Goal: Find contact information: Find contact information

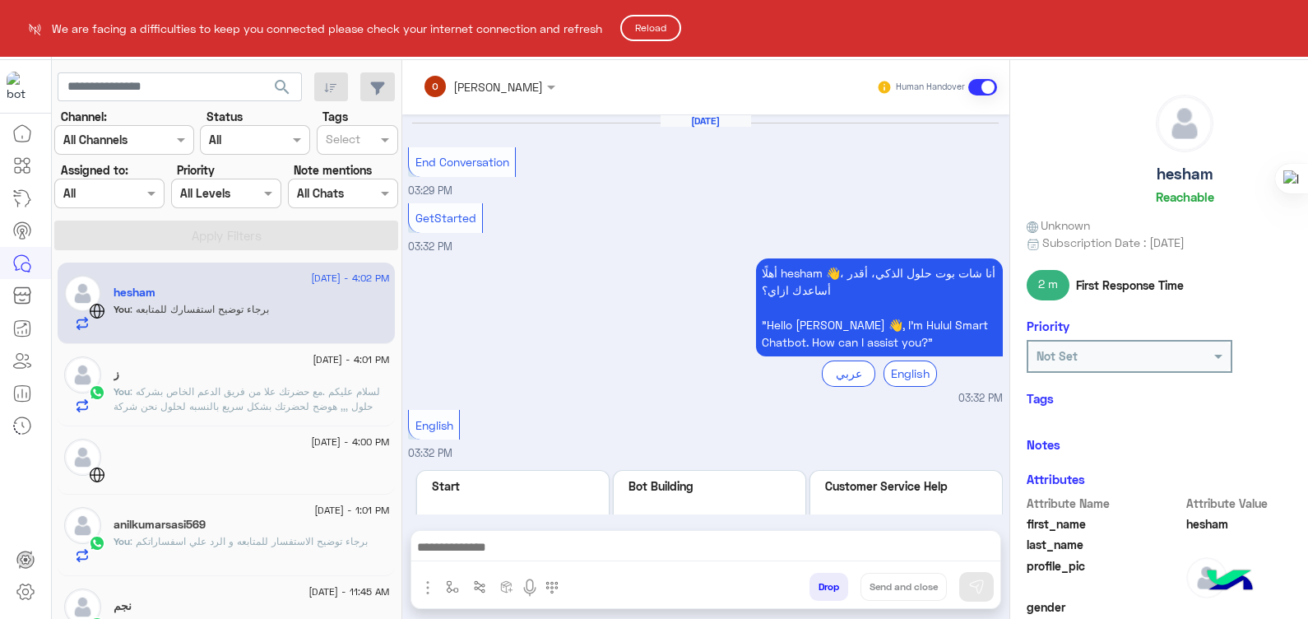
scroll to position [457, 0]
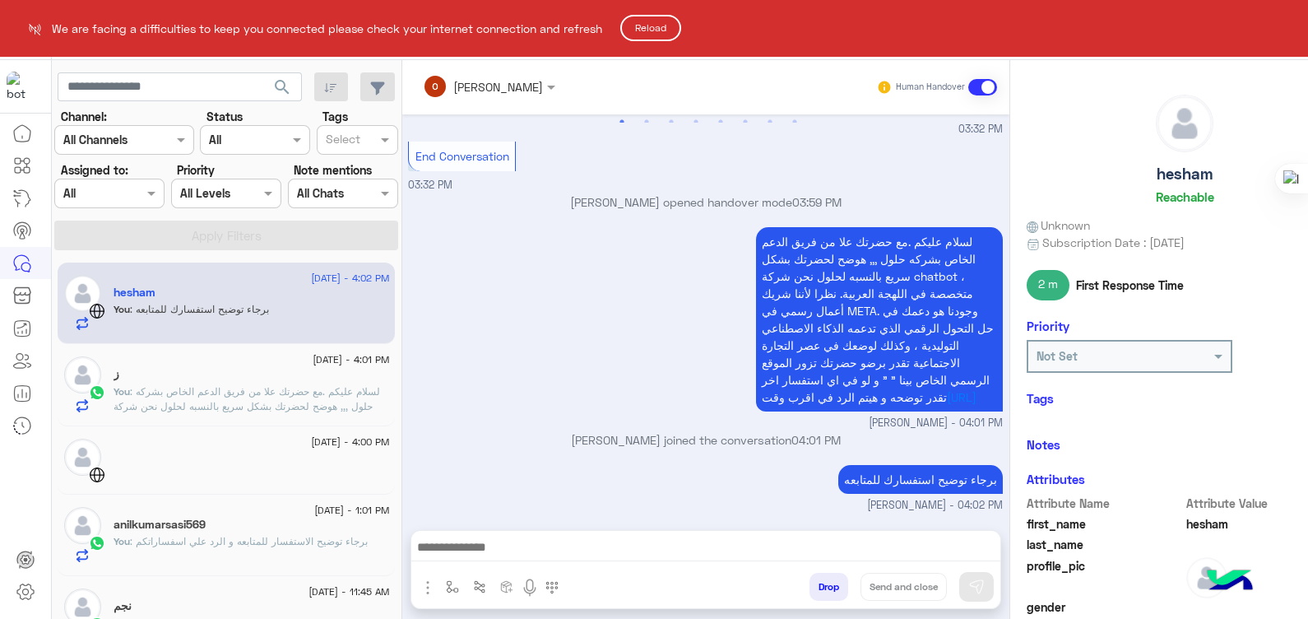
click at [653, 35] on button "Reload" at bounding box center [650, 28] width 61 height 26
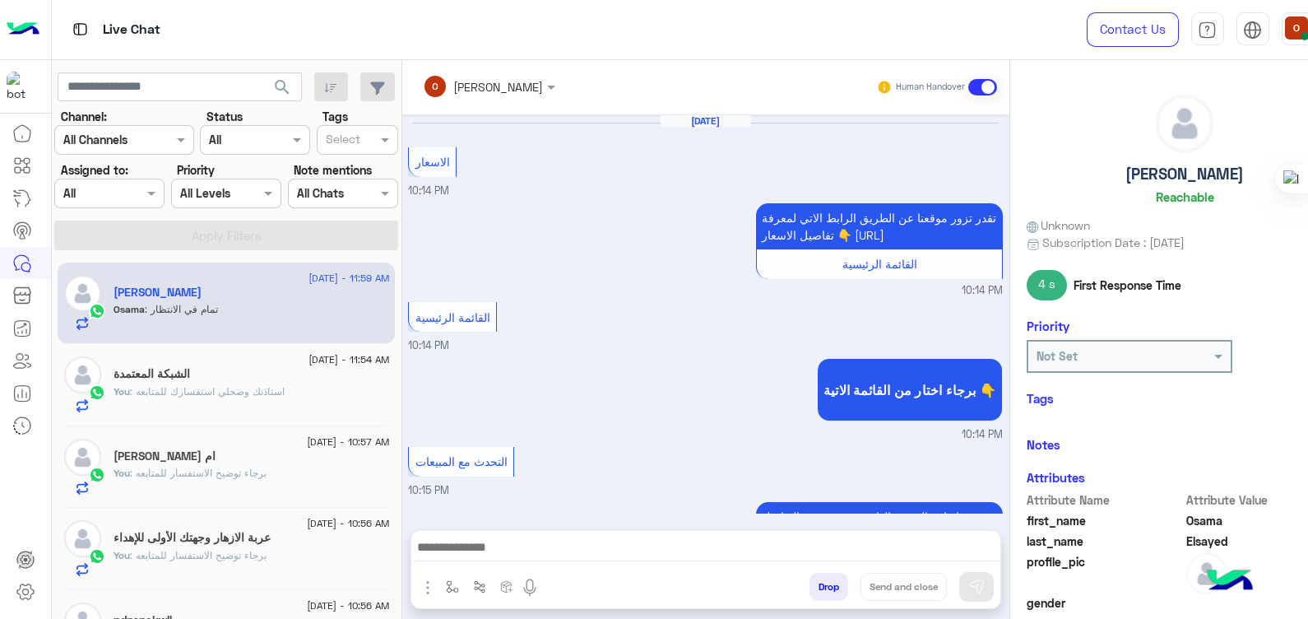
scroll to position [1297, 0]
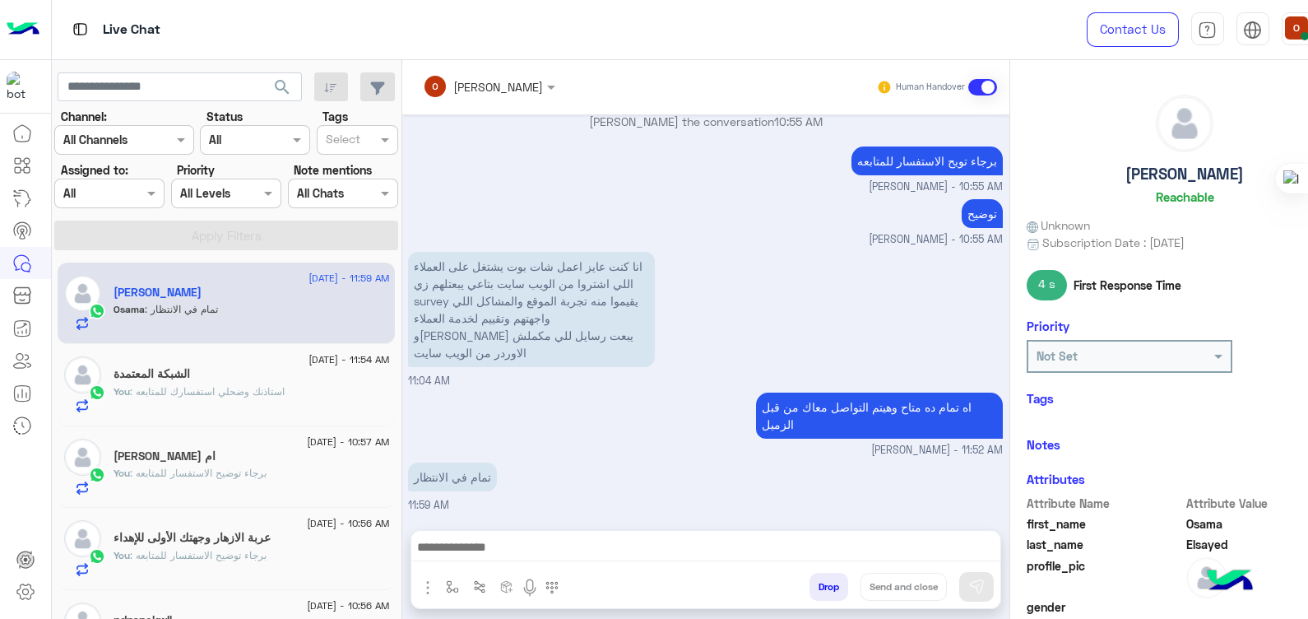
click at [228, 397] on p "You : استاذنك وضحلي استفسارك للمتابعه" at bounding box center [199, 391] width 171 height 15
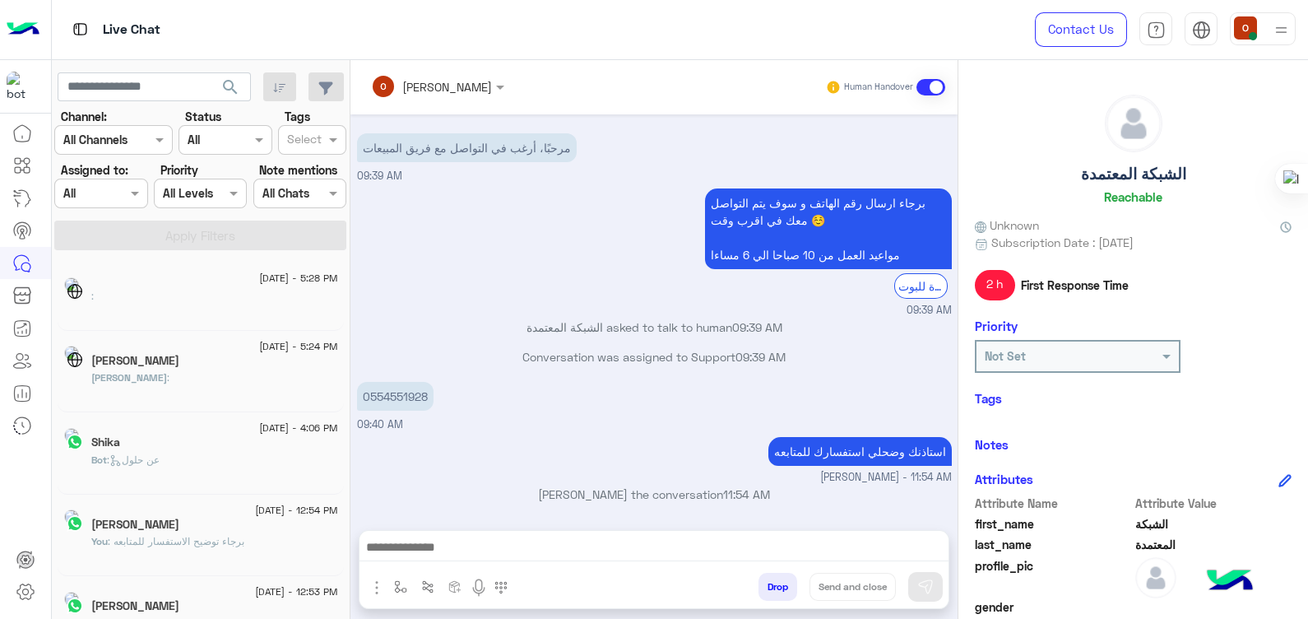
scroll to position [8, 0]
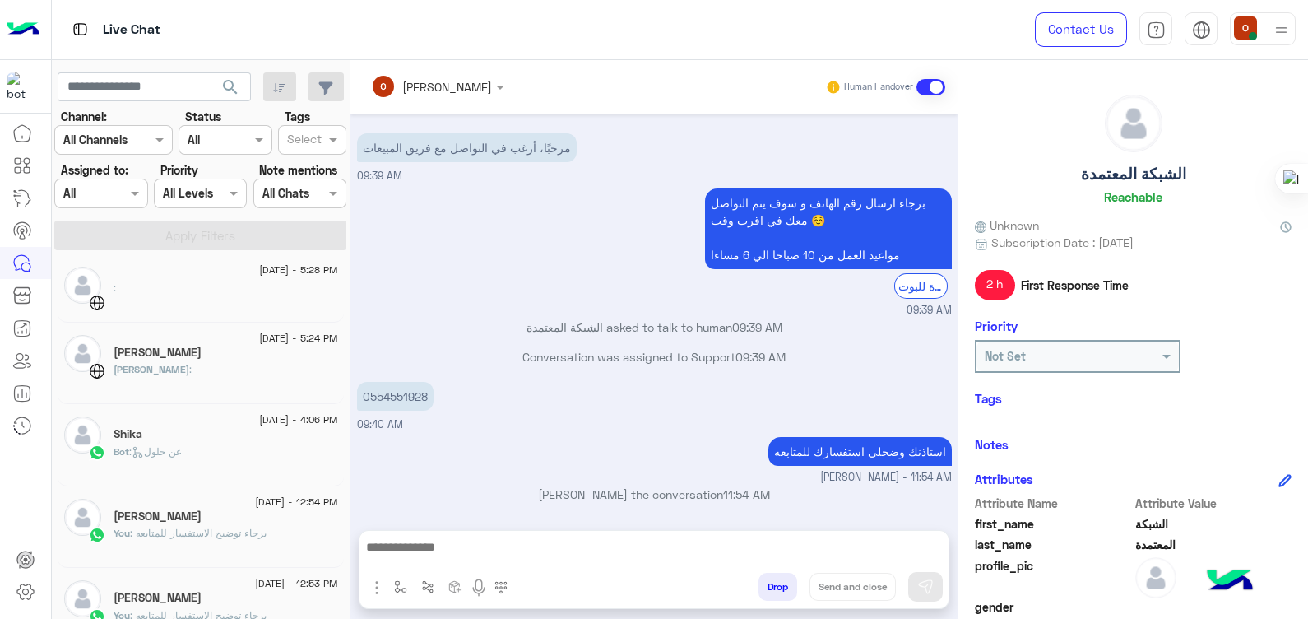
click at [341, 276] on div "26 August - 5:28 PM : 26 August - 5:24 PM mohamed mohamed : 26 August - 4:06 PM…" at bounding box center [201, 440] width 299 height 369
click at [489, 267] on div "برجاء ارسال رقم الهاتف و سوف يتم التواصل معك في اقرب وقت ☺️ مواعيد العمل من 10 …" at bounding box center [654, 251] width 595 height 134
drag, startPoint x: 489, startPoint y: 267, endPoint x: 434, endPoint y: 234, distance: 64.5
click at [434, 234] on div "برجاء ارسال رقم الهاتف و سوف يتم التواصل معك في اقرب وقت ☺️ مواعيد العمل من 10 …" at bounding box center [654, 251] width 595 height 134
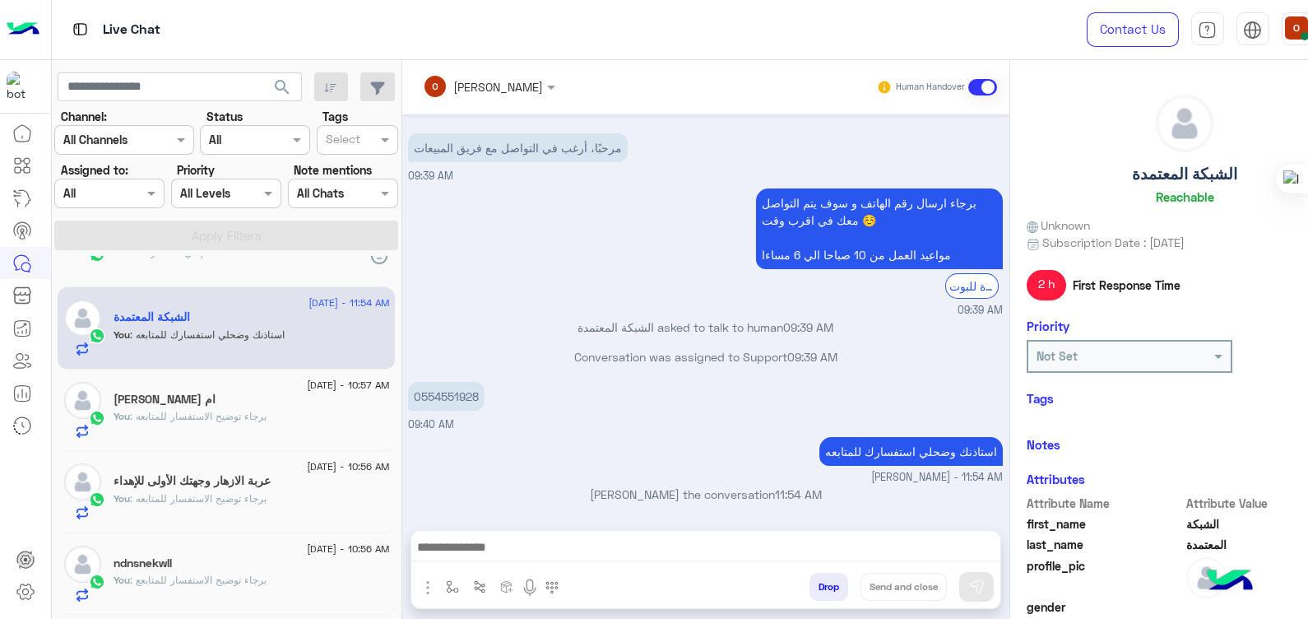
scroll to position [0, 0]
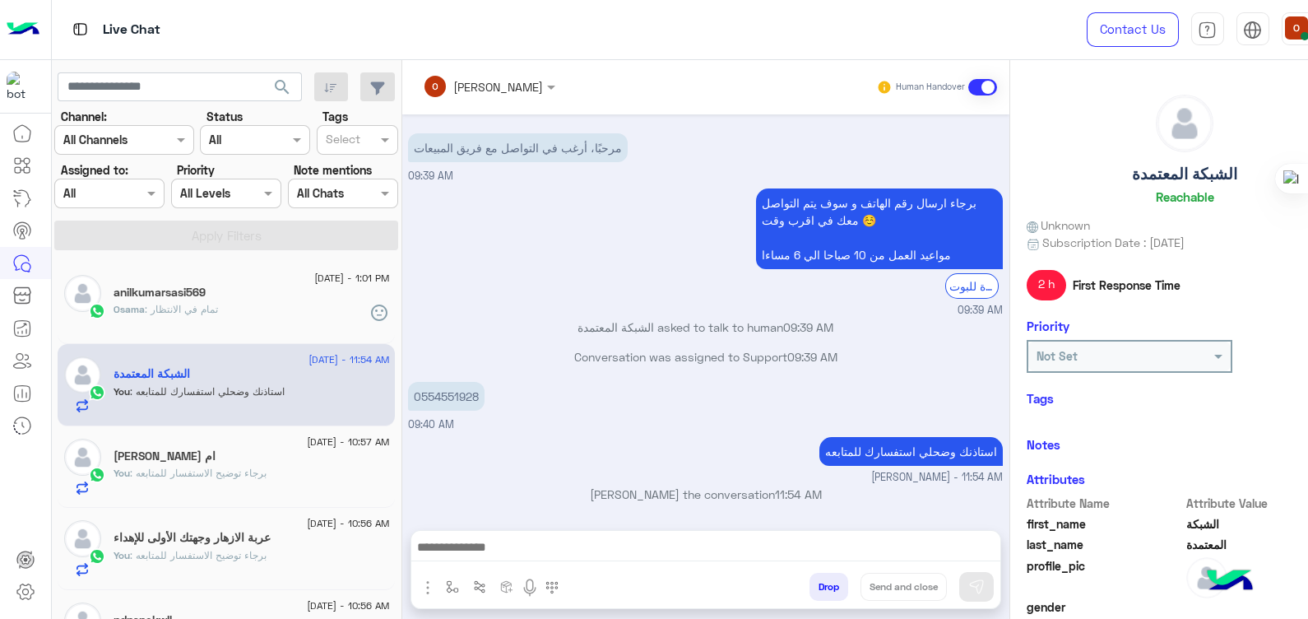
click at [208, 313] on span ": تمام في الانتظار" at bounding box center [181, 309] width 73 height 12
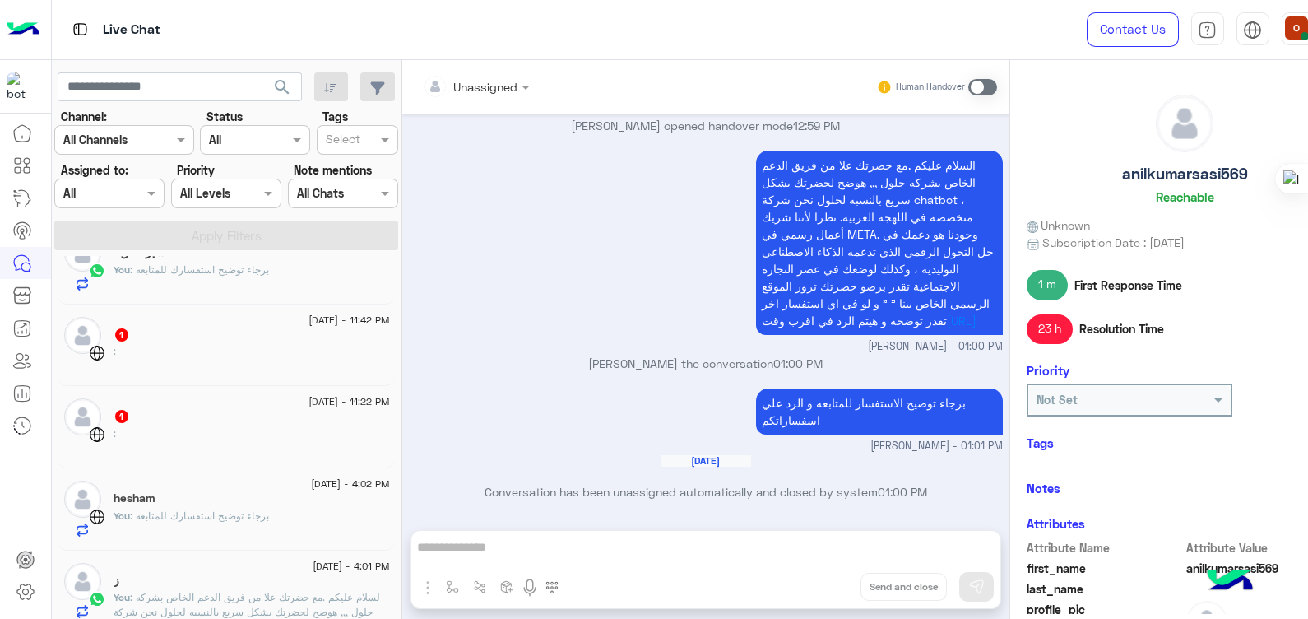
scroll to position [565, 0]
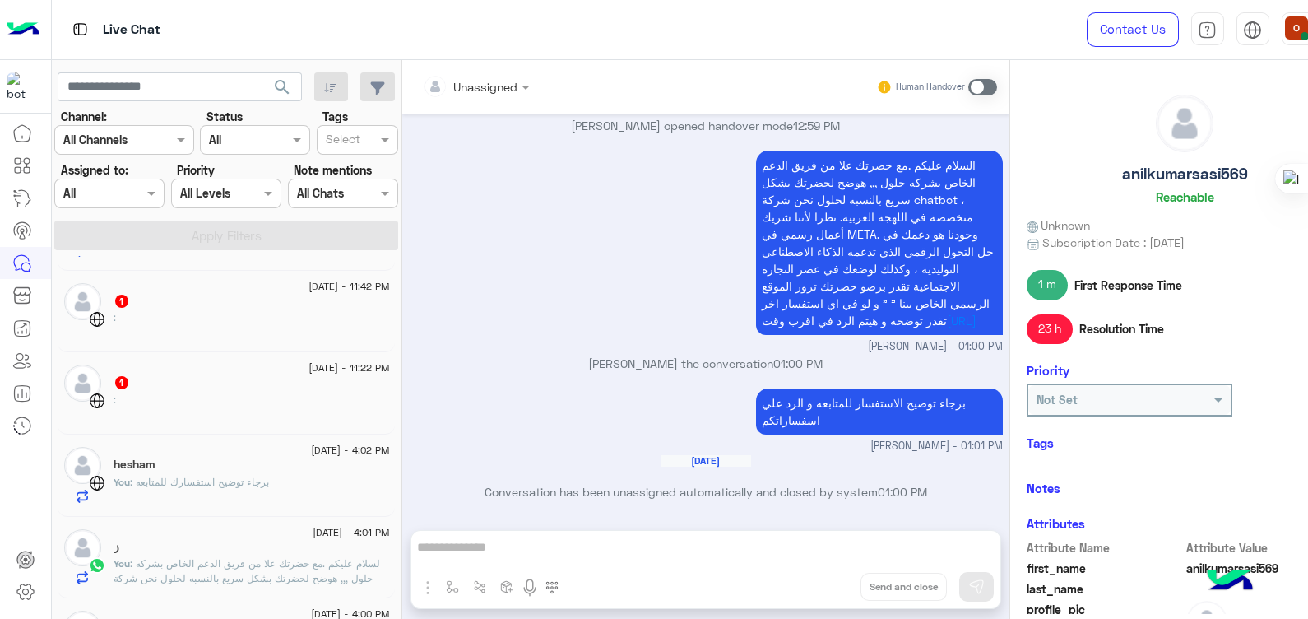
drag, startPoint x: 395, startPoint y: 399, endPoint x: 401, endPoint y: 436, distance: 37.5
click at [401, 436] on mat-drawer-container "search Channel: Channel All Channels Status Channel All Tags Select Assigned to…" at bounding box center [706, 342] width 1308 height 565
drag, startPoint x: 401, startPoint y: 436, endPoint x: 563, endPoint y: 465, distance: 164.6
click at [563, 465] on div "Aug 28, 2025" at bounding box center [705, 468] width 587 height 12
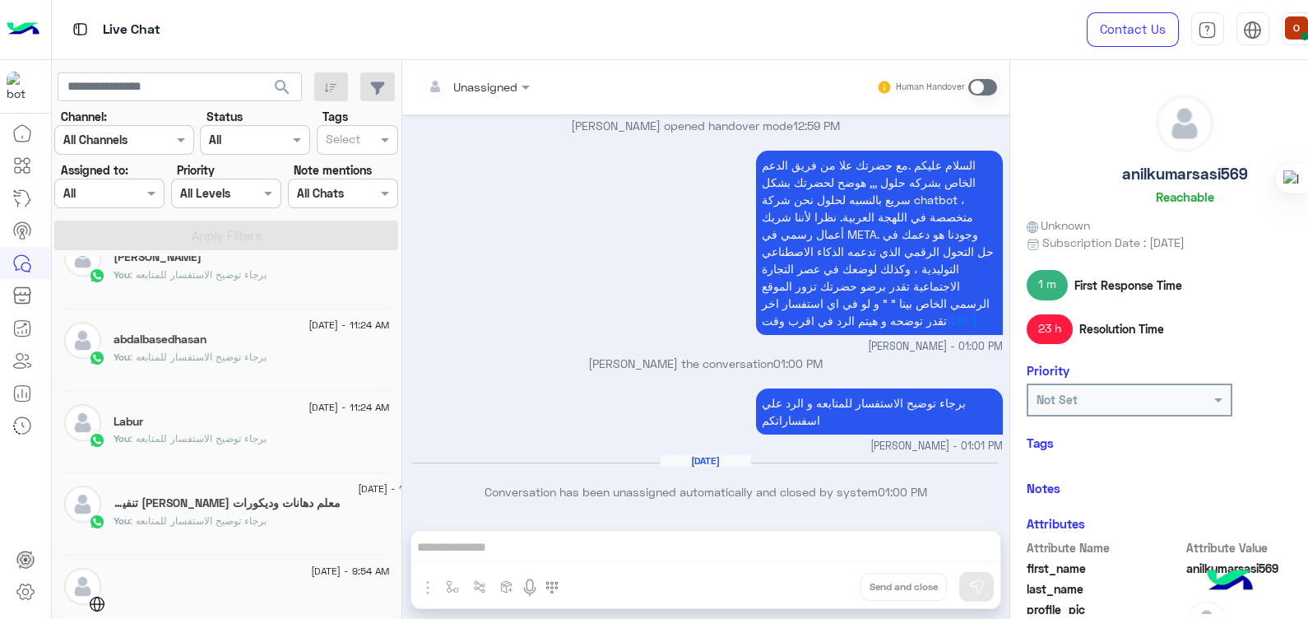
scroll to position [1189, 0]
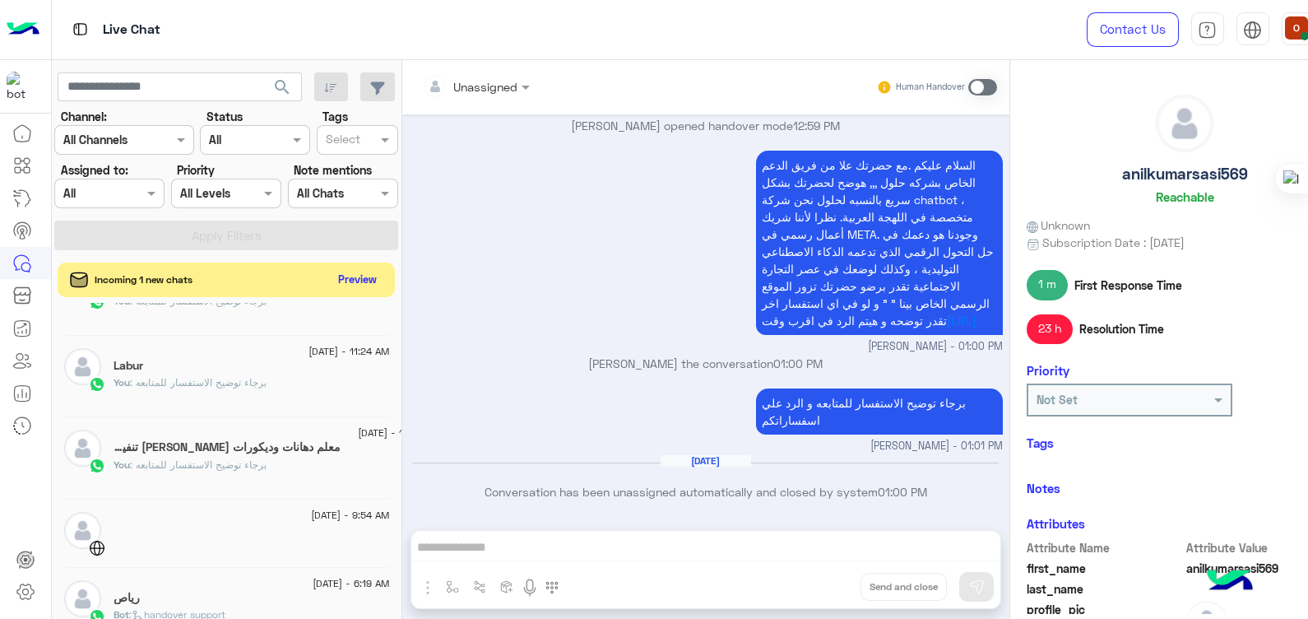
click at [349, 284] on button "Preview" at bounding box center [357, 279] width 51 height 22
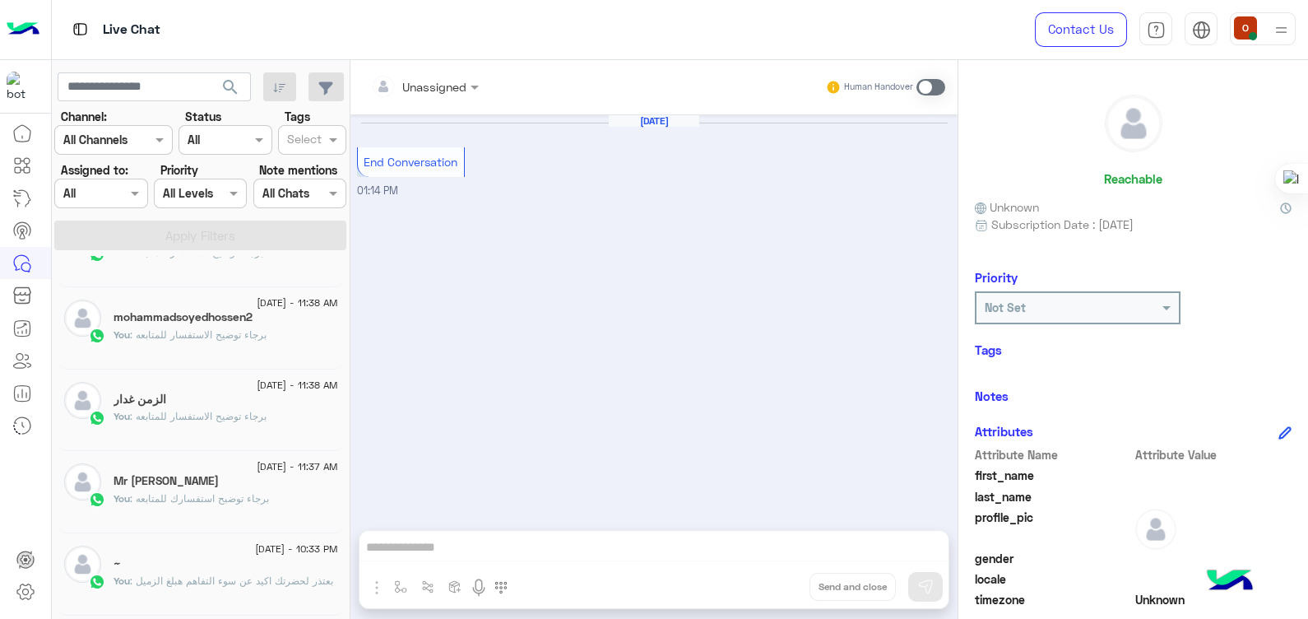
scroll to position [628, 0]
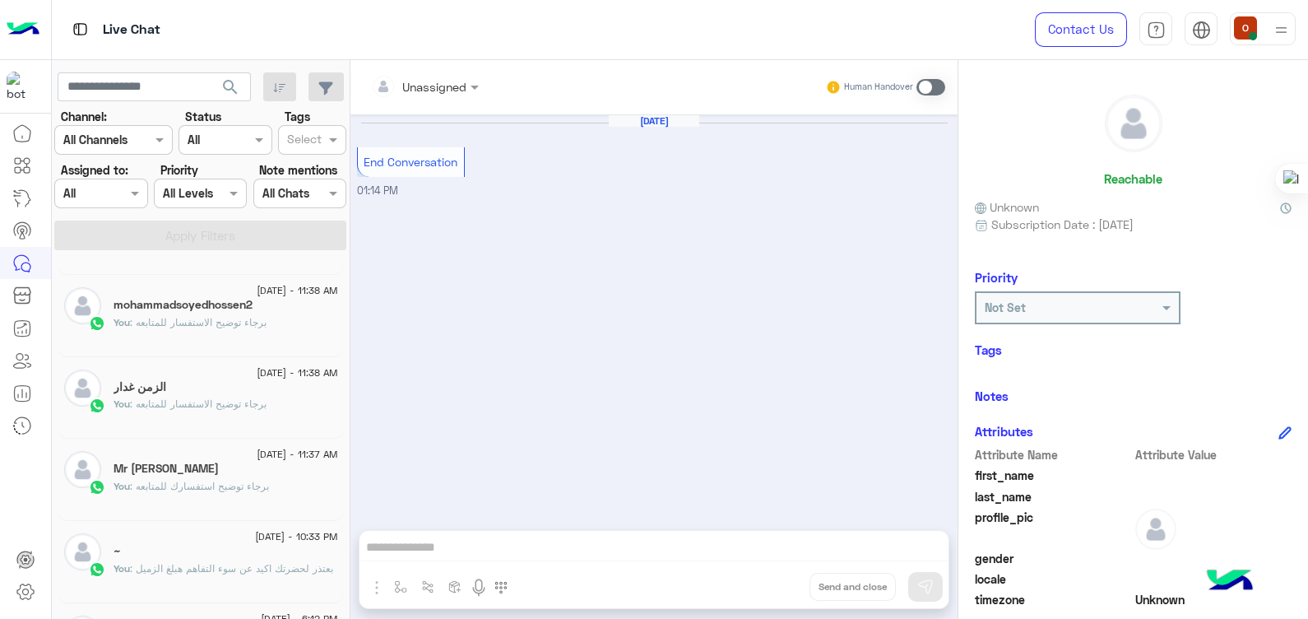
click at [220, 489] on span ": برجاء توضبح استفسارك للمتابعه" at bounding box center [199, 486] width 139 height 12
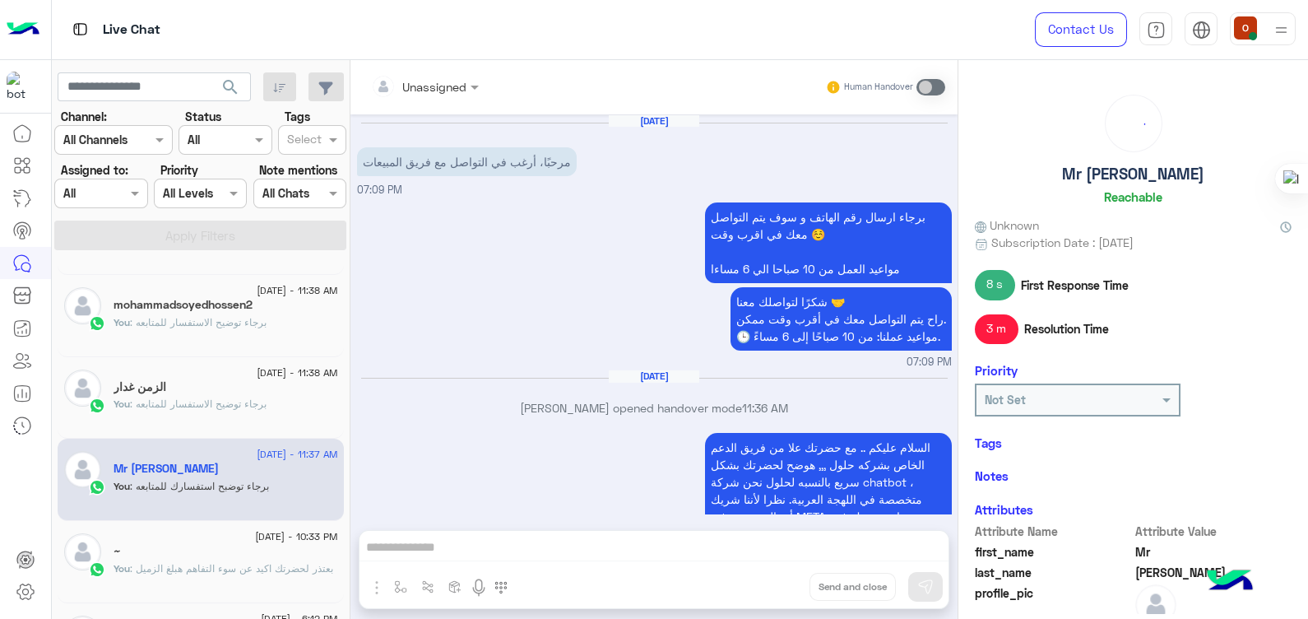
scroll to position [280, 0]
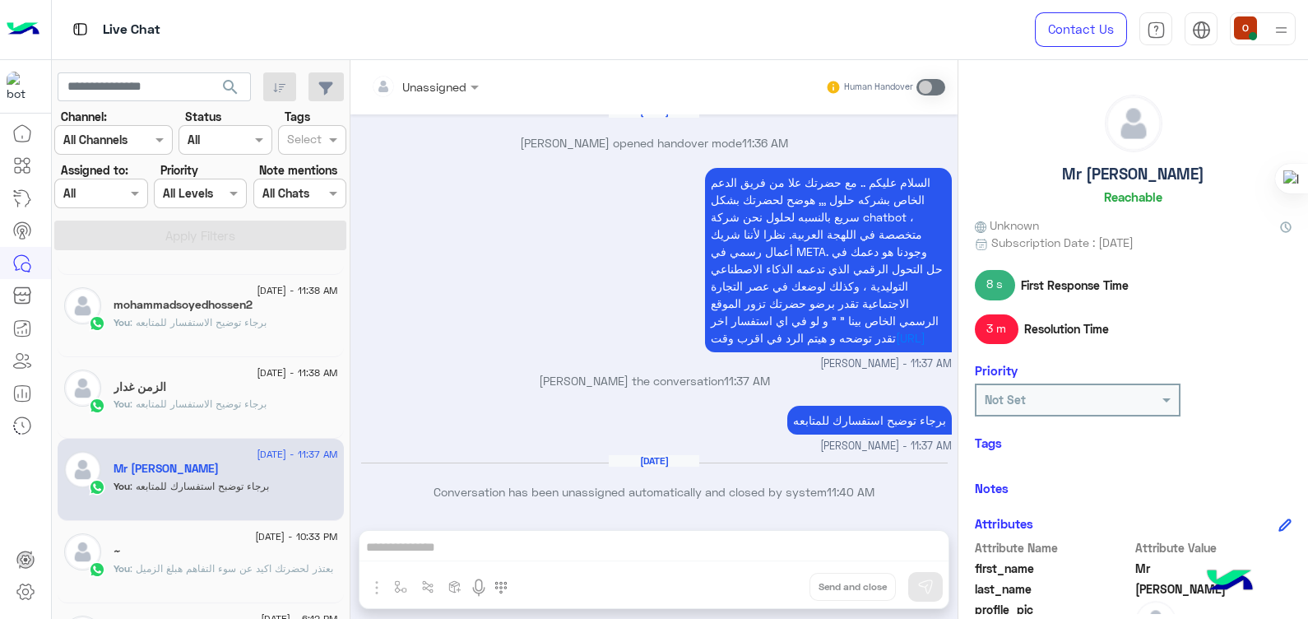
drag, startPoint x: 1301, startPoint y: 252, endPoint x: 1306, endPoint y: 292, distance: 40.6
click at [1307, 292] on html "Live Chat Contact Us Help Center عربي English search Channel: Channel All Chann…" at bounding box center [654, 309] width 1308 height 619
drag, startPoint x: 1306, startPoint y: 292, endPoint x: 1273, endPoint y: 387, distance: 100.4
click at [1273, 387] on div "Not Set" at bounding box center [1133, 399] width 317 height 33
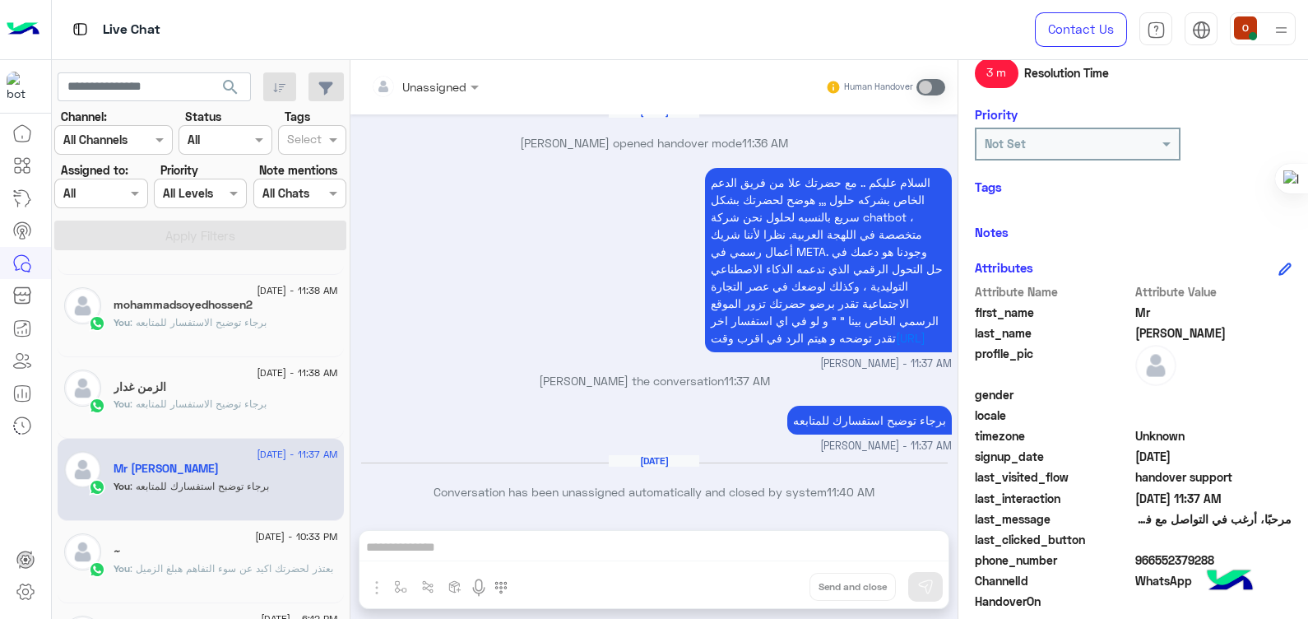
scroll to position [259, 0]
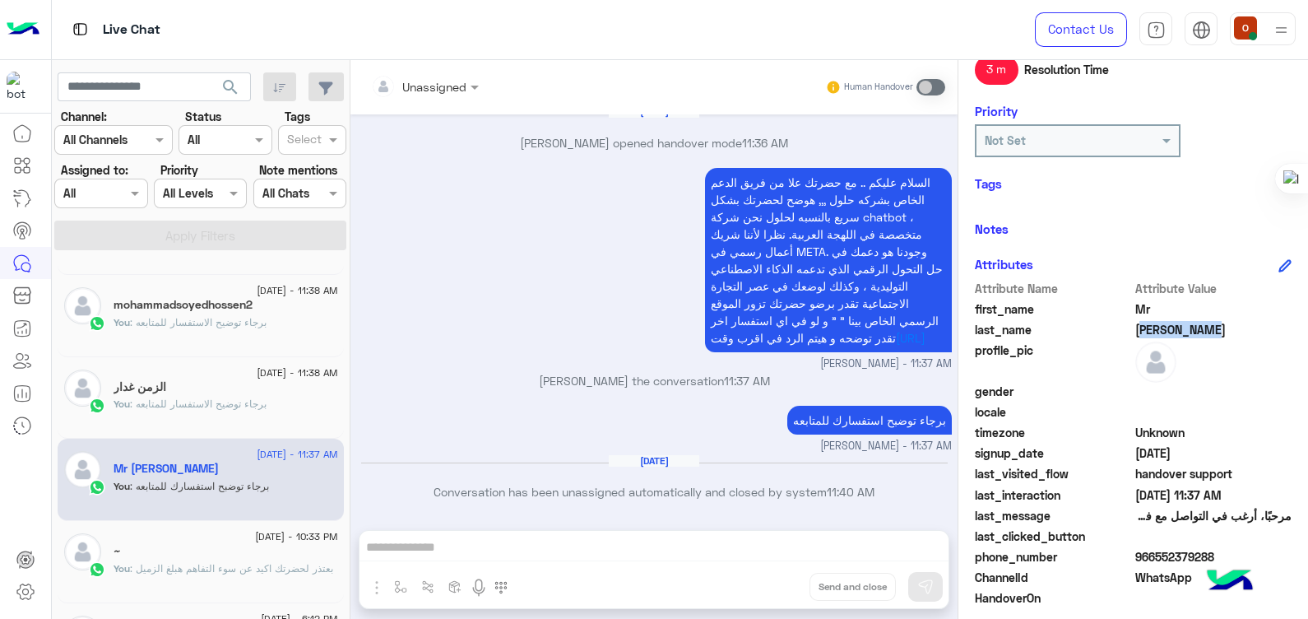
drag, startPoint x: 1204, startPoint y: 330, endPoint x: 1135, endPoint y: 330, distance: 69.1
click at [1135, 330] on span "Ammar Yasser" at bounding box center [1213, 329] width 157 height 17
drag, startPoint x: 1135, startPoint y: 330, endPoint x: 1238, endPoint y: 327, distance: 102.9
click at [1238, 327] on span "Ammar Yasser" at bounding box center [1213, 329] width 157 height 17
drag, startPoint x: 1208, startPoint y: 327, endPoint x: 1126, endPoint y: 327, distance: 82.3
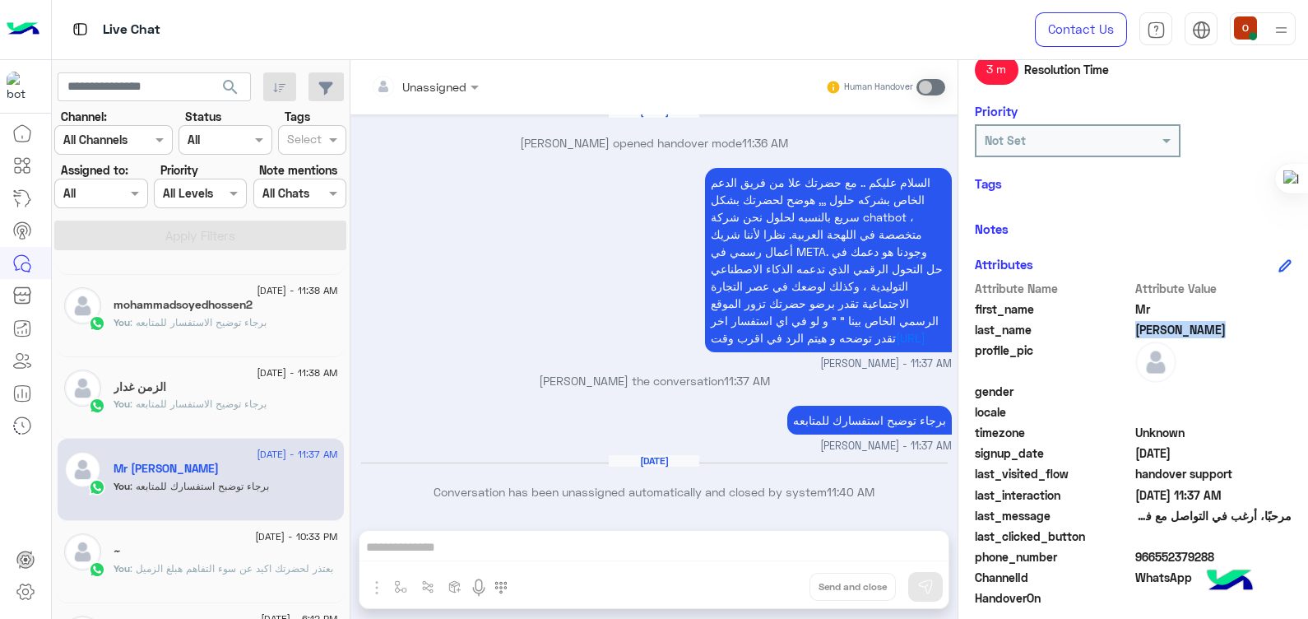
click at [1126, 327] on div "last_name Ammar Yasser" at bounding box center [1133, 331] width 317 height 21
copy div "Ammar Yasser"
click at [1118, 306] on icon at bounding box center [1119, 307] width 12 height 12
click at [1175, 550] on span "966552379288" at bounding box center [1213, 556] width 157 height 17
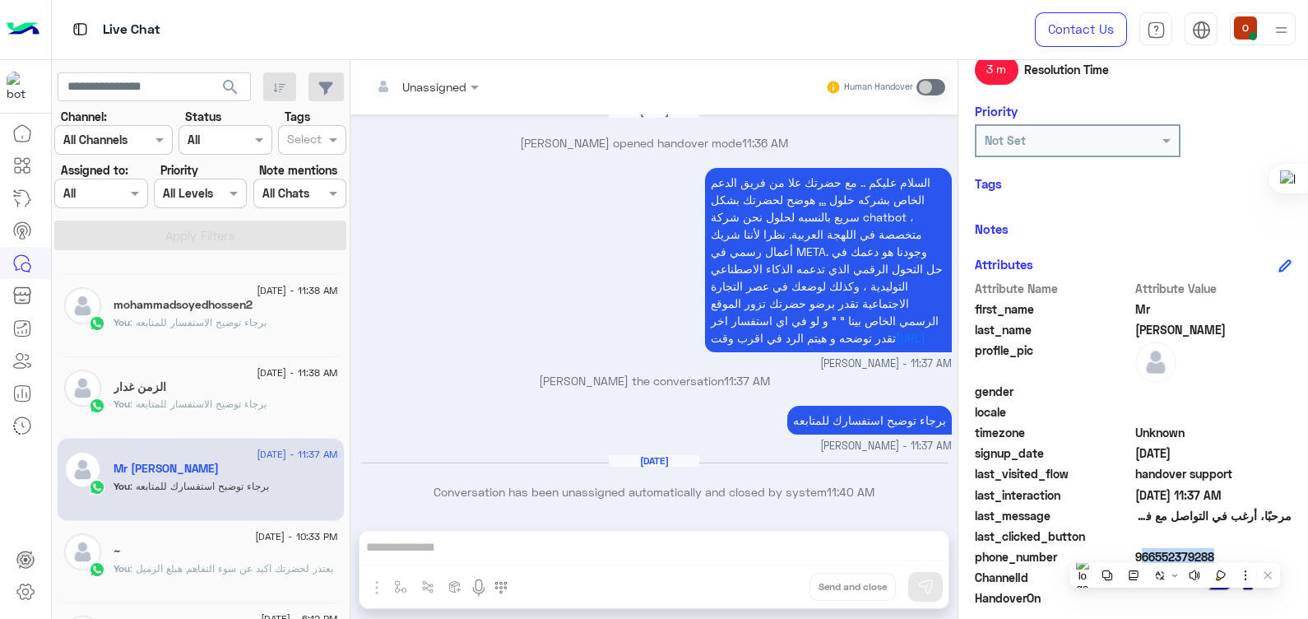
copy span "966552379288"
click at [1100, 576] on button at bounding box center [1107, 574] width 21 height 21
click at [192, 405] on span ": برجاء توضيح الاستفسار للمتابعه" at bounding box center [198, 403] width 137 height 12
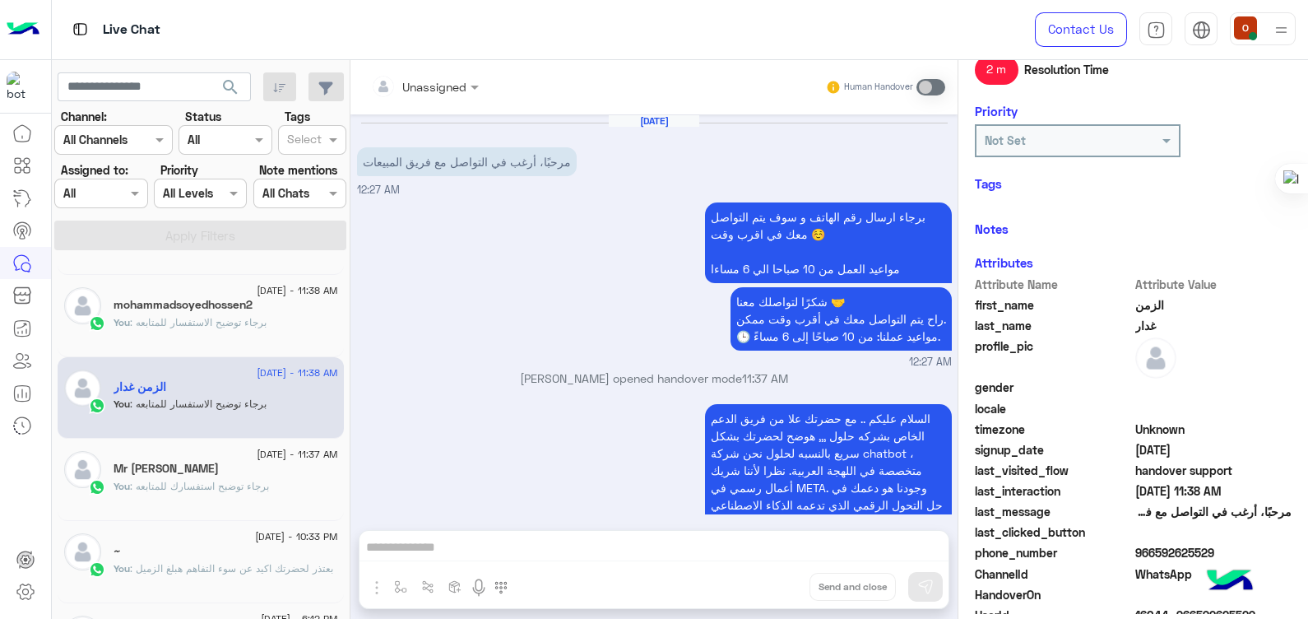
scroll to position [251, 0]
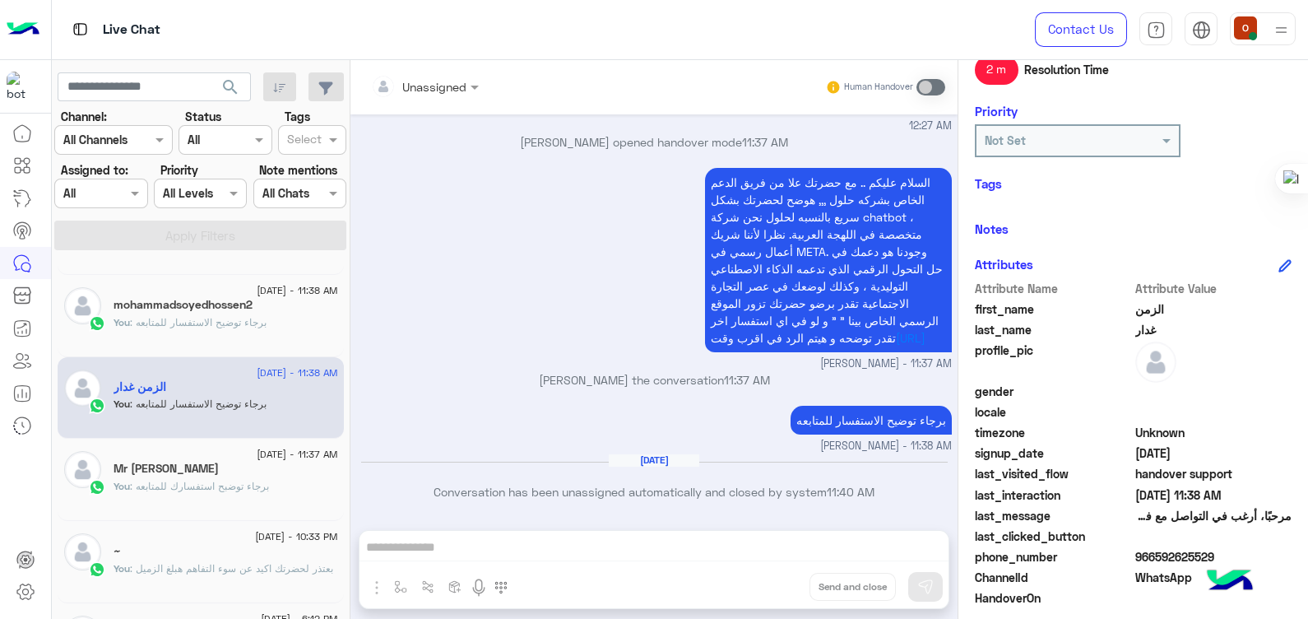
click at [1164, 555] on span "966592625529" at bounding box center [1213, 556] width 157 height 17
copy span "966592625529"
click at [228, 317] on span ": برجاء توضيح الاستفسار للمتابعه" at bounding box center [198, 322] width 137 height 12
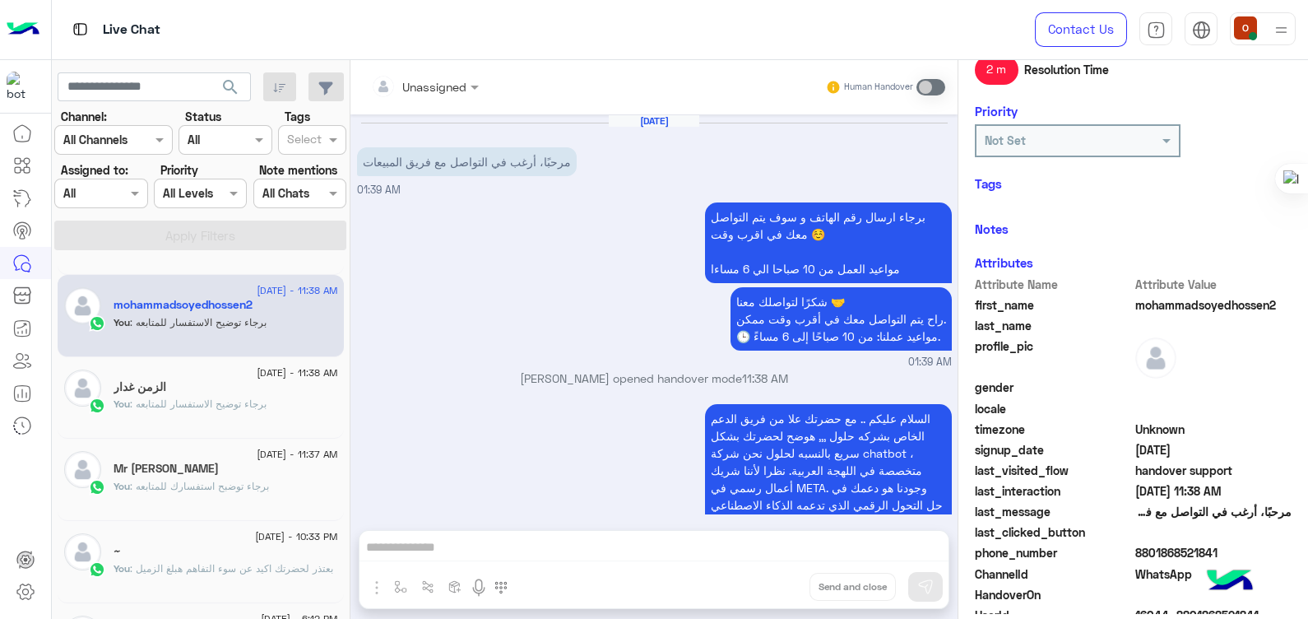
scroll to position [251, 0]
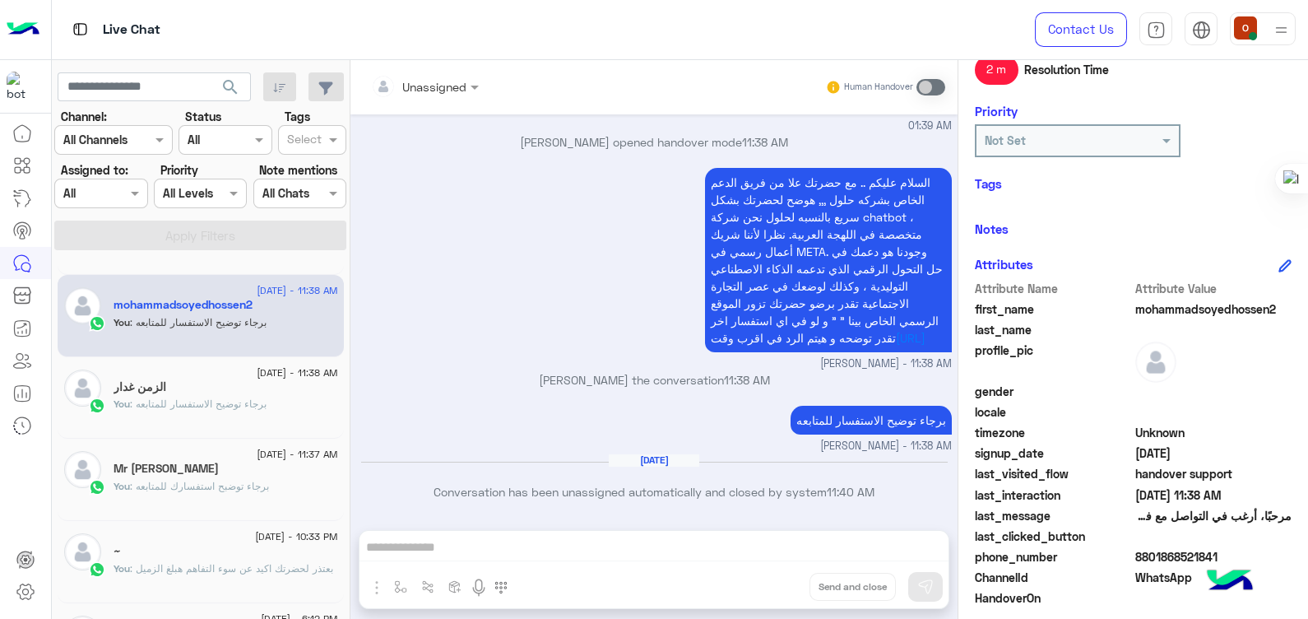
click at [1161, 556] on span "8801868521841" at bounding box center [1213, 556] width 157 height 17
copy span "8801868521841"
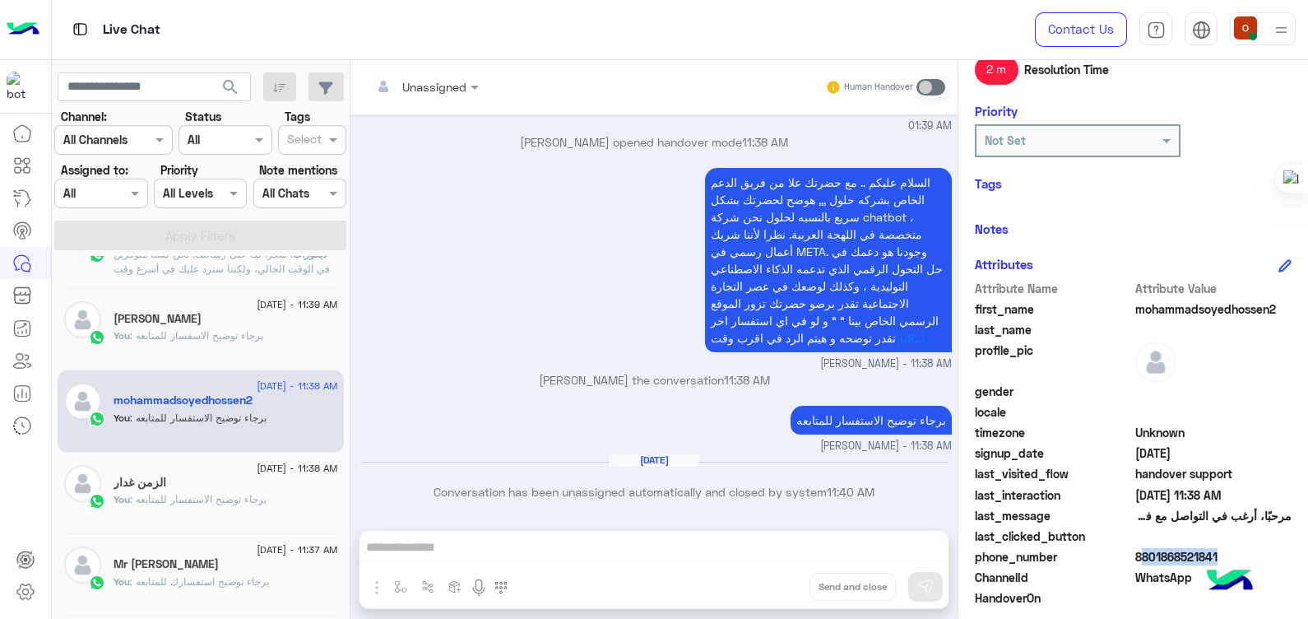
scroll to position [524, 0]
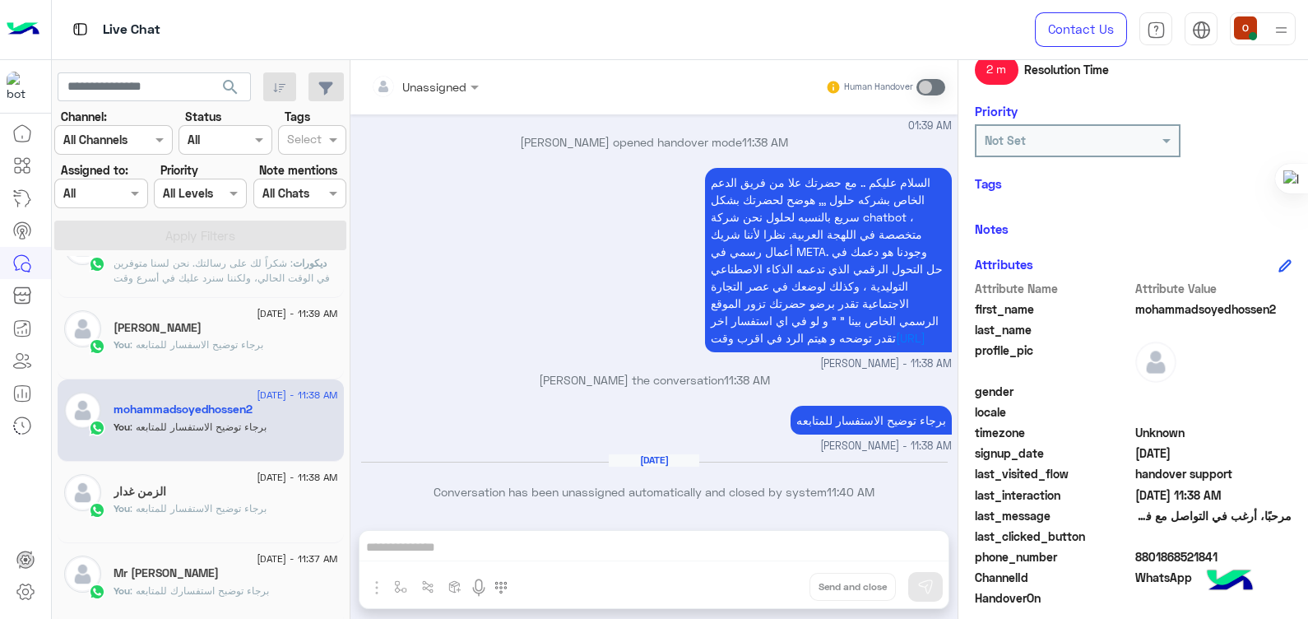
click at [213, 346] on span ": برجاء توضيح الاسفسار للمتابعه" at bounding box center [196, 344] width 133 height 12
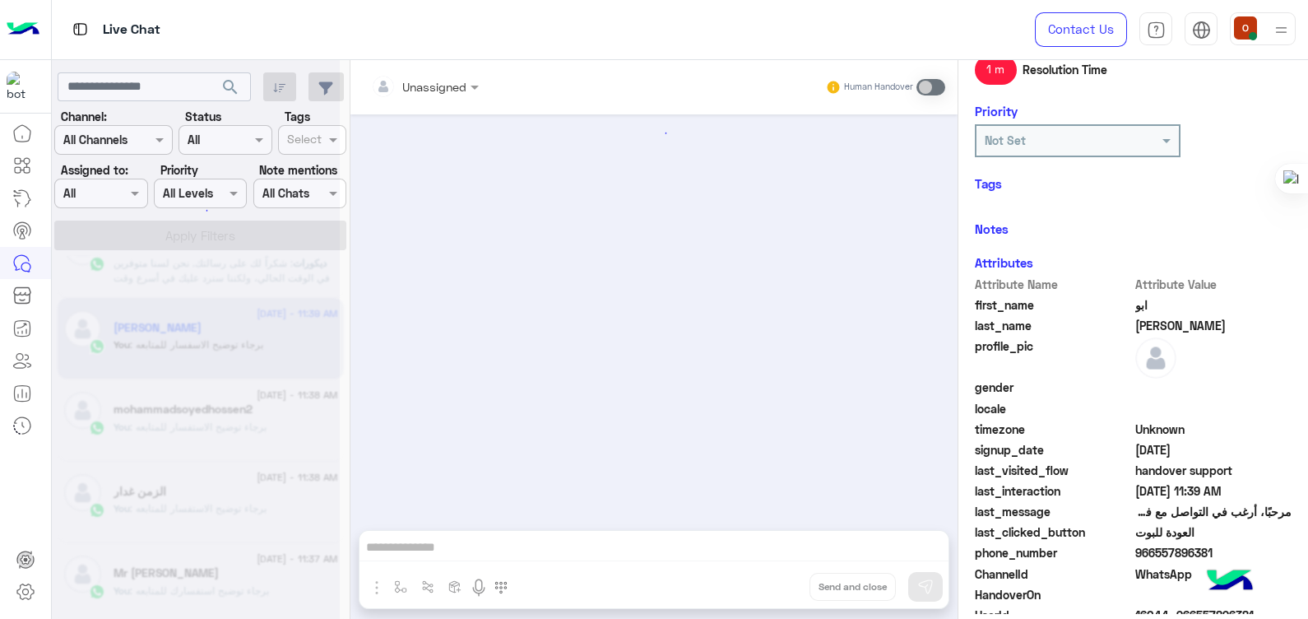
scroll to position [446, 0]
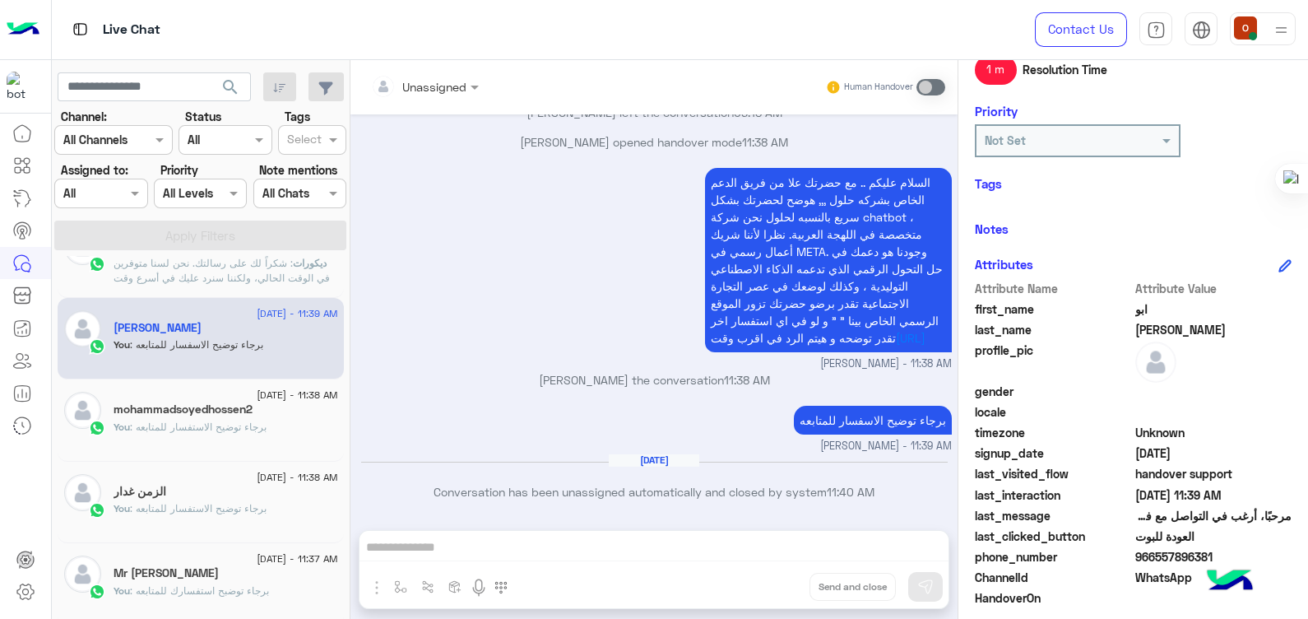
click at [1167, 559] on span "966557896381" at bounding box center [1213, 556] width 157 height 17
copy span "966557896381"
click at [276, 280] on span ": ‏شكراً لك على رسالتك. نحن لسنا متوفرين في الوقت الحالي، ولكننا سنرد عليك في أ…" at bounding box center [222, 278] width 216 height 42
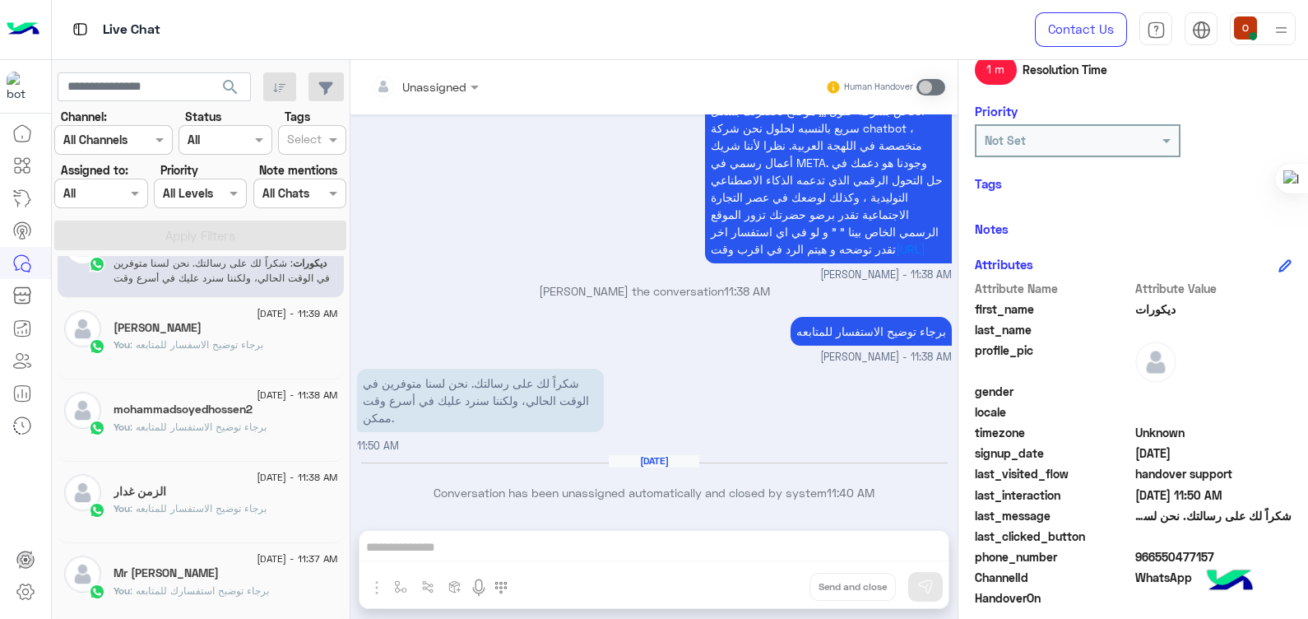
scroll to position [283, 0]
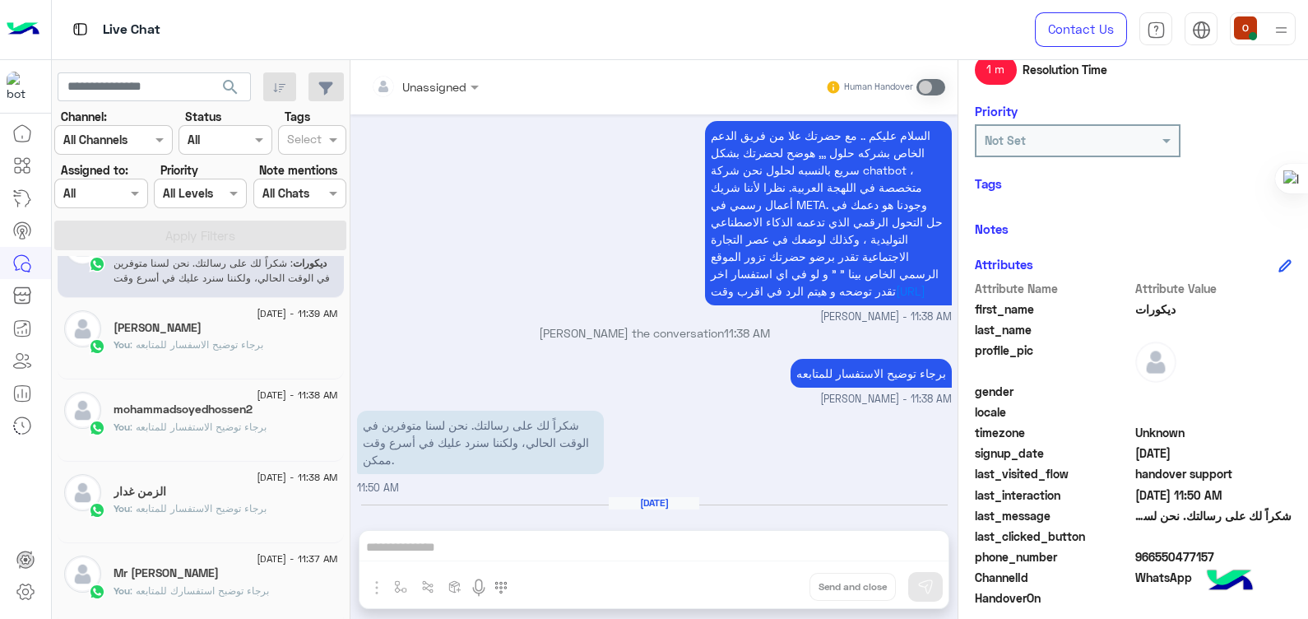
click at [1156, 307] on span "ديكورات" at bounding box center [1213, 308] width 157 height 17
copy span "ديكورات"
click at [1163, 553] on span "966550477157" at bounding box center [1213, 556] width 157 height 17
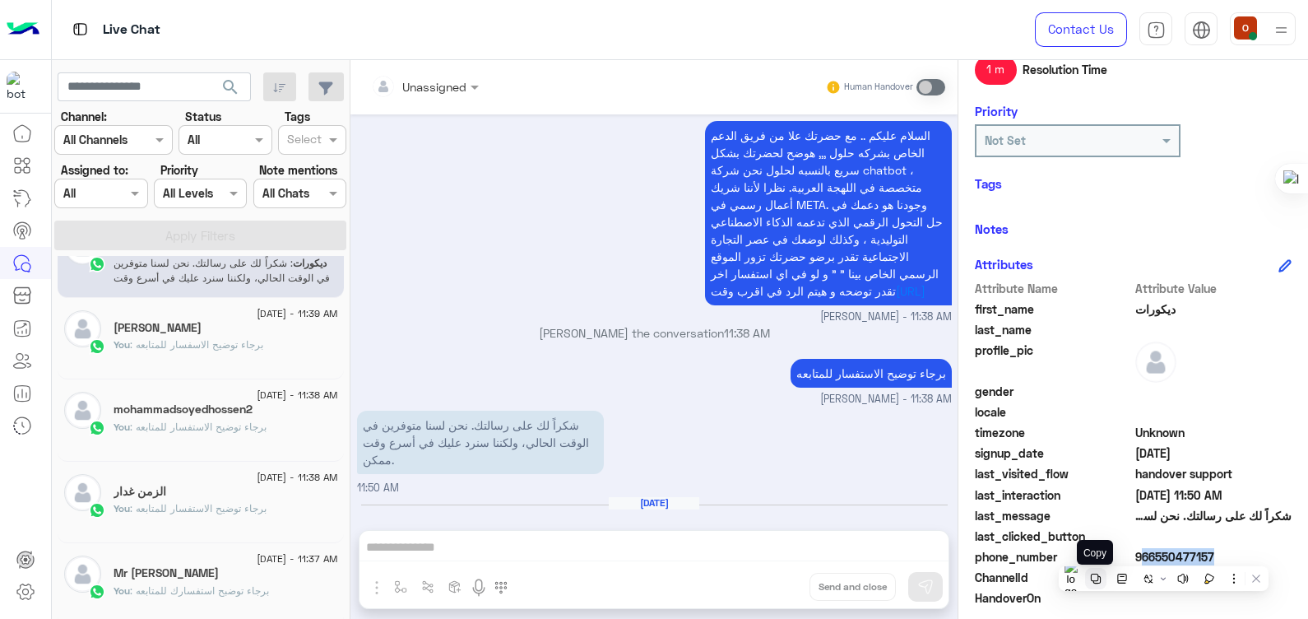
click at [1096, 573] on icon at bounding box center [1096, 578] width 10 height 10
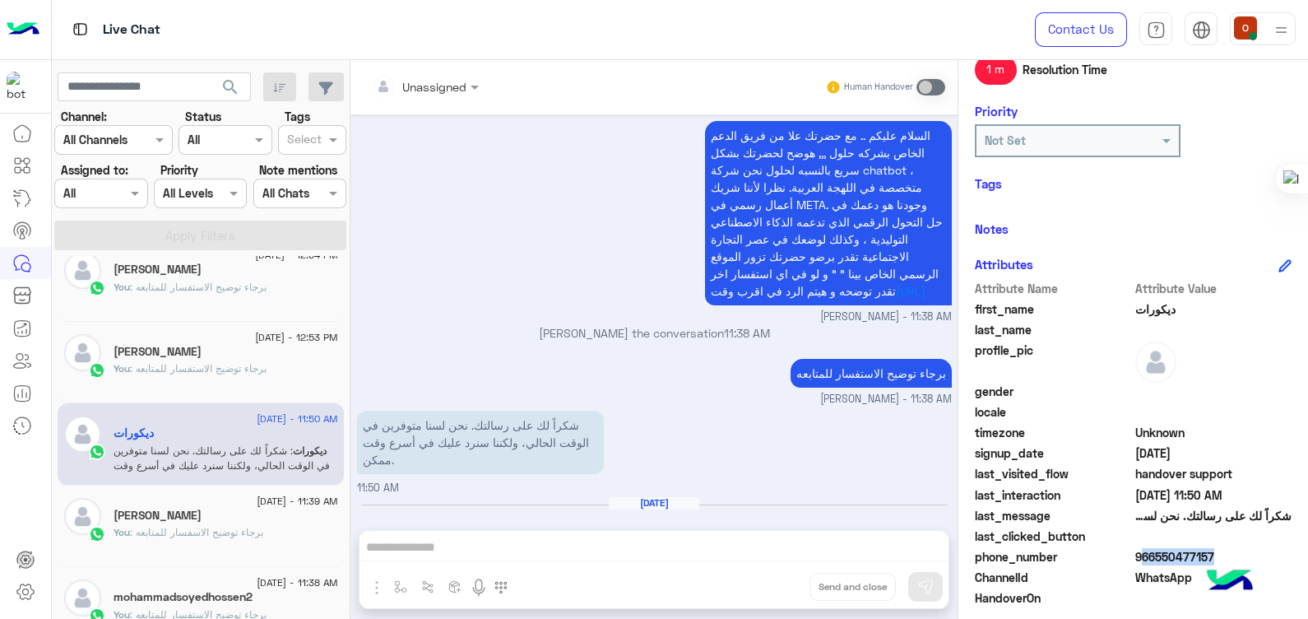
scroll to position [318, 0]
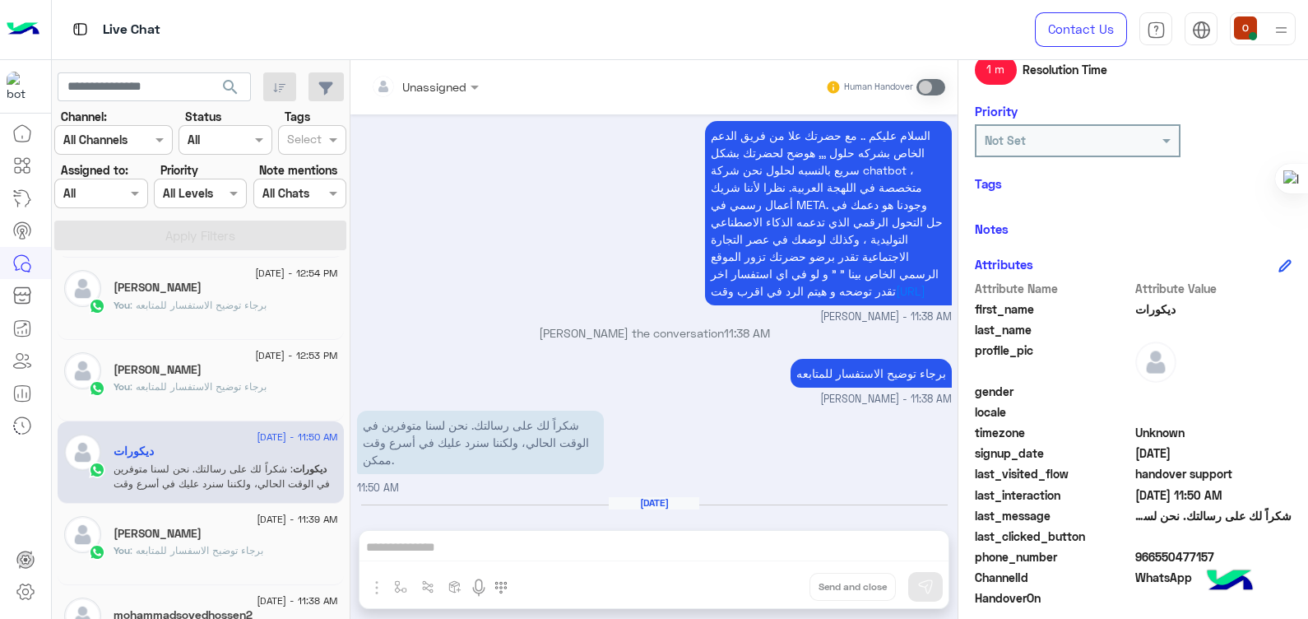
click at [225, 380] on span ": برجاء توضيح الاستفسار للمتابعه" at bounding box center [198, 386] width 137 height 12
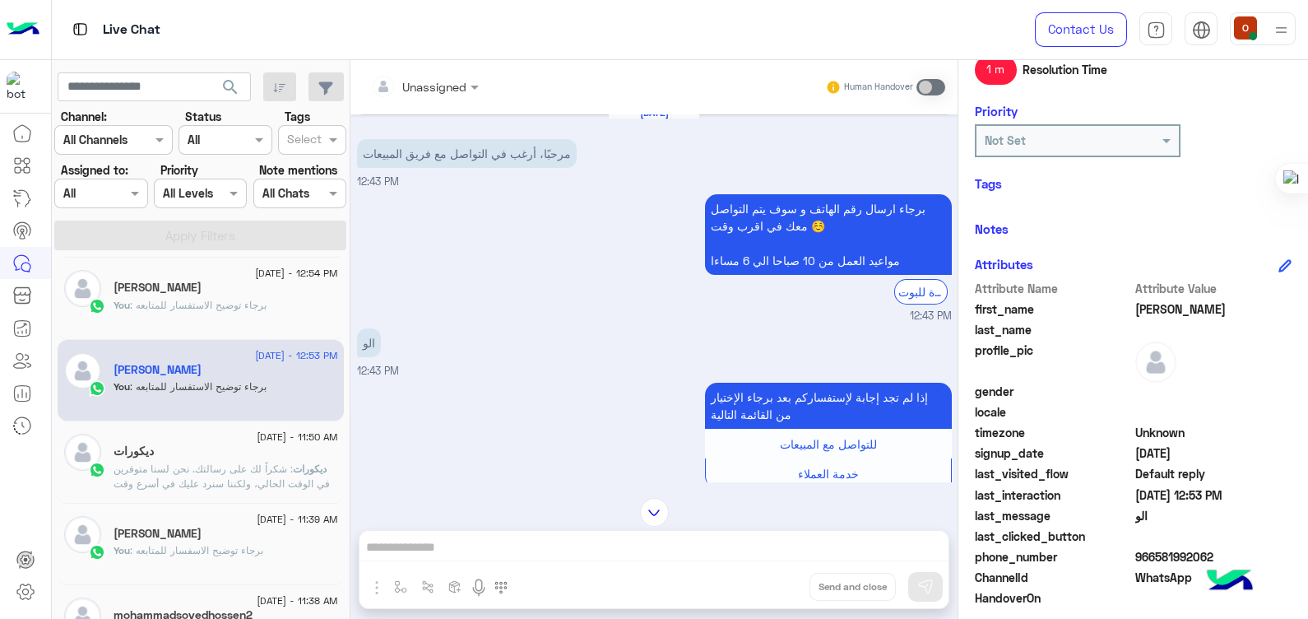
scroll to position [12, 0]
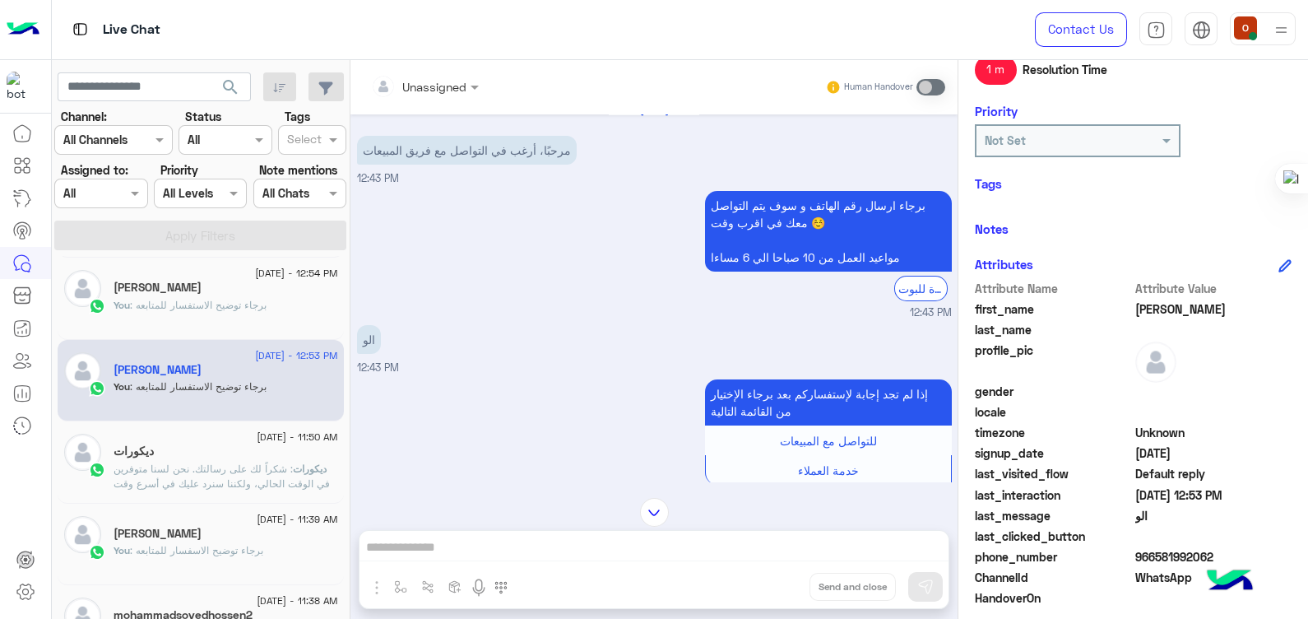
click at [609, 176] on div "Aug 26, 2025 مرحبًا، أرغب في التواصل مع فريق المبيعات 12:43 PM" at bounding box center [654, 145] width 595 height 84
click at [1165, 304] on span "[PERSON_NAME].سوداني" at bounding box center [1213, 308] width 157 height 17
click at [1217, 362] on div "profile_pic" at bounding box center [1133, 361] width 317 height 41
drag, startPoint x: 1206, startPoint y: 305, endPoint x: 1132, endPoint y: 306, distance: 74.0
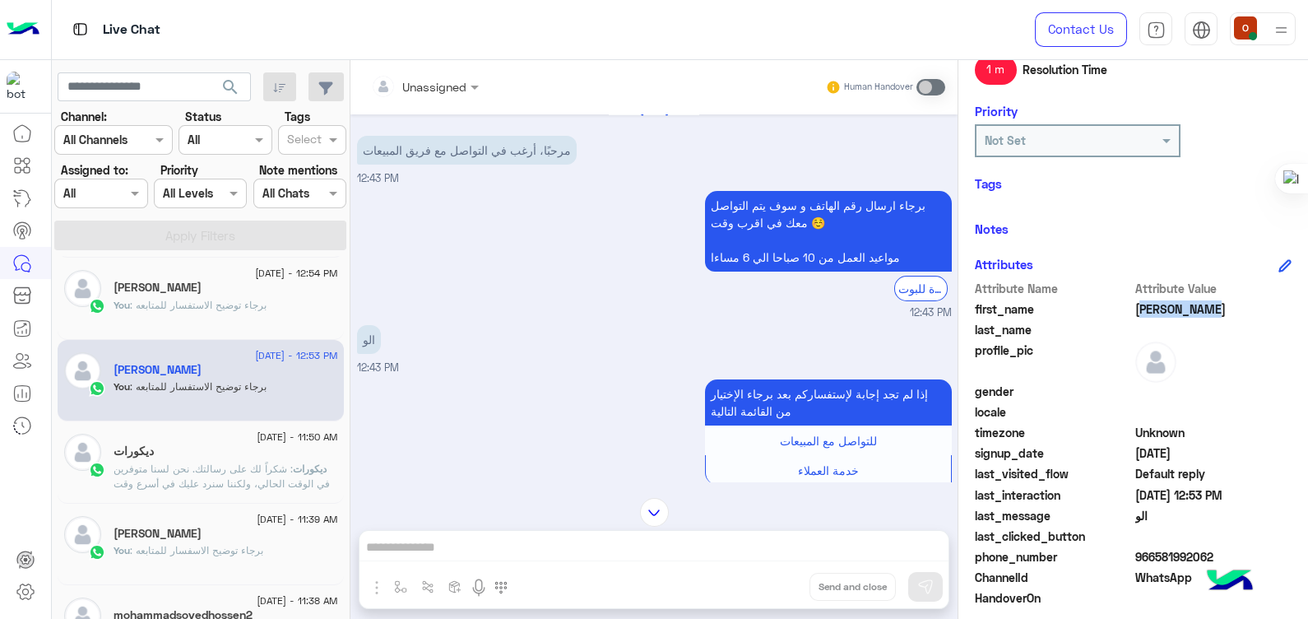
click at [1135, 306] on span "[PERSON_NAME].سوداني" at bounding box center [1213, 308] width 157 height 17
copy span "[PERSON_NAME].سوداني"
click at [1176, 551] on span "966581992062" at bounding box center [1213, 556] width 157 height 17
copy span "966581992062"
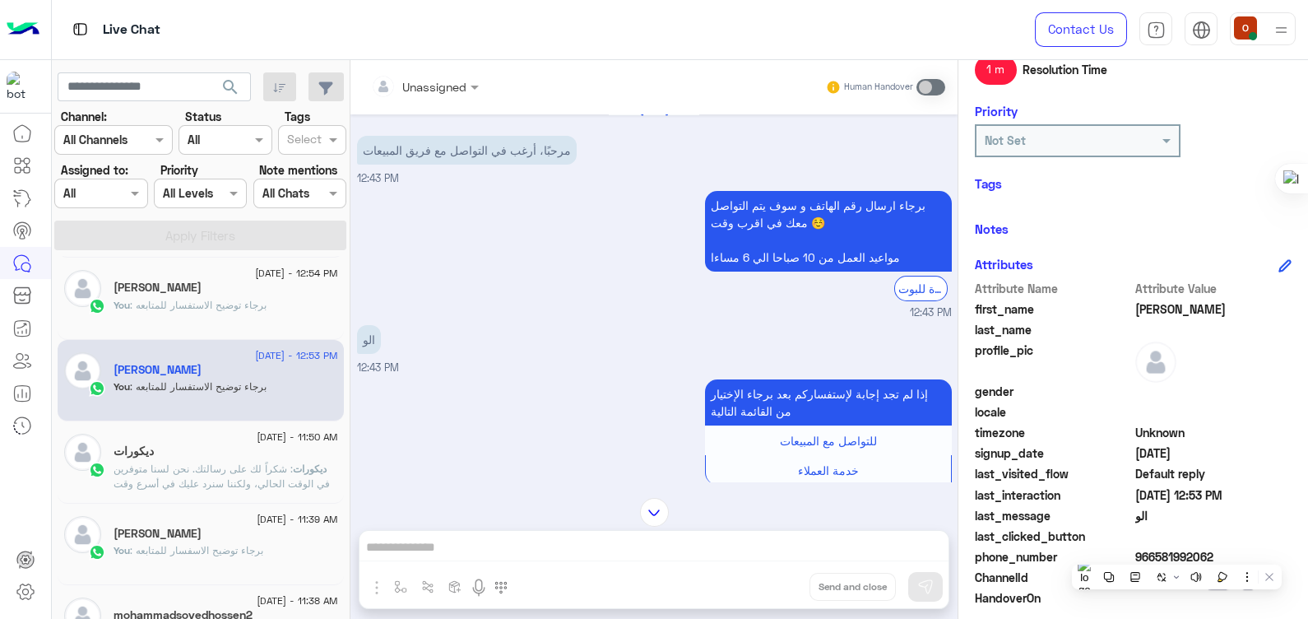
click at [156, 292] on h5 "[PERSON_NAME]" at bounding box center [158, 288] width 88 height 14
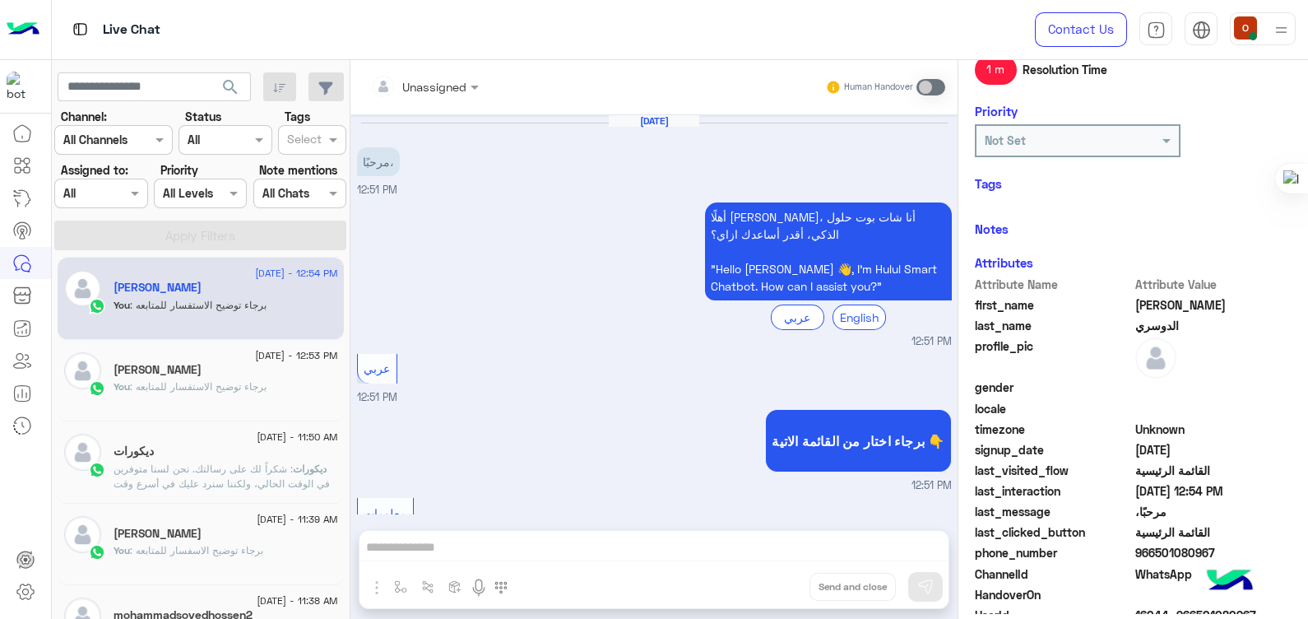
scroll to position [772, 0]
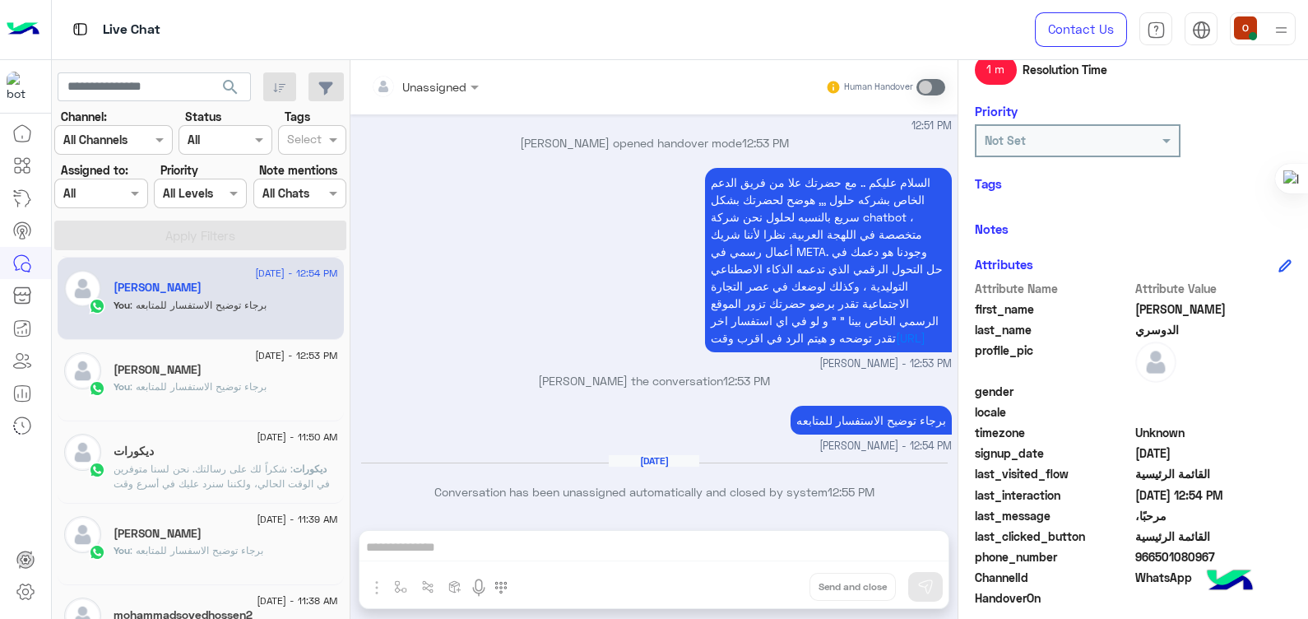
click at [1149, 304] on span "محمد" at bounding box center [1213, 308] width 157 height 17
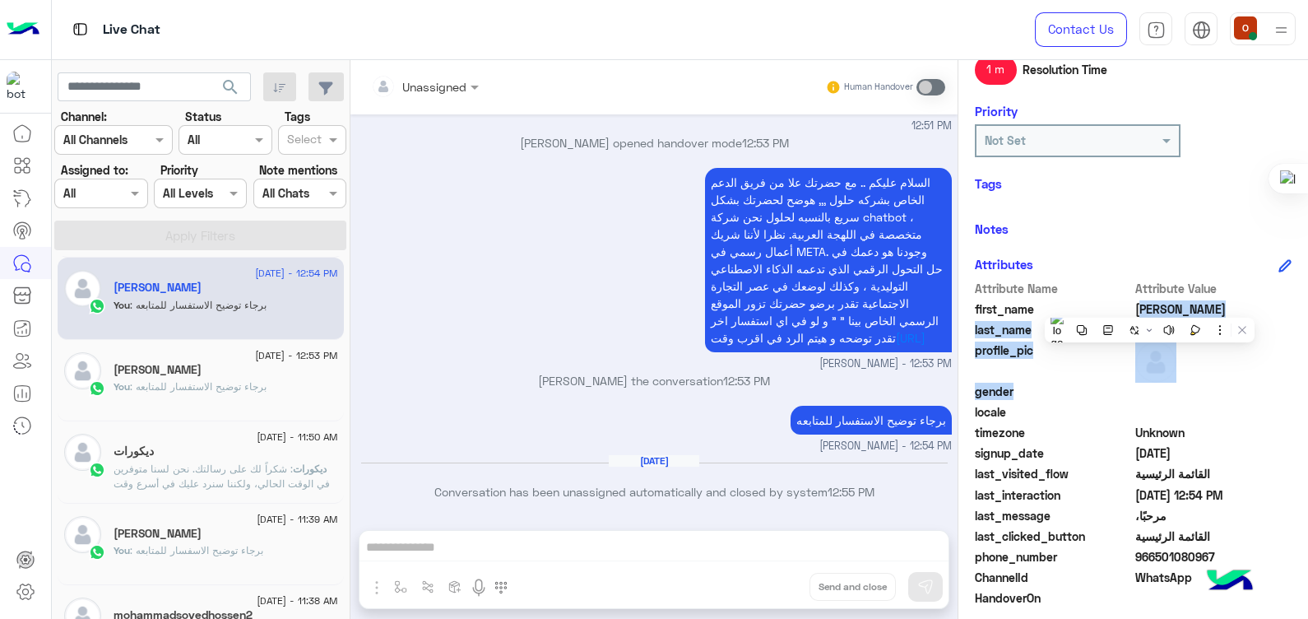
drag, startPoint x: 1149, startPoint y: 304, endPoint x: 1265, endPoint y: 403, distance: 152.3
click at [1265, 403] on div "Attribute Name Attribute Value first_name محمد last_name الدوسري profile_pic ge…" at bounding box center [1133, 486] width 317 height 413
click at [1265, 403] on span at bounding box center [1213, 411] width 157 height 17
click at [1234, 331] on span "الدوسري" at bounding box center [1213, 329] width 157 height 17
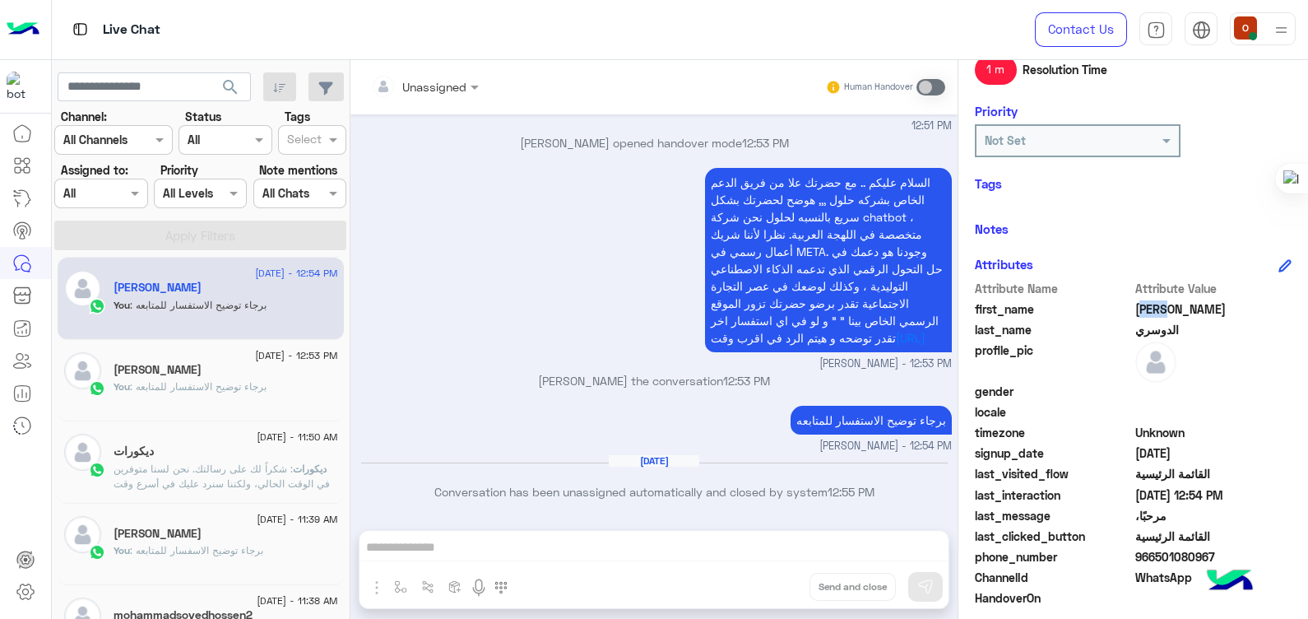
drag, startPoint x: 1164, startPoint y: 304, endPoint x: 1133, endPoint y: 313, distance: 32.5
click at [1135, 313] on span "محمد" at bounding box center [1213, 308] width 157 height 17
click at [1162, 553] on span "966501080967" at bounding box center [1213, 556] width 157 height 17
copy span "966501080967"
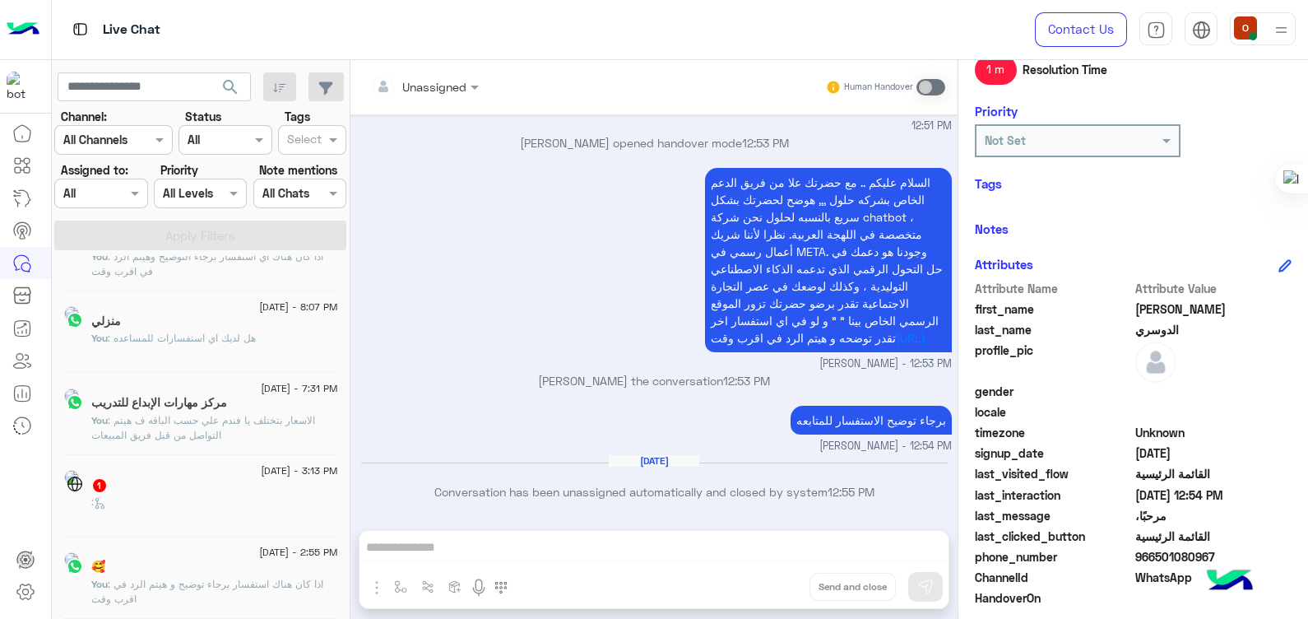
scroll to position [8, 0]
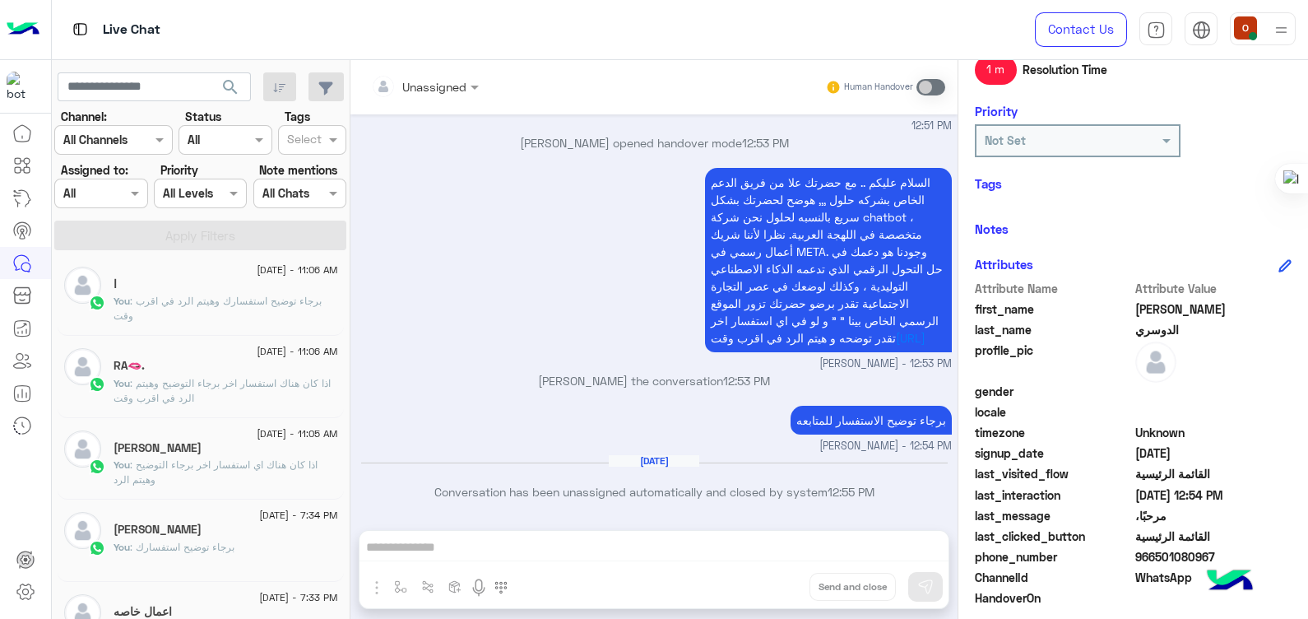
drag, startPoint x: 341, startPoint y: 288, endPoint x: 341, endPoint y: 334, distance: 46.1
click at [341, 334] on div "25 August - 11:06 AM ا You : برجاء توضيح استفسارك وهيتم الرد في اقرب وقت 25 Aug…" at bounding box center [201, 440] width 299 height 369
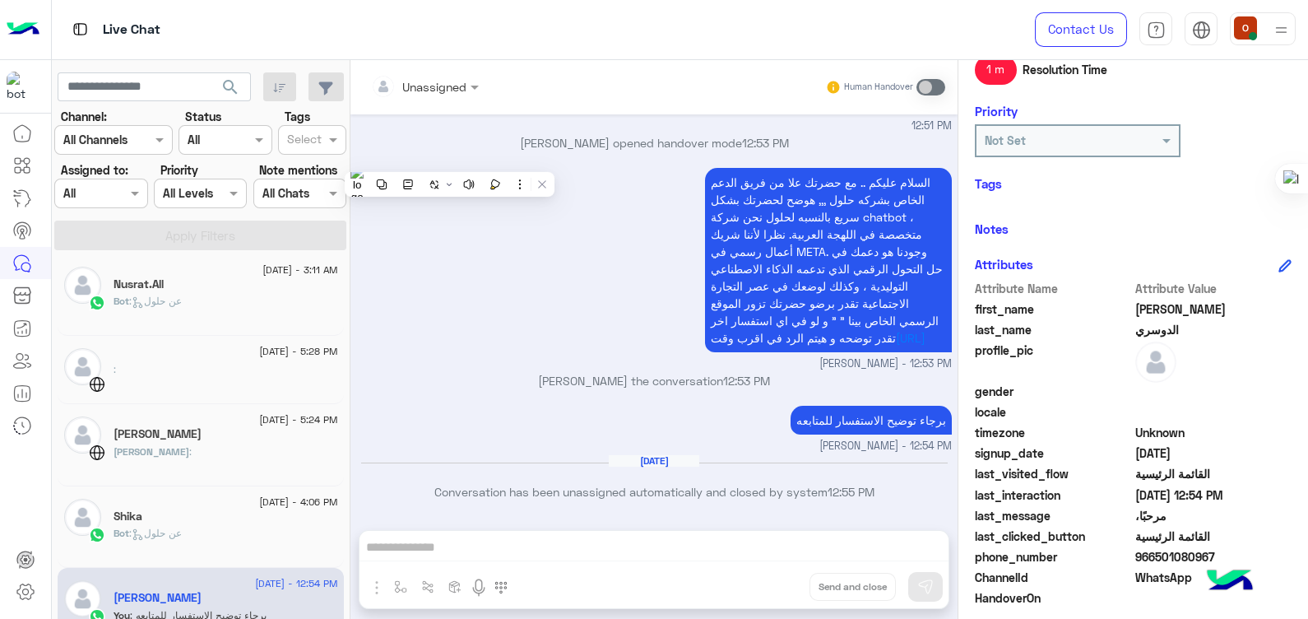
click at [512, 369] on small "ola mohsen - 12:53 PM" at bounding box center [654, 364] width 595 height 16
click at [251, 308] on div "Bot : عن حلول" at bounding box center [226, 308] width 225 height 29
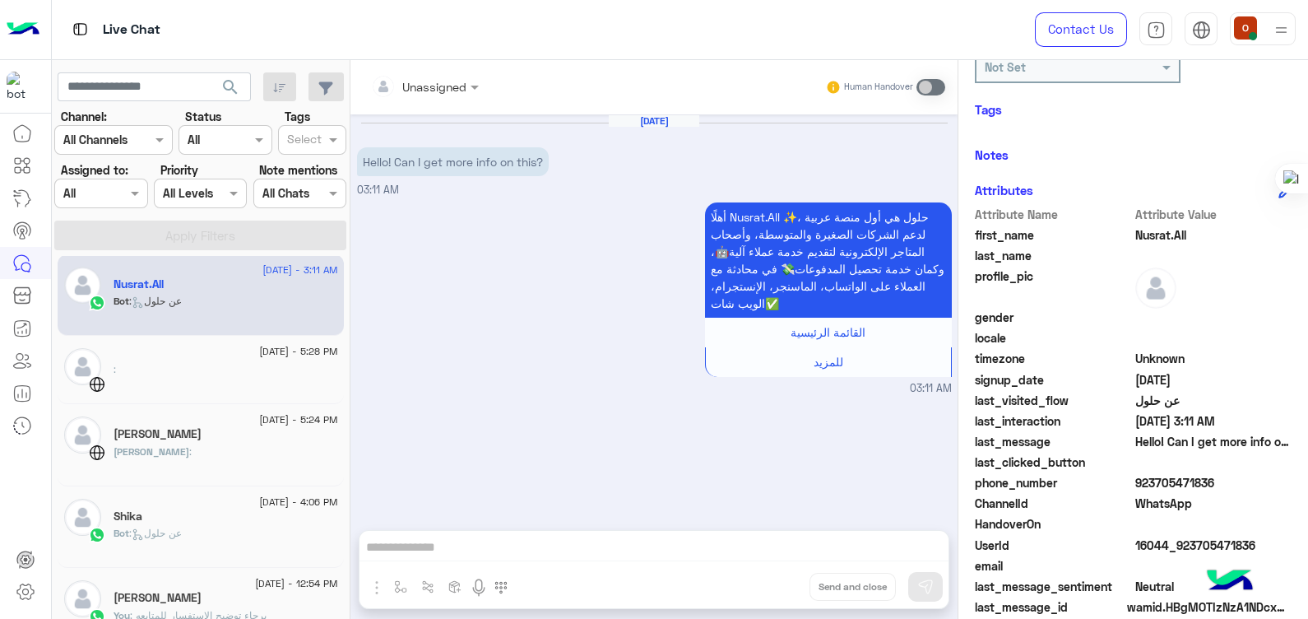
click at [1161, 477] on span "923705471836" at bounding box center [1213, 482] width 157 height 17
copy span "923705471836"
click at [1148, 232] on span "Nusrat.All" at bounding box center [1213, 234] width 157 height 17
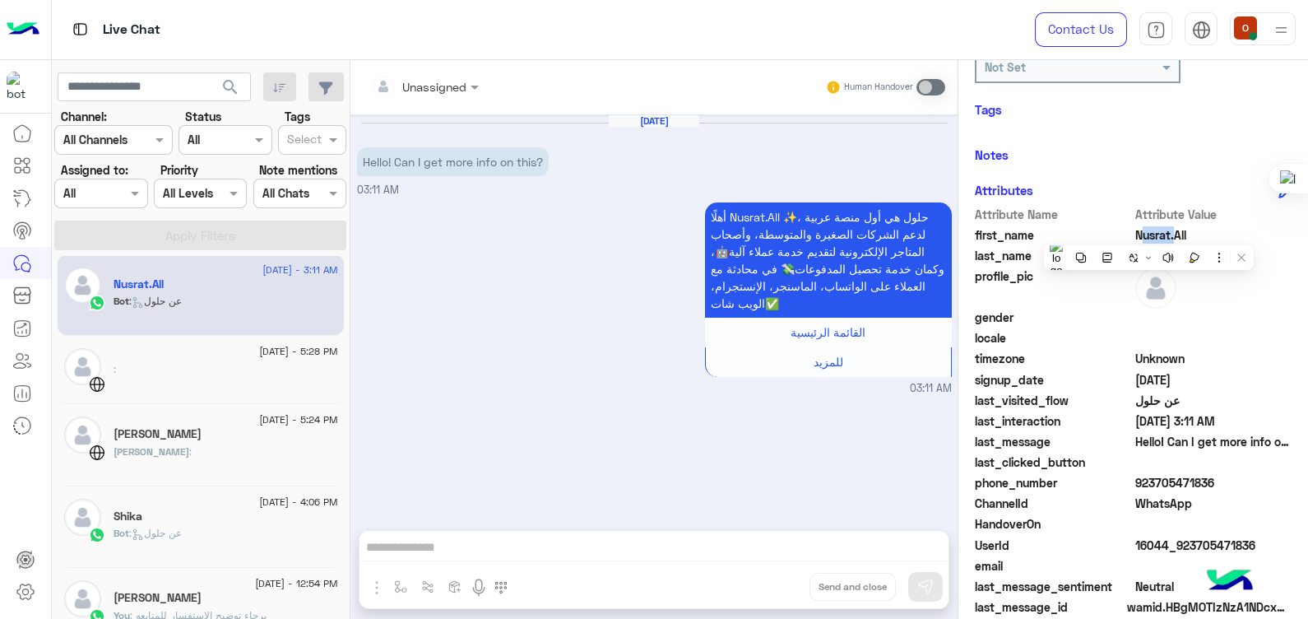
drag, startPoint x: 1148, startPoint y: 233, endPoint x: 1126, endPoint y: 230, distance: 22.5
click at [1126, 230] on div "first_name Nusrat.All" at bounding box center [1133, 236] width 317 height 21
click at [1162, 477] on span "923705471836" at bounding box center [1213, 482] width 157 height 17
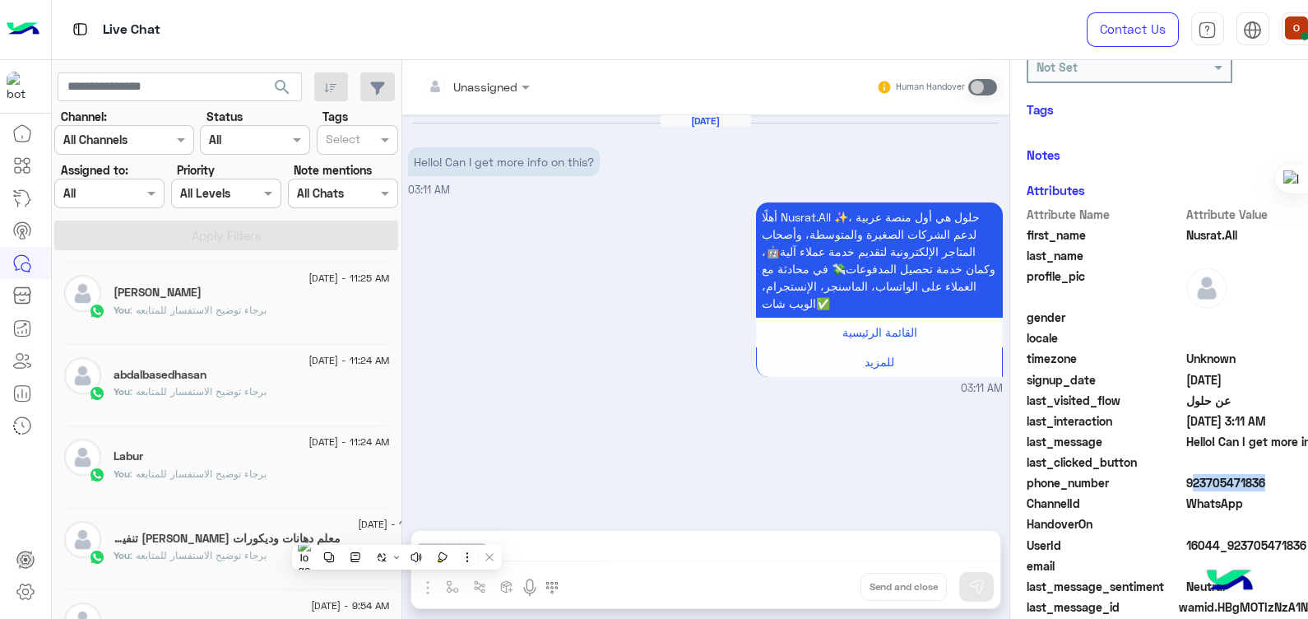
scroll to position [1130, 0]
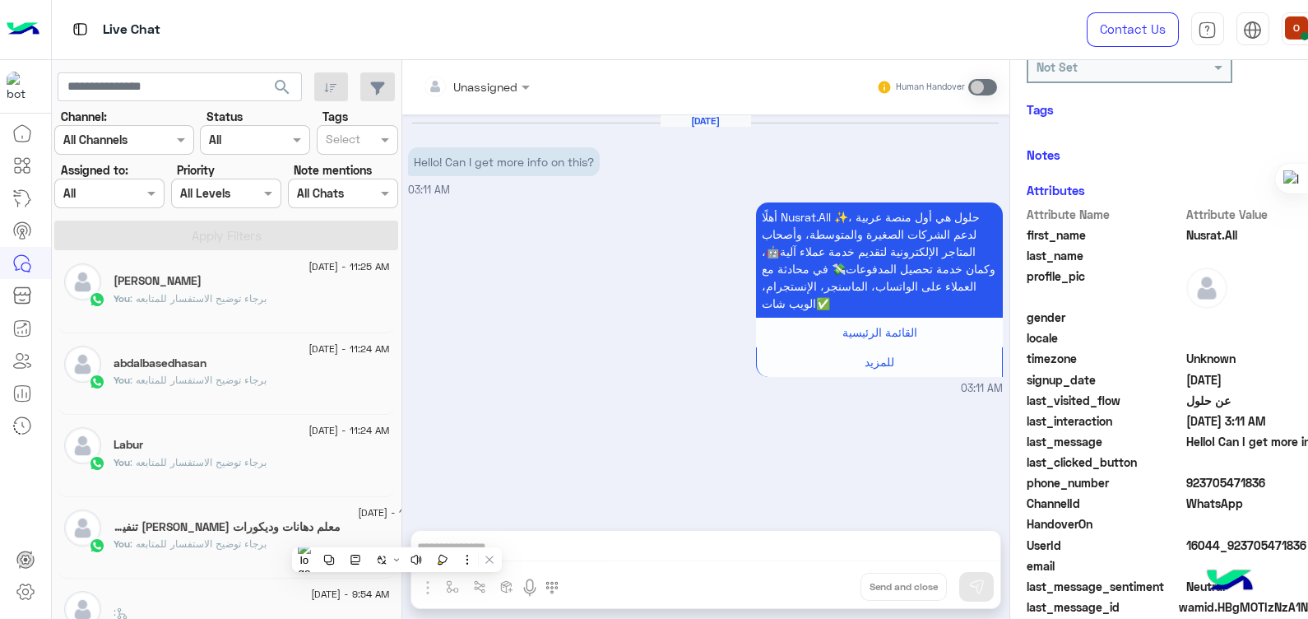
click at [292, 531] on h5 "معلم دهانات وديكورات الرياض ترميم تنفيذ جميع [PERSON_NAME]" at bounding box center [228, 527] width 228 height 14
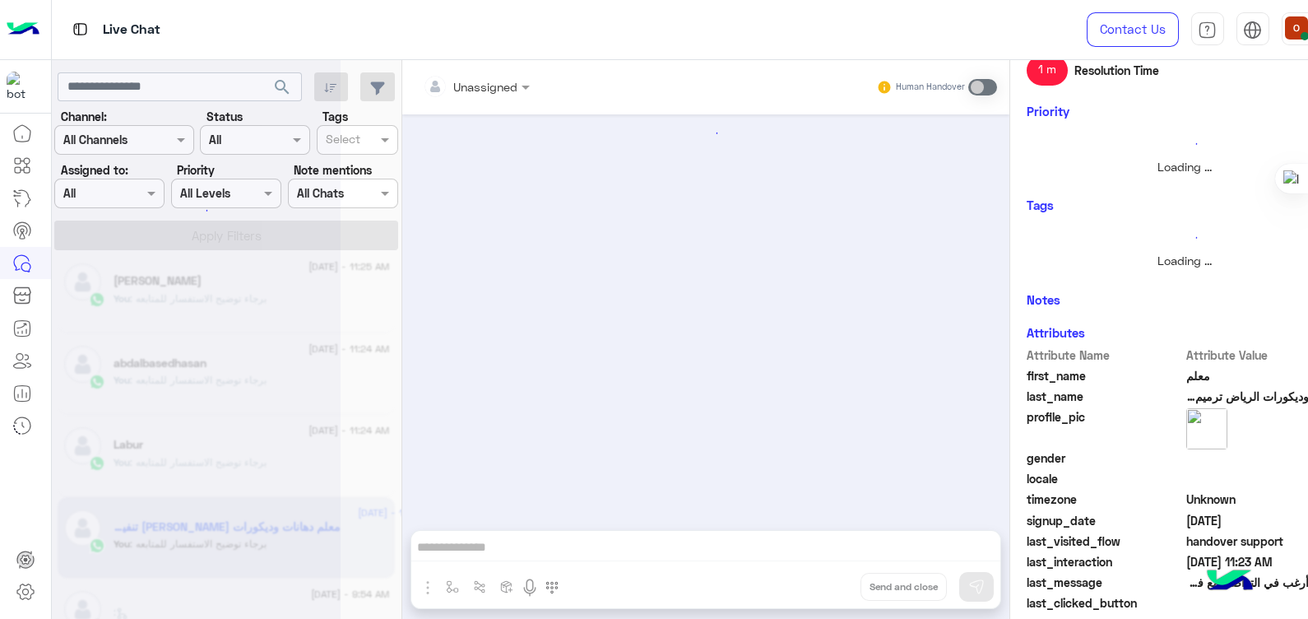
scroll to position [280, 0]
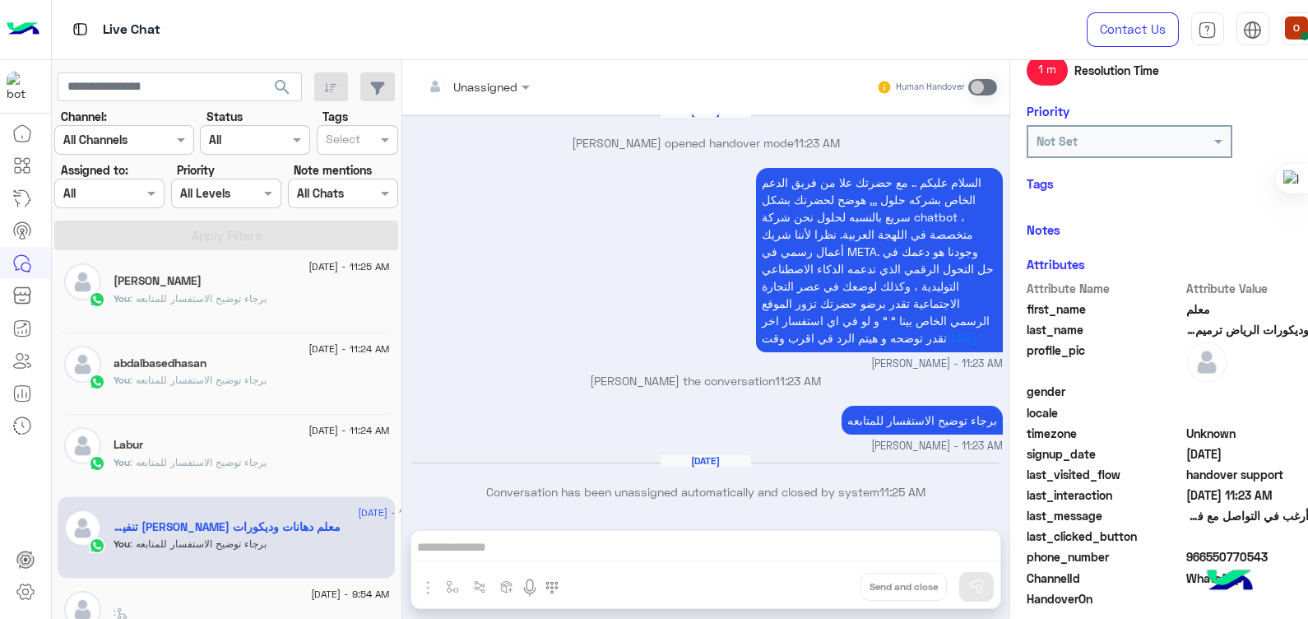
click at [1245, 327] on span "دهانات وديكورات الرياض ترميم تنفيذ جميع انو اديكوار" at bounding box center [1264, 329] width 157 height 17
click at [1222, 554] on img at bounding box center [1230, 582] width 58 height 58
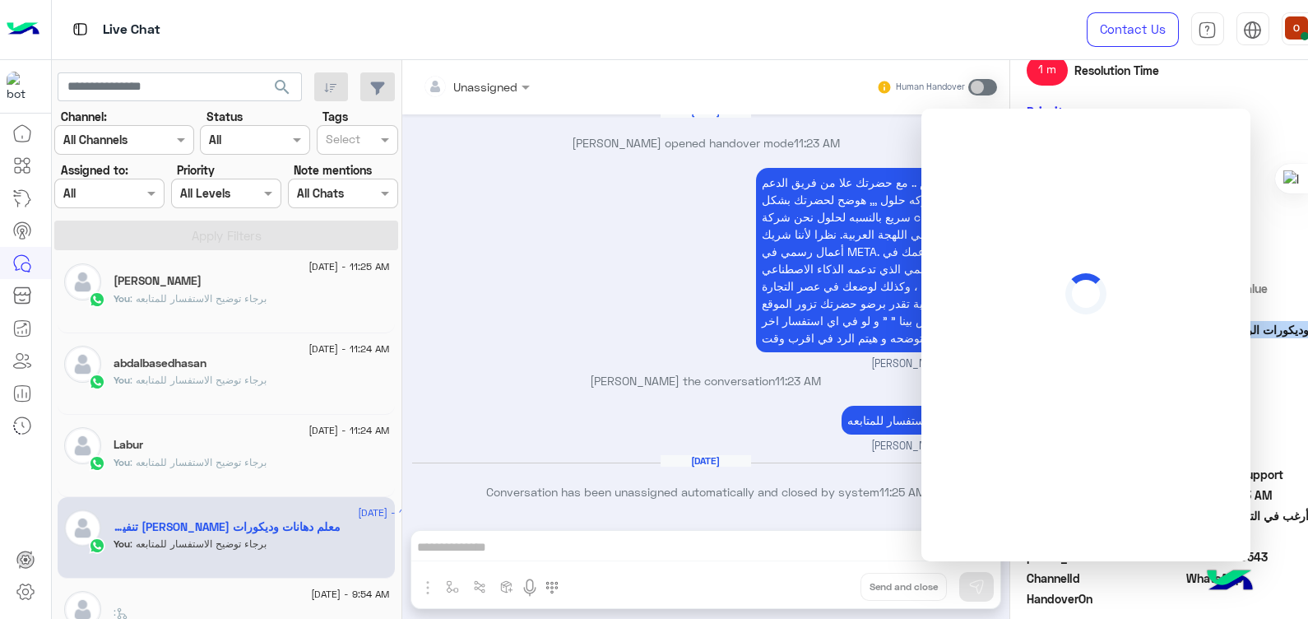
click at [1222, 554] on div at bounding box center [1085, 335] width 329 height 452
drag, startPoint x: 1222, startPoint y: 554, endPoint x: 1299, endPoint y: 556, distance: 77.3
click at [1299, 556] on span "966550770543" at bounding box center [1264, 556] width 157 height 17
click at [1292, 543] on span at bounding box center [1264, 535] width 157 height 17
click at [700, 243] on div "السلام عليكم .. مع حضرتك علا من فريق الدعم الخاص بشركه حلول ,,, هوضح لحضرتك بشك…" at bounding box center [705, 268] width 595 height 208
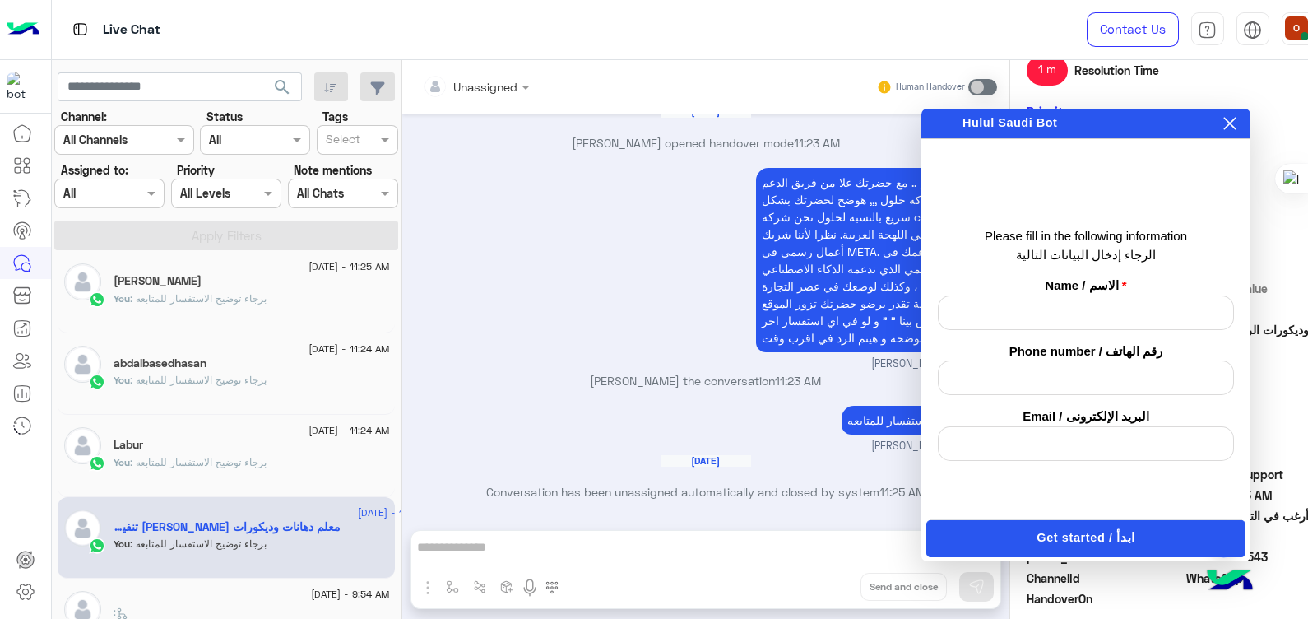
click at [1276, 534] on span at bounding box center [1264, 535] width 157 height 17
click at [1226, 119] on icon at bounding box center [1230, 124] width 12 height 12
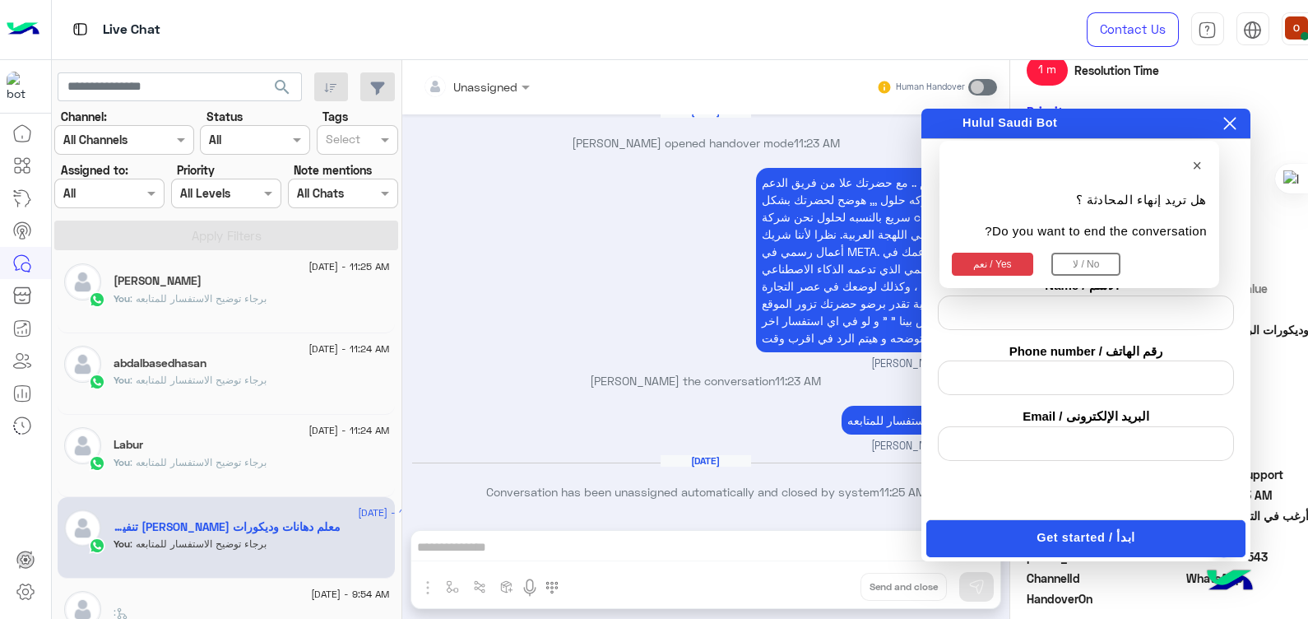
click at [1008, 262] on button "نعم / Yes" at bounding box center [992, 264] width 81 height 23
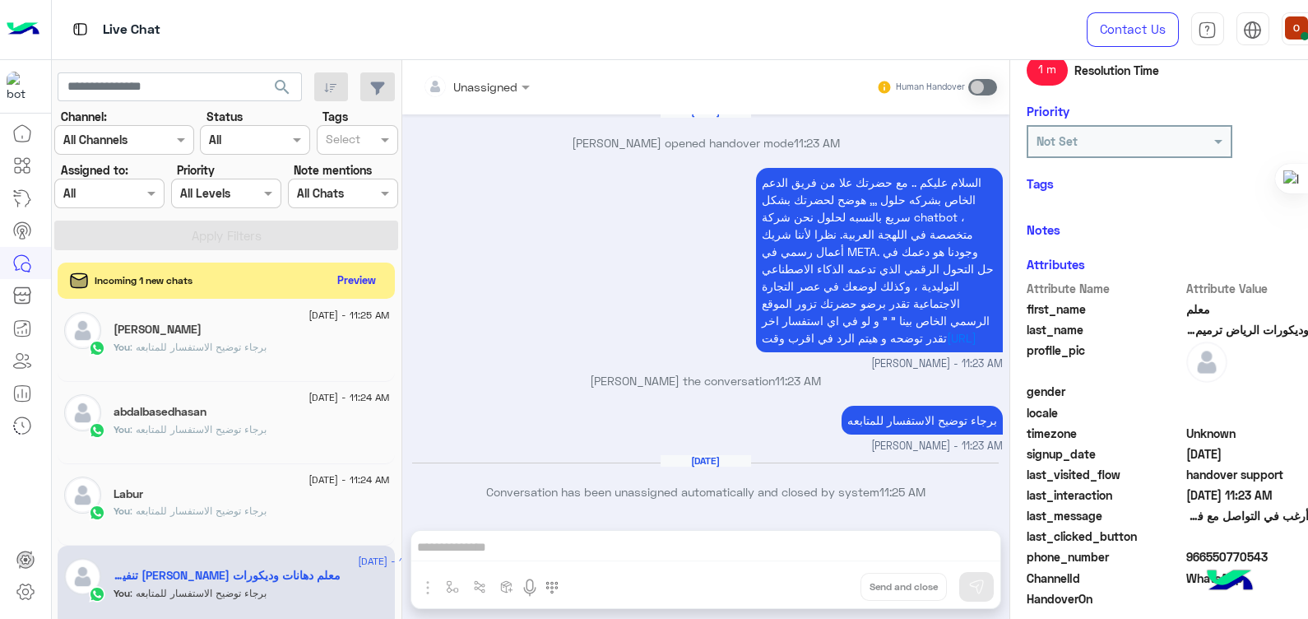
click at [1209, 550] on span "966550770543" at bounding box center [1264, 556] width 157 height 17
click at [193, 522] on div "You : برجاء توضيح الاستفسار للمتابعه" at bounding box center [252, 517] width 276 height 29
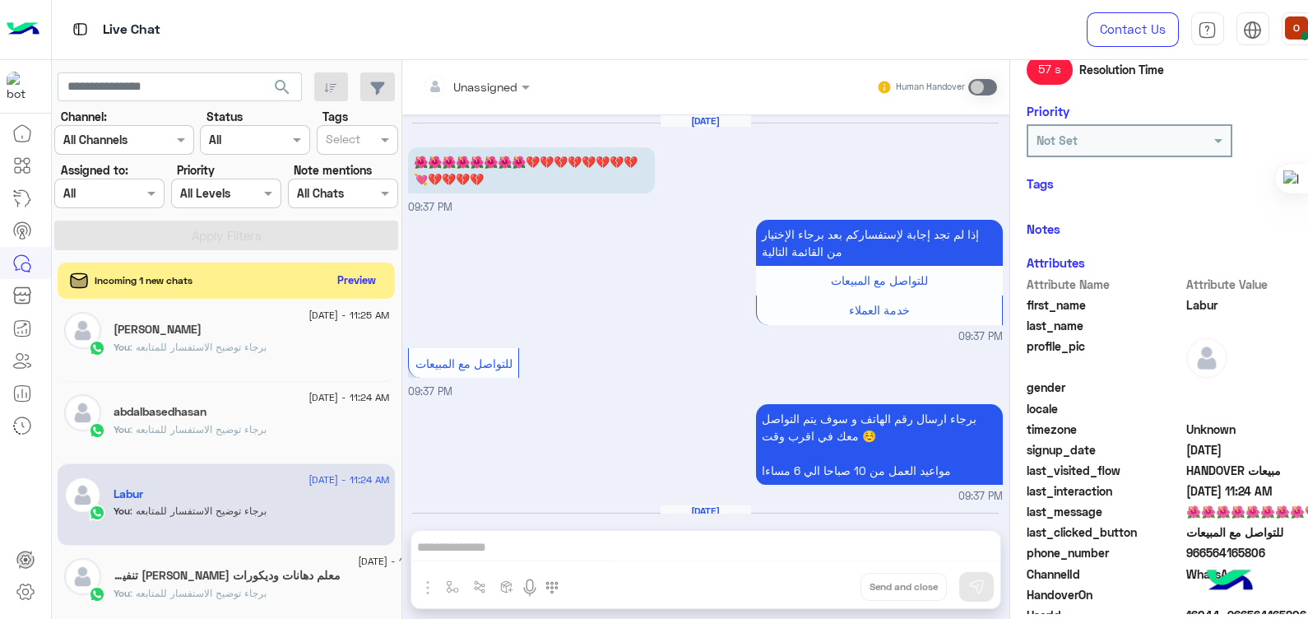
scroll to position [415, 0]
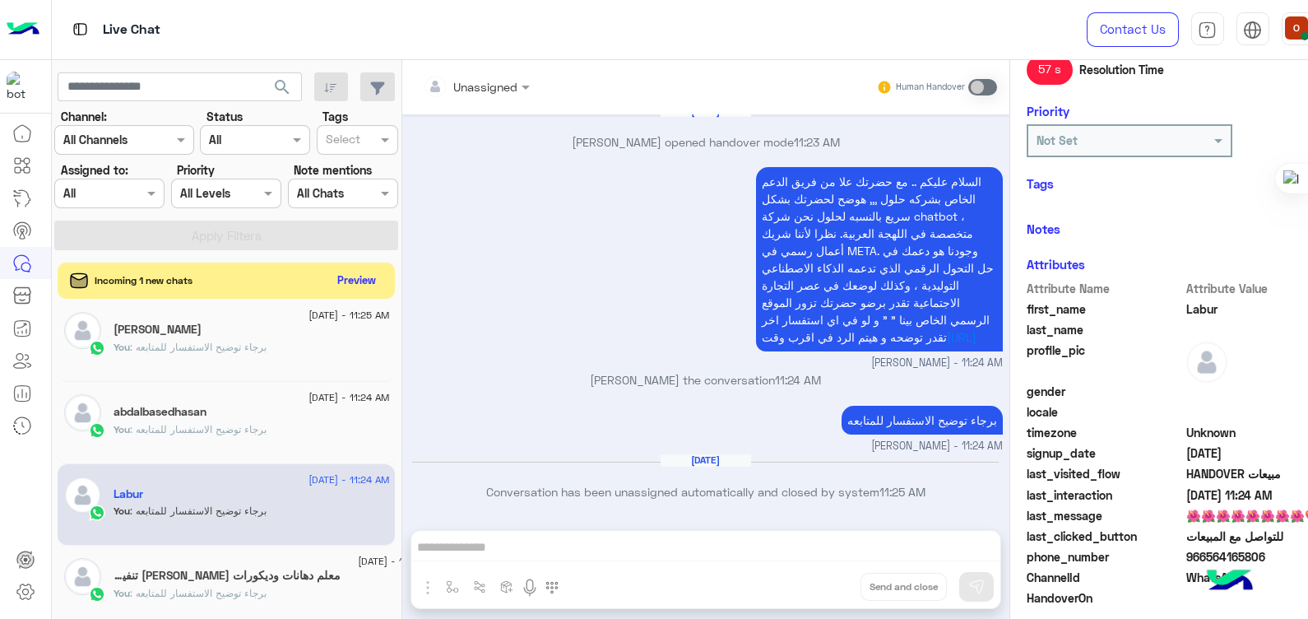
click at [1197, 300] on span "Labur" at bounding box center [1264, 308] width 157 height 17
click at [1199, 555] on span "966564165806" at bounding box center [1264, 556] width 157 height 17
click at [182, 426] on span ": برجاء توضيح الاستفسار للمتابعه" at bounding box center [198, 429] width 137 height 12
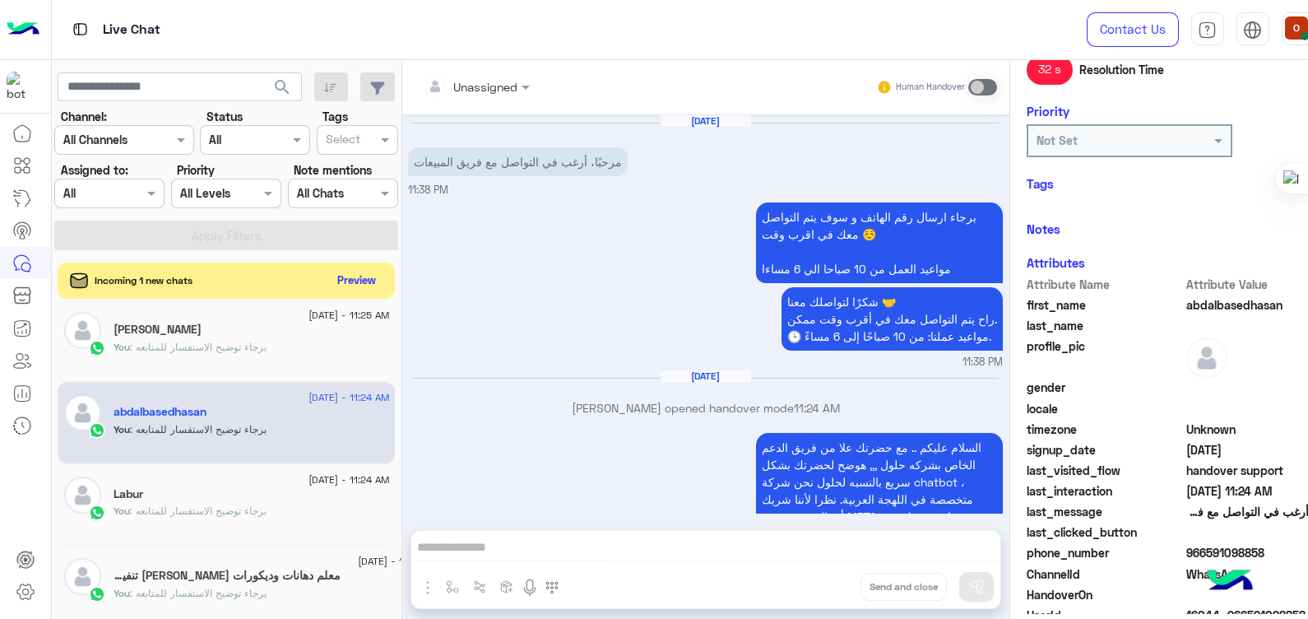
scroll to position [280, 0]
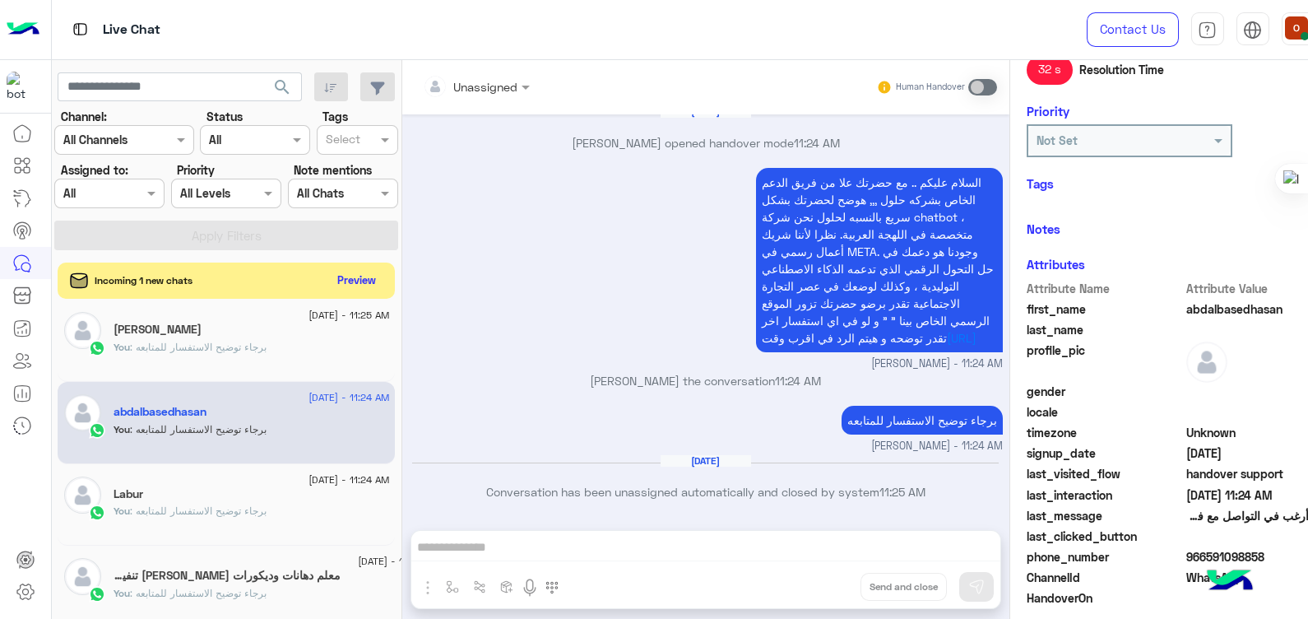
click at [1225, 303] on span "abdalbasedhasan" at bounding box center [1264, 308] width 157 height 17
click at [1202, 555] on span "966591098858" at bounding box center [1264, 556] width 157 height 17
click at [174, 327] on div "[PERSON_NAME]" at bounding box center [252, 330] width 276 height 17
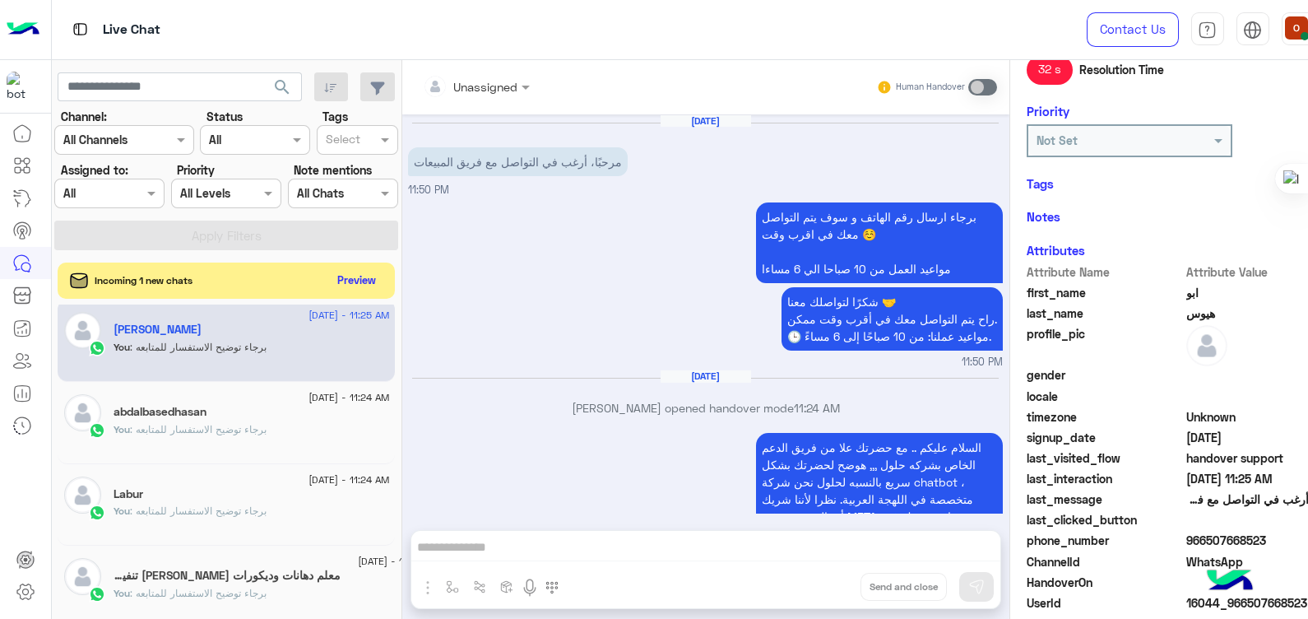
scroll to position [280, 0]
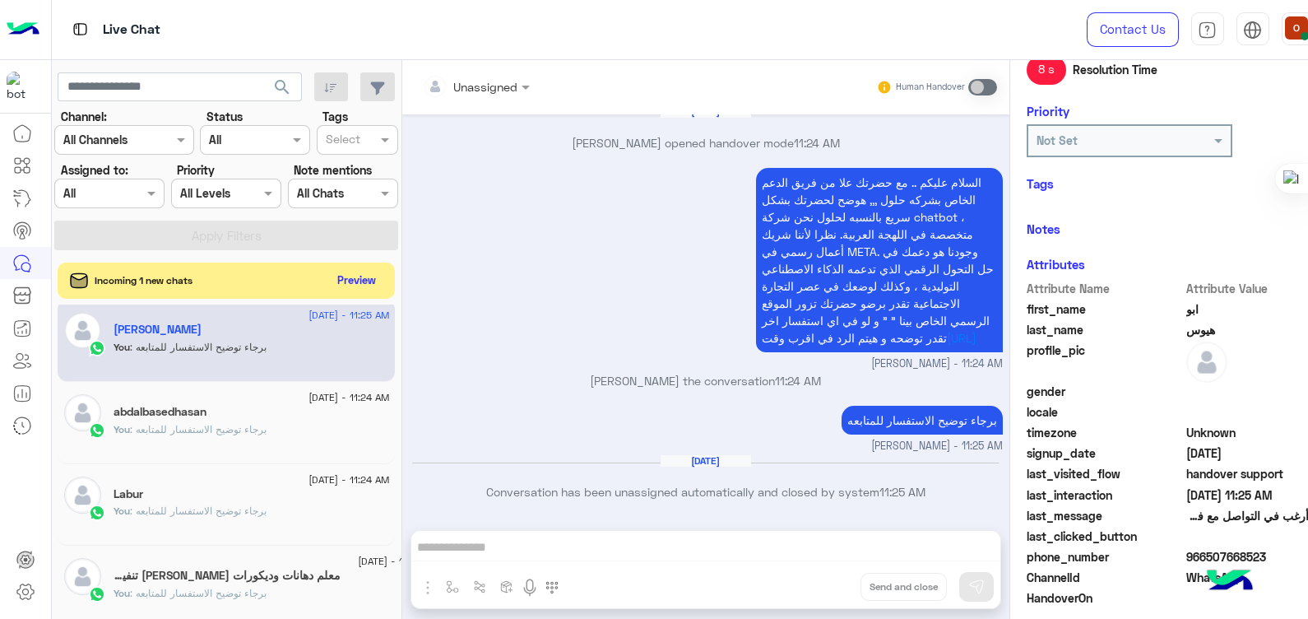
drag, startPoint x: 1217, startPoint y: 327, endPoint x: 1187, endPoint y: 316, distance: 32.3
click at [1187, 316] on div "Attribute Name Attribute Value first_name ابو last_name هيوس profile_pic gender…" at bounding box center [1185, 486] width 317 height 413
drag, startPoint x: 1187, startPoint y: 316, endPoint x: 1263, endPoint y: 325, distance: 76.2
click at [1263, 325] on span "هيوس" at bounding box center [1264, 329] width 157 height 17
click at [1248, 322] on span "هيوس" at bounding box center [1264, 329] width 157 height 17
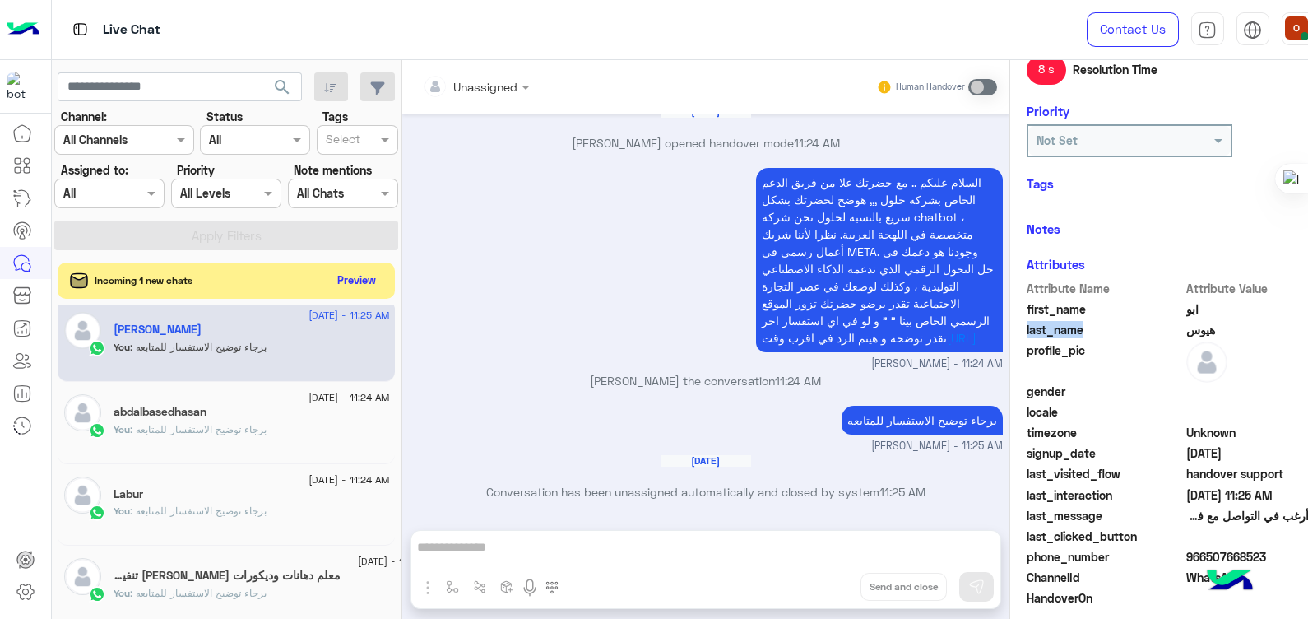
drag, startPoint x: 1191, startPoint y: 303, endPoint x: 1174, endPoint y: 326, distance: 28.8
click at [1174, 326] on div "Attribute Name Attribute Value first_name ابو last_name هيوس profile_pic gender…" at bounding box center [1185, 486] width 317 height 413
drag, startPoint x: 1174, startPoint y: 326, endPoint x: 1135, endPoint y: 327, distance: 38.7
click at [1135, 327] on span "last_name" at bounding box center [1105, 329] width 157 height 17
click at [1219, 548] on span "966507668523" at bounding box center [1264, 556] width 157 height 17
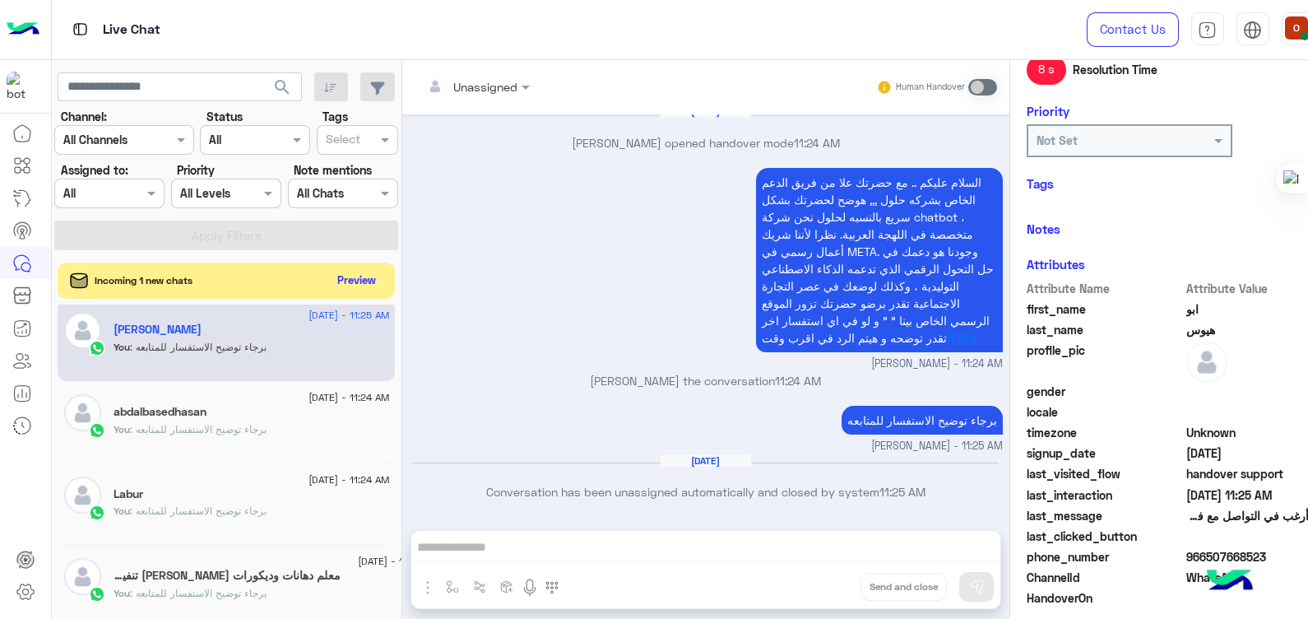
click at [1219, 548] on span "966507668523" at bounding box center [1264, 556] width 157 height 17
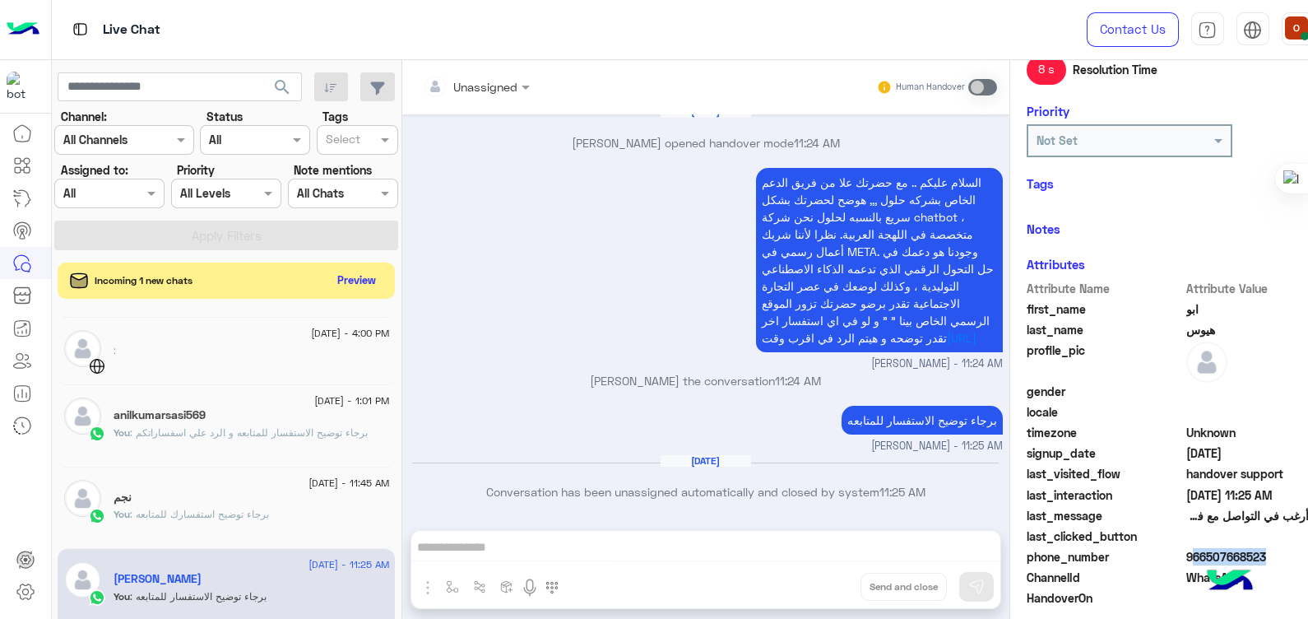
scroll to position [885, 0]
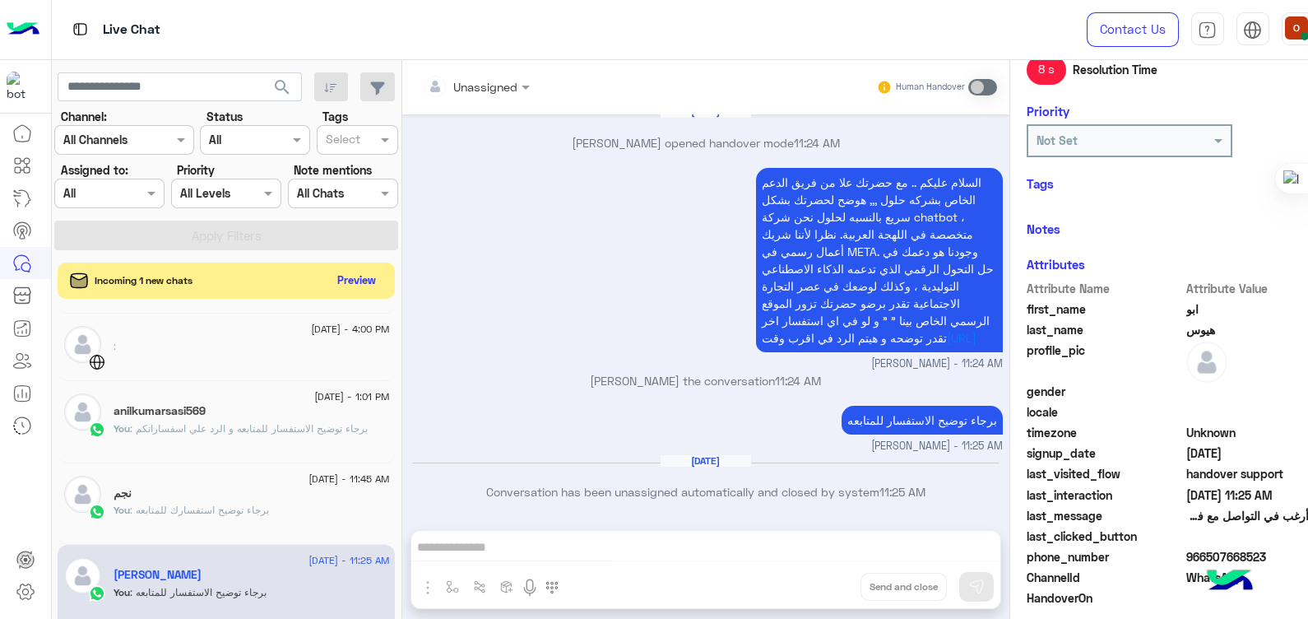
click at [195, 486] on div "نجم" at bounding box center [252, 494] width 276 height 17
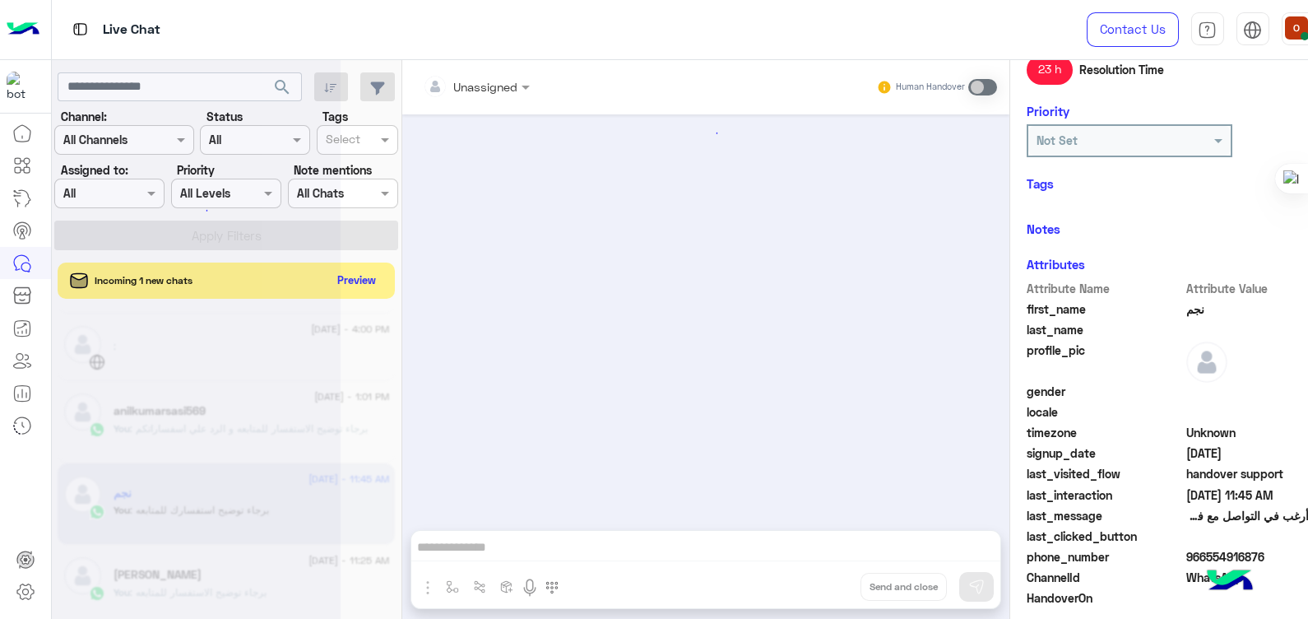
scroll to position [251, 0]
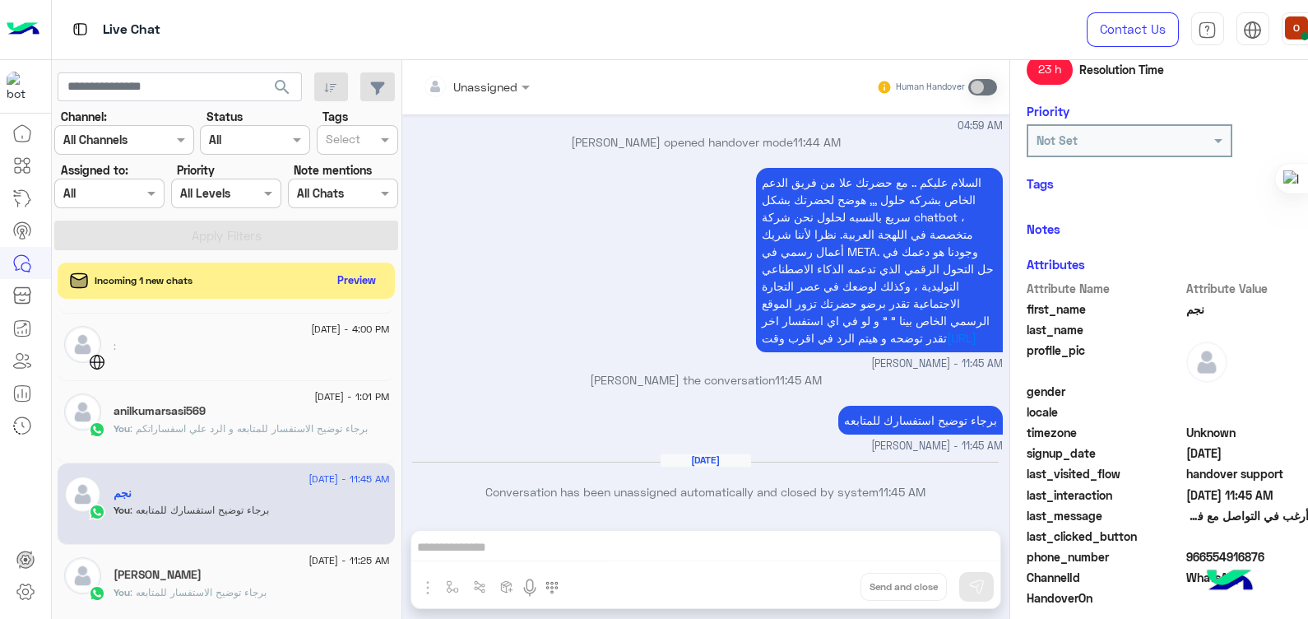
click at [1190, 308] on span "نجم" at bounding box center [1264, 308] width 157 height 17
click at [1235, 560] on img at bounding box center [1230, 582] width 58 height 58
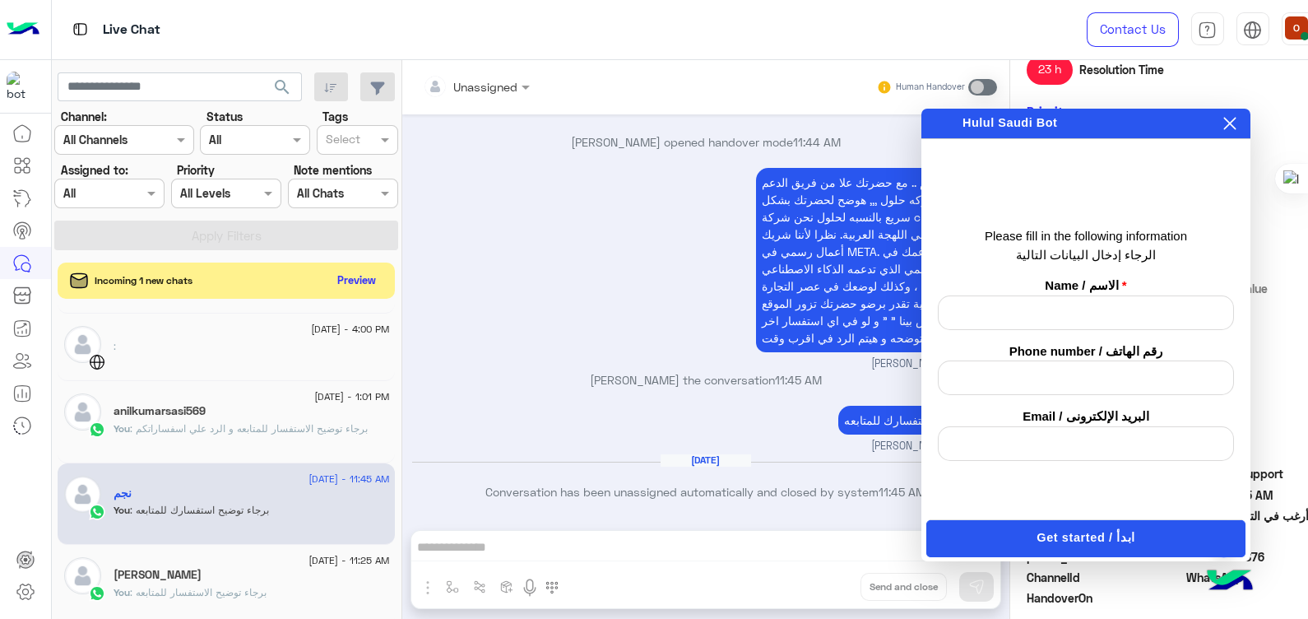
click at [1307, 567] on html "Live Chat Contact Us Help Center عربي English search Channel: Channel All Chann…" at bounding box center [654, 309] width 1308 height 619
click at [1225, 129] on icon at bounding box center [1229, 123] width 13 height 13
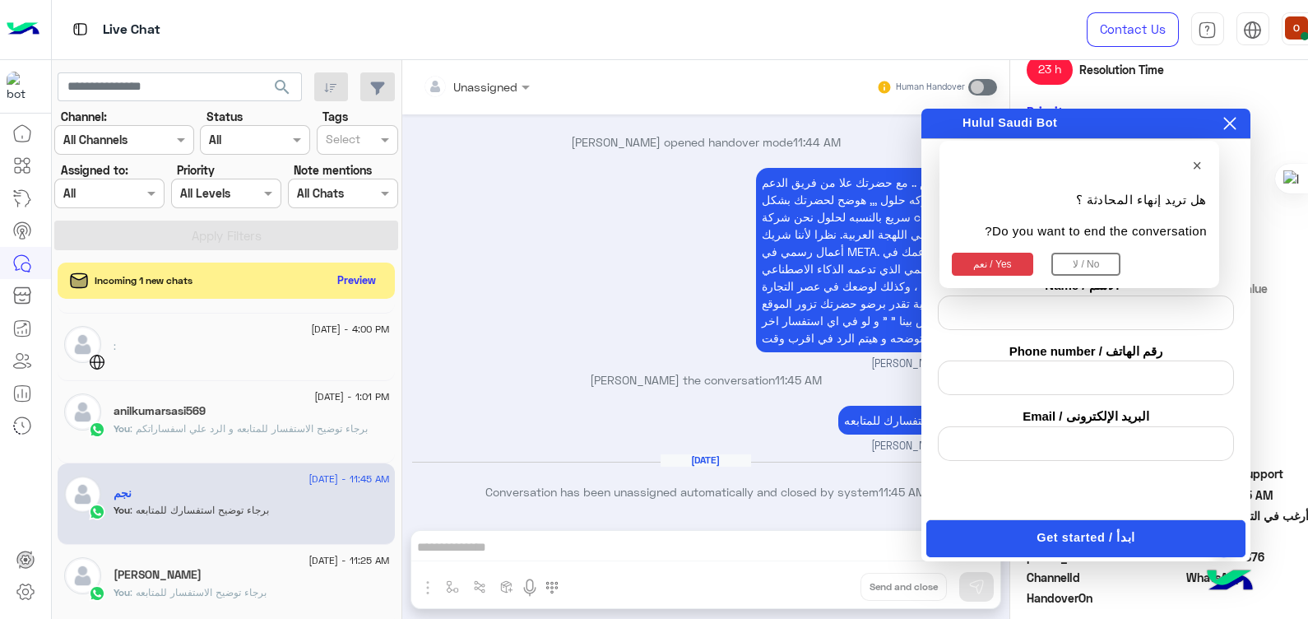
click at [991, 262] on button "نعم / Yes" at bounding box center [992, 264] width 81 height 23
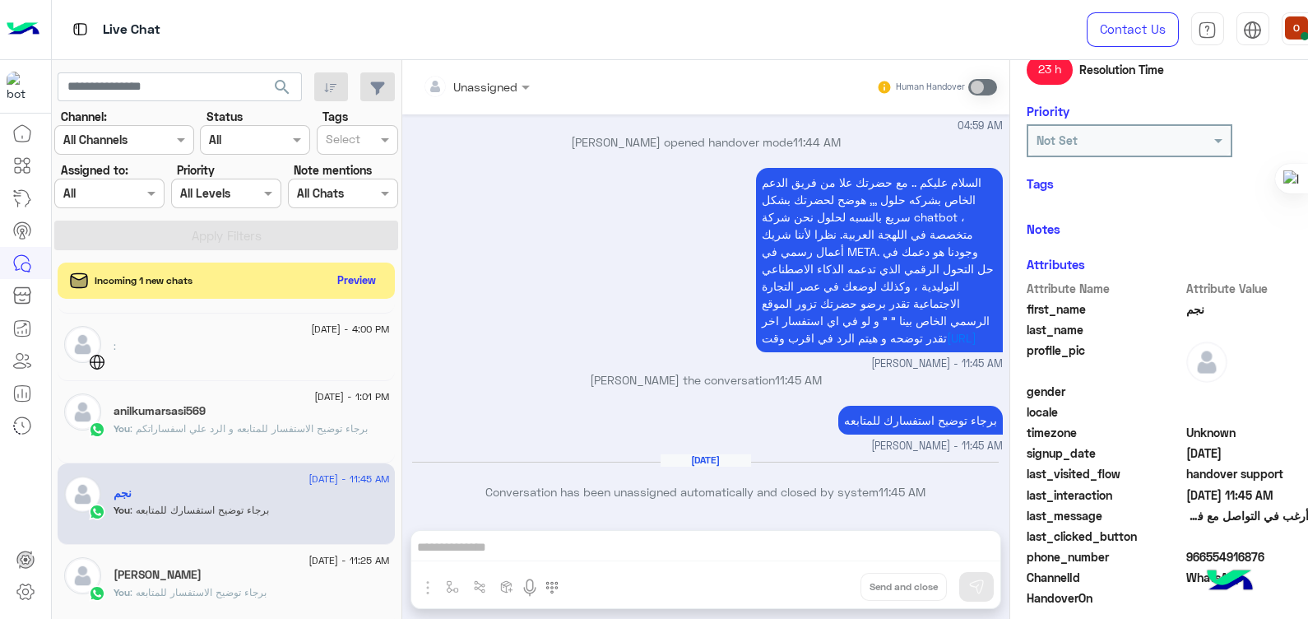
click at [1196, 553] on span "966554916876" at bounding box center [1264, 556] width 157 height 17
click at [245, 436] on div "You : برجاء توضيح الاستفسار للمتابعه و الرد علي اسفساراتكم" at bounding box center [252, 435] width 276 height 29
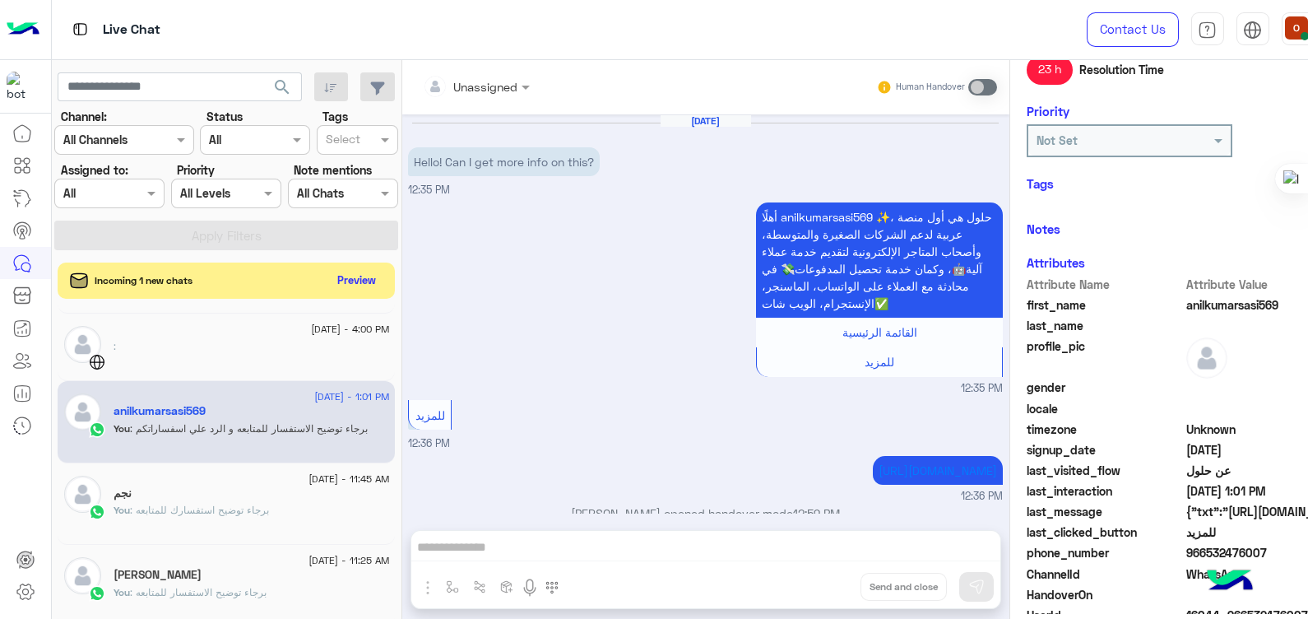
scroll to position [506, 0]
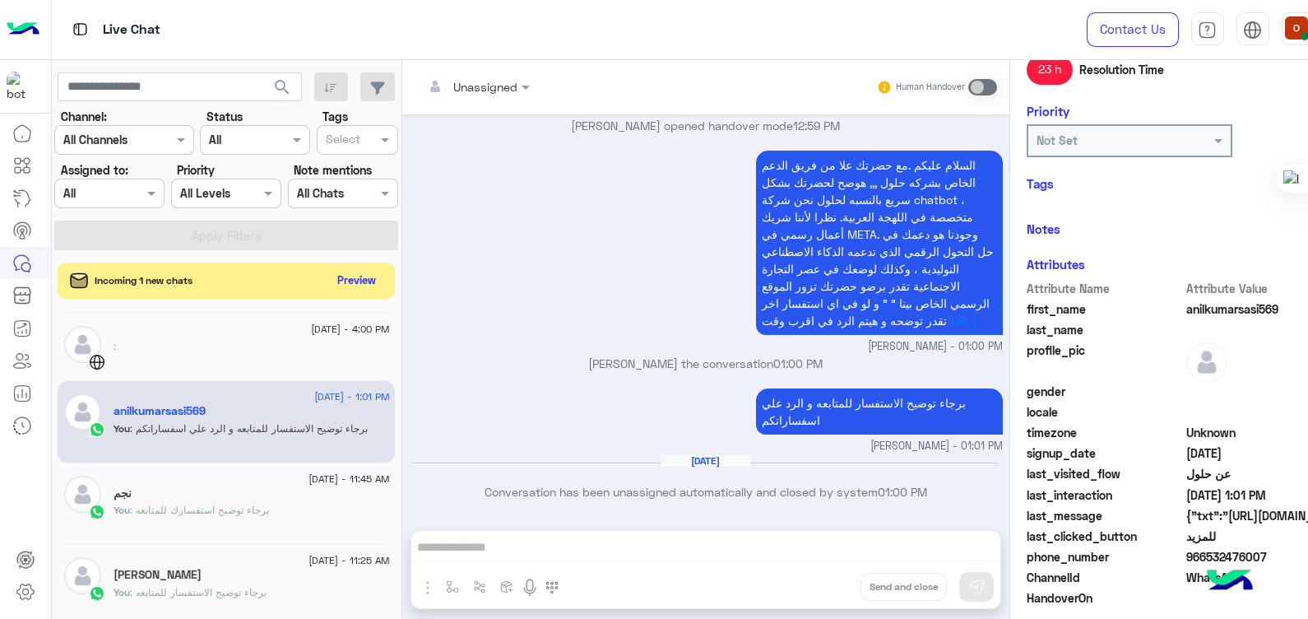
click at [1234, 305] on span "anilkumarsasi569" at bounding box center [1264, 308] width 157 height 17
click at [1238, 550] on span "966532476007" at bounding box center [1264, 556] width 157 height 17
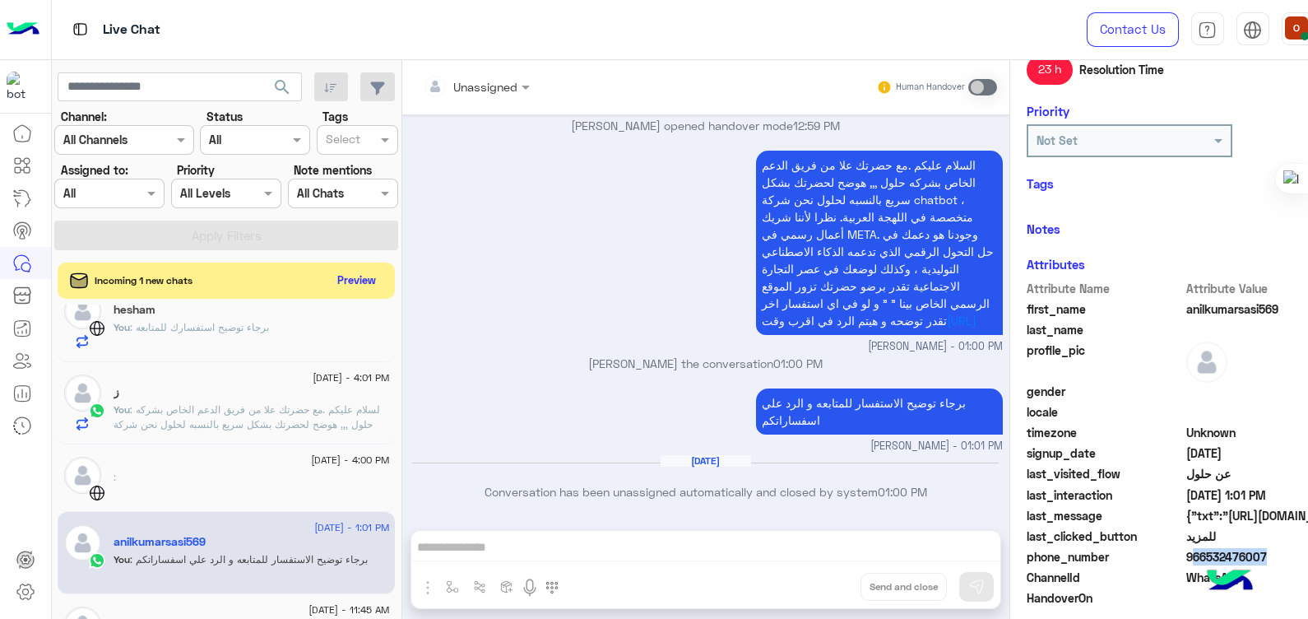
scroll to position [727, 0]
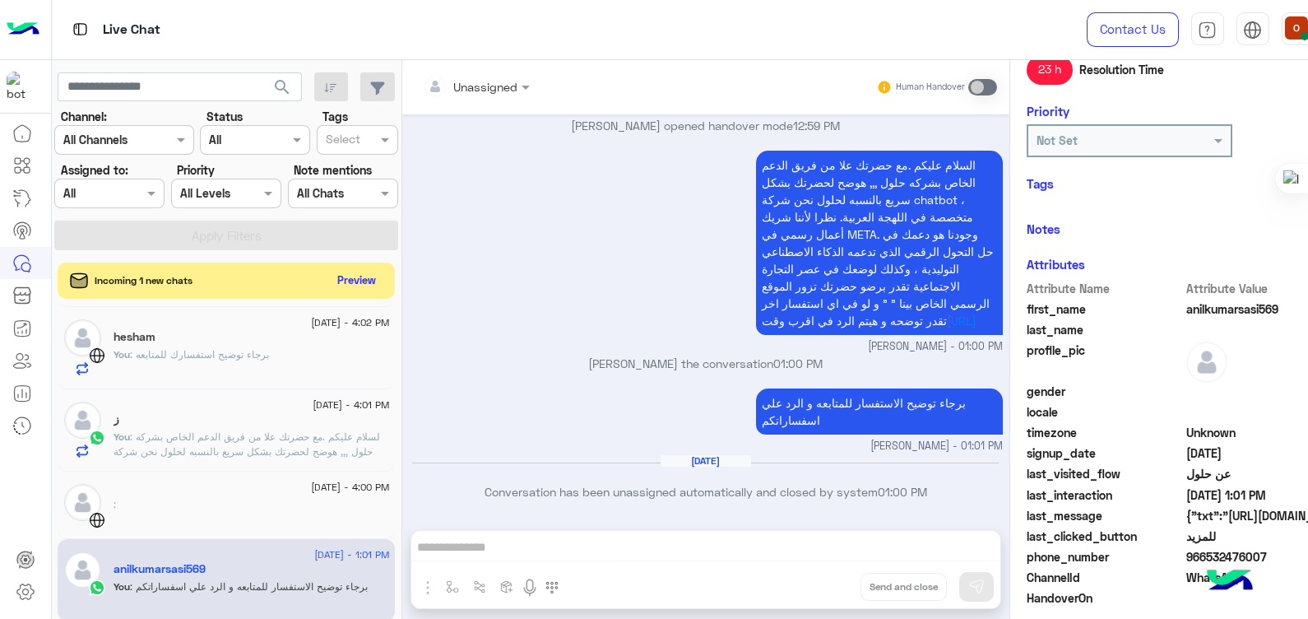
click at [280, 448] on span ": لسلام عليكم .مع حضرتك علا من فريق الدعم الخاص بشركه حلول ,,, هوضح لحضرتك بشكل…" at bounding box center [251, 488] width 275 height 116
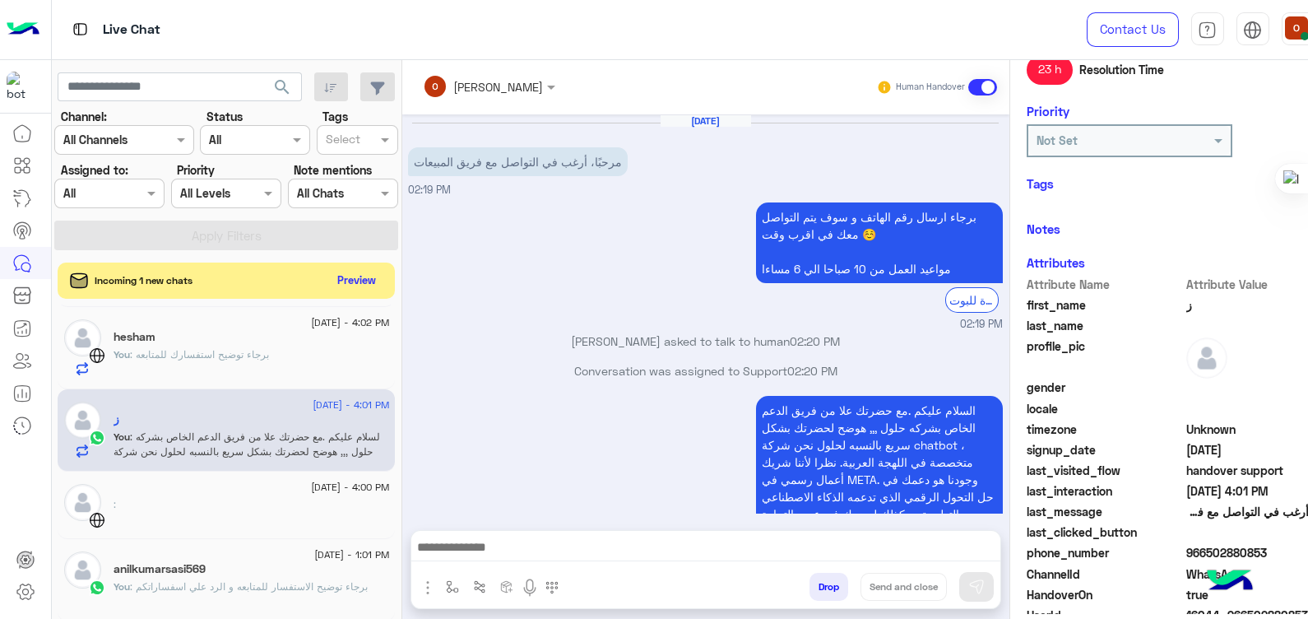
scroll to position [410, 0]
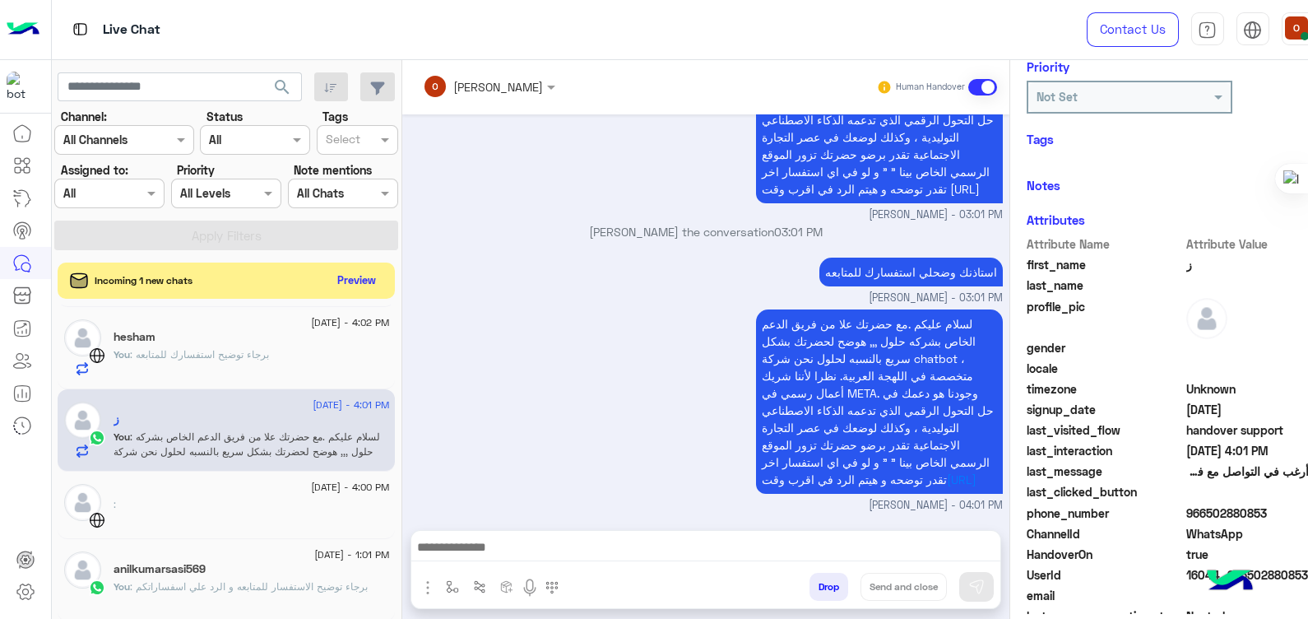
click at [1186, 268] on span "ز" at bounding box center [1264, 264] width 157 height 17
click at [1231, 513] on span "966502880853" at bounding box center [1264, 512] width 157 height 17
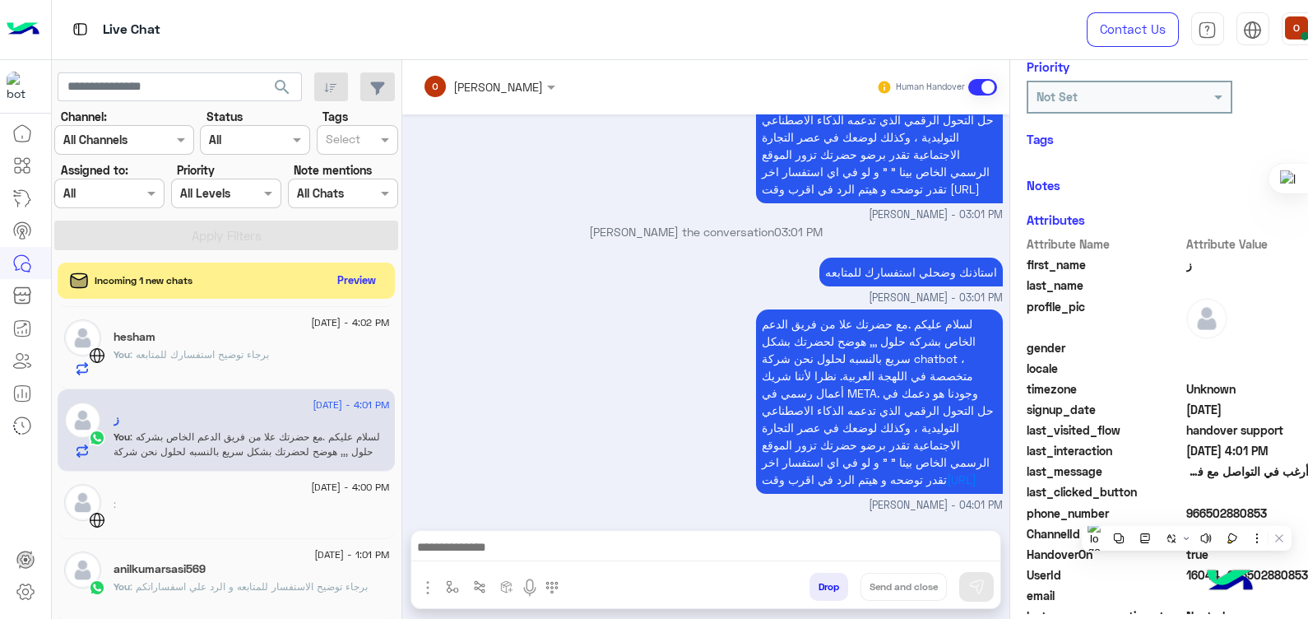
click at [1231, 513] on span "966502880853" at bounding box center [1264, 512] width 157 height 17
click at [194, 348] on span ": برجاء توضيح استفسارك للمتابعه" at bounding box center [199, 354] width 139 height 12
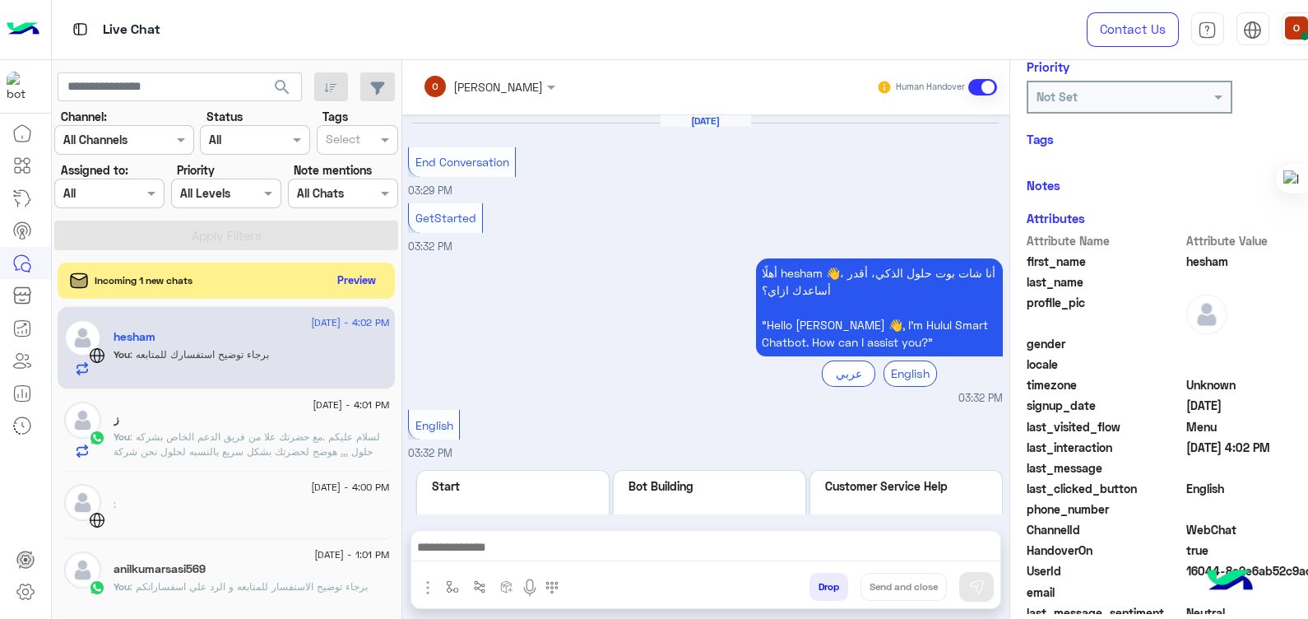
scroll to position [457, 0]
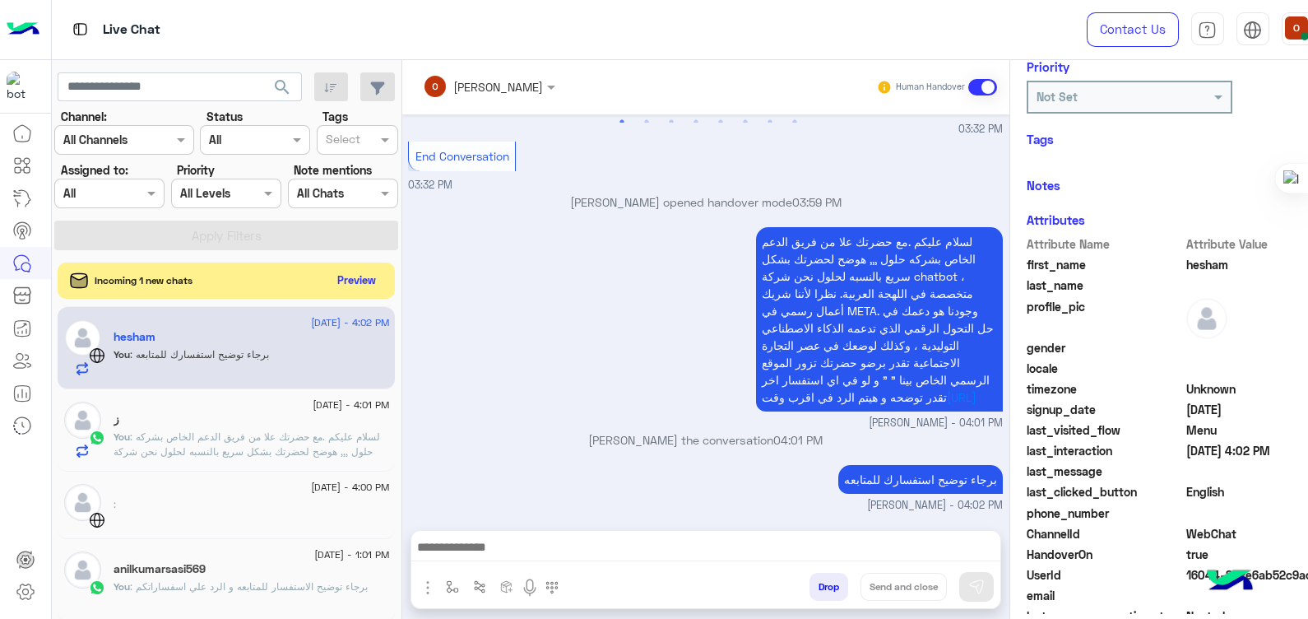
drag, startPoint x: 1306, startPoint y: 346, endPoint x: 1311, endPoint y: 378, distance: 33.3
click at [1307, 378] on html "Live Chat Contact Us Help Center عربي English search Channel: Channel All Chann…" at bounding box center [654, 309] width 1308 height 619
click at [1273, 280] on span at bounding box center [1264, 284] width 157 height 17
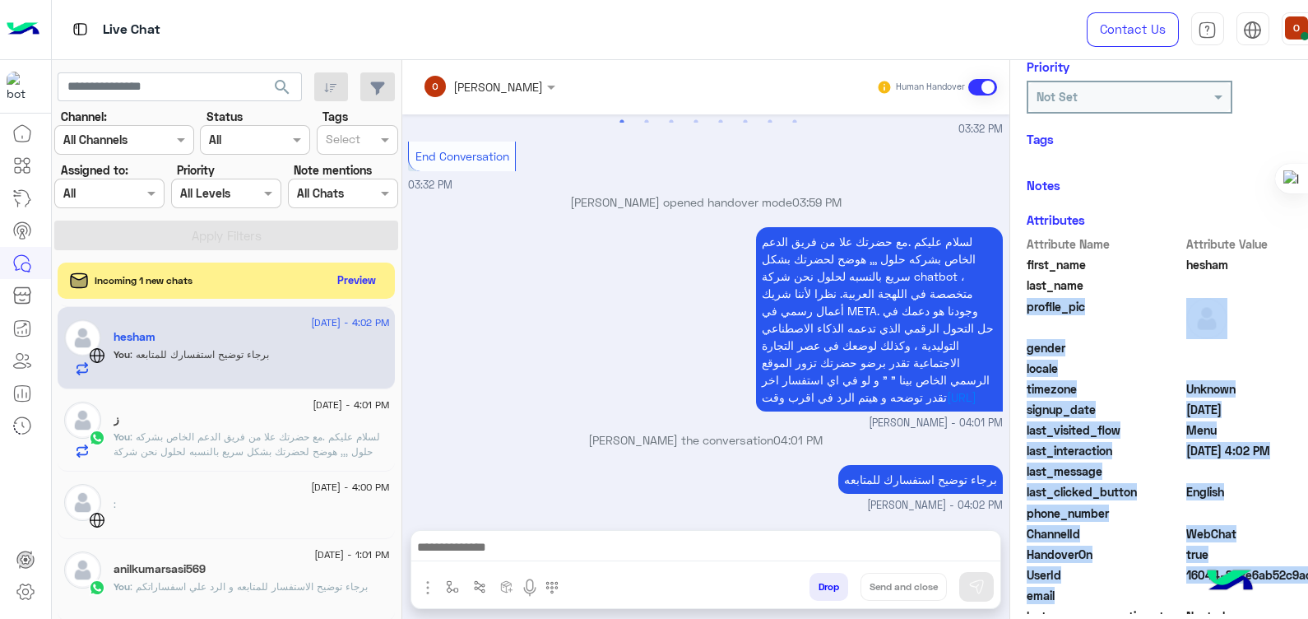
scroll to position [310, 0]
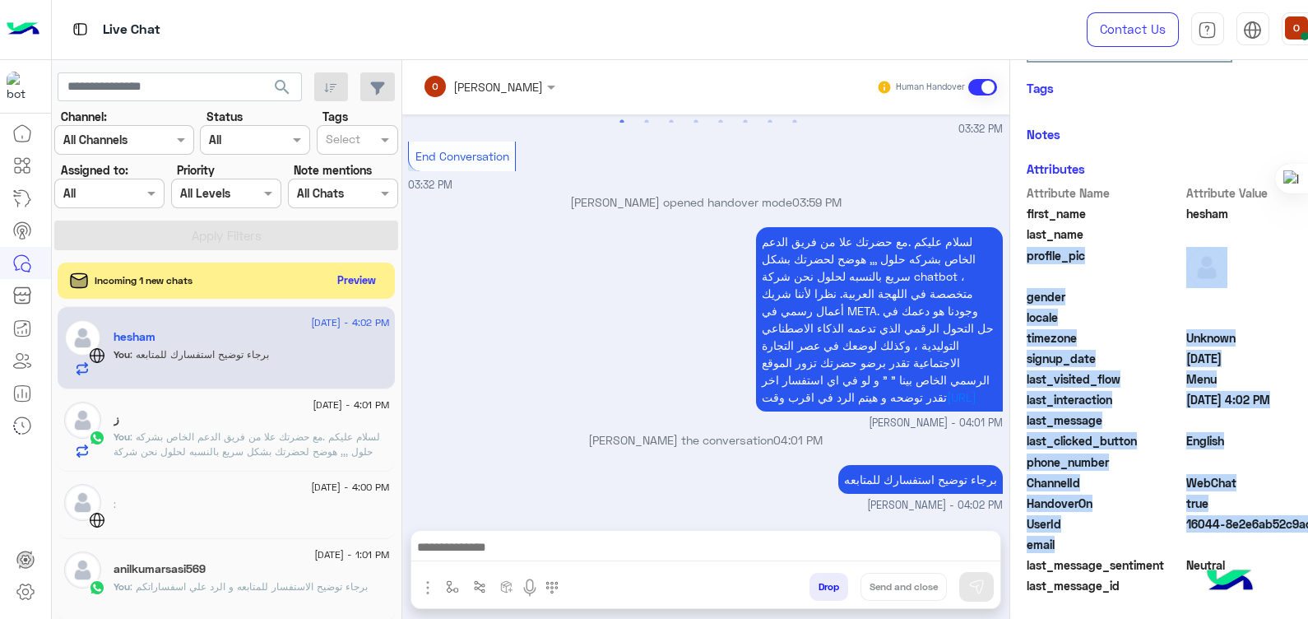
drag, startPoint x: 1273, startPoint y: 280, endPoint x: 1275, endPoint y: 663, distance: 383.4
click at [1275, 618] on html "Live Chat Contact Us Help Center عربي English search Channel: Channel All Chann…" at bounding box center [654, 309] width 1308 height 619
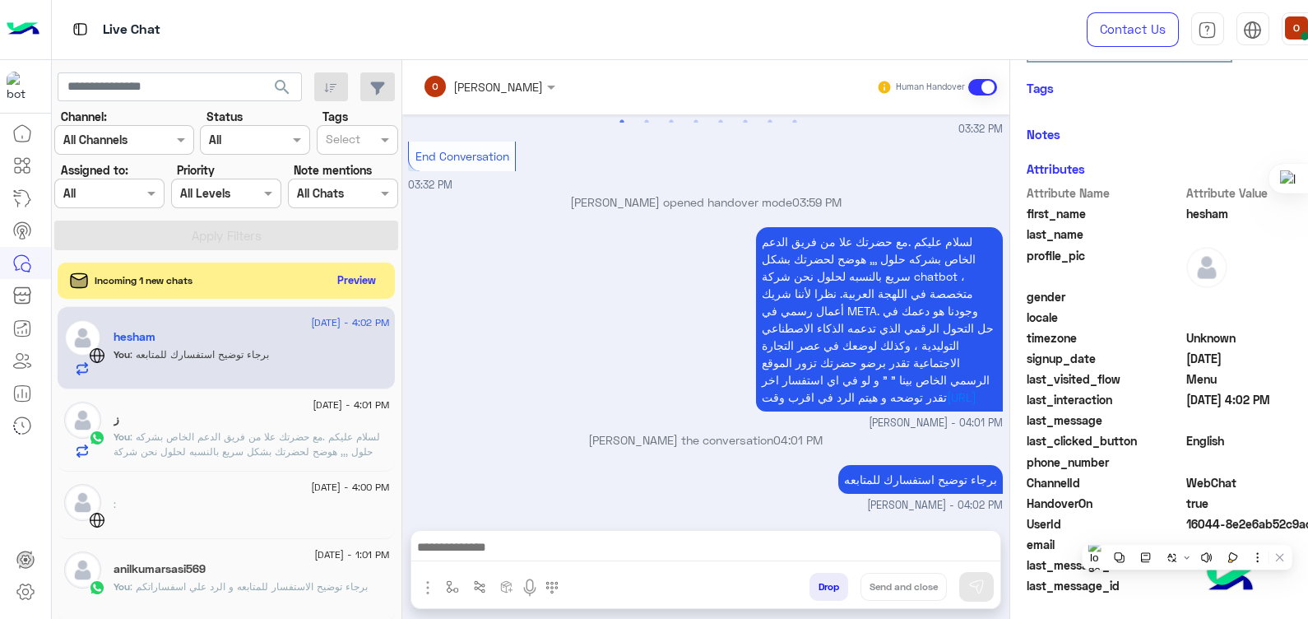
drag, startPoint x: 1275, startPoint y: 663, endPoint x: 1273, endPoint y: 341, distance: 322.5
click at [1273, 341] on span "Unknown" at bounding box center [1264, 337] width 157 height 17
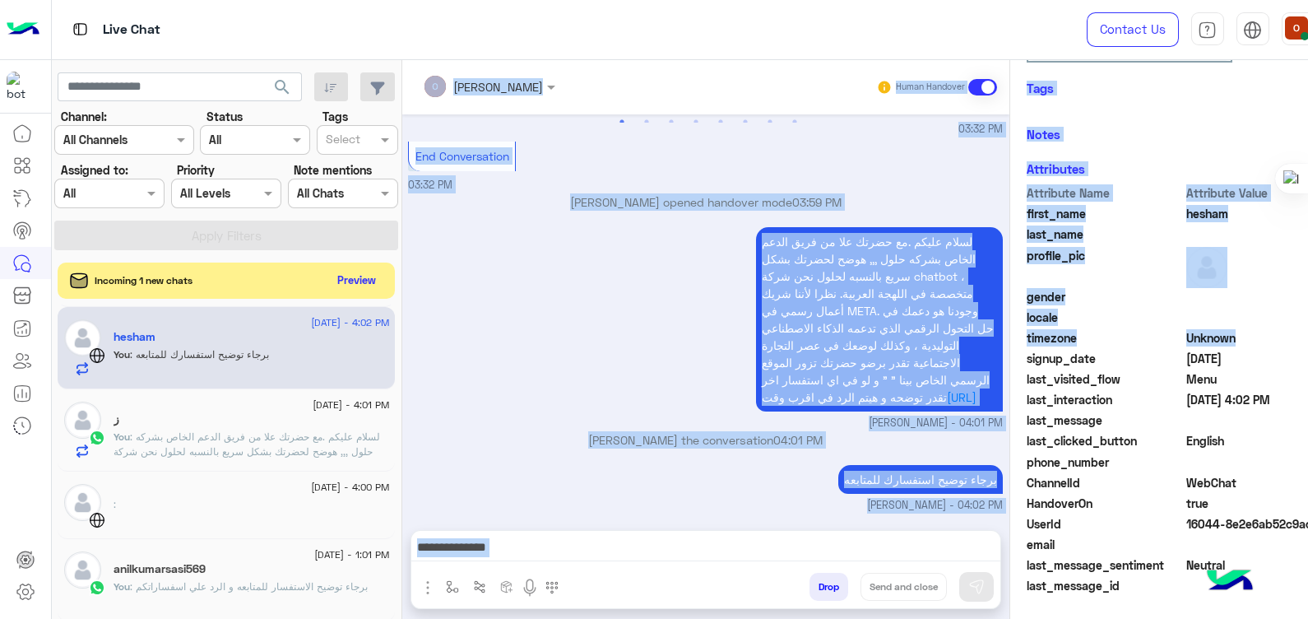
drag, startPoint x: 1273, startPoint y: 341, endPoint x: 1271, endPoint y: 635, distance: 294.5
click at [1271, 618] on html "Live Chat Contact Us Help Center عربي English search Channel: Channel All Chann…" at bounding box center [654, 309] width 1308 height 619
drag, startPoint x: 1271, startPoint y: 635, endPoint x: 1305, endPoint y: 337, distance: 299.7
click at [1305, 337] on span "Unknown" at bounding box center [1264, 337] width 157 height 17
click at [1279, 334] on span "Unknown" at bounding box center [1264, 337] width 157 height 17
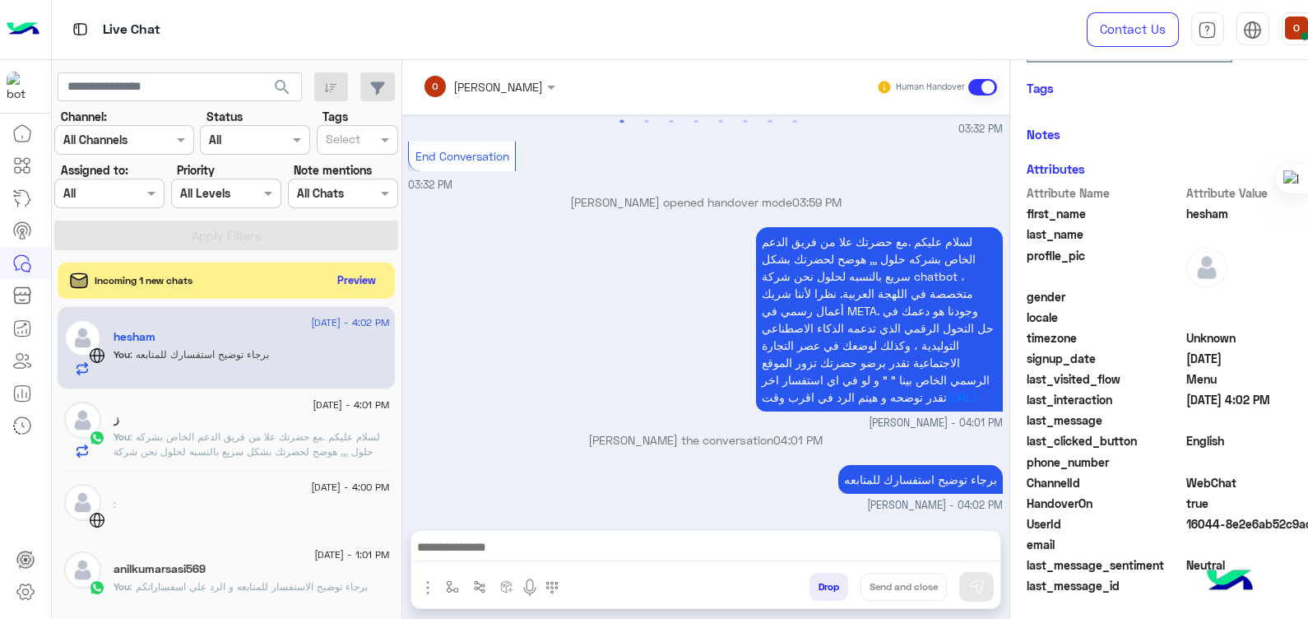
click at [1279, 334] on span "Unknown" at bounding box center [1264, 337] width 157 height 17
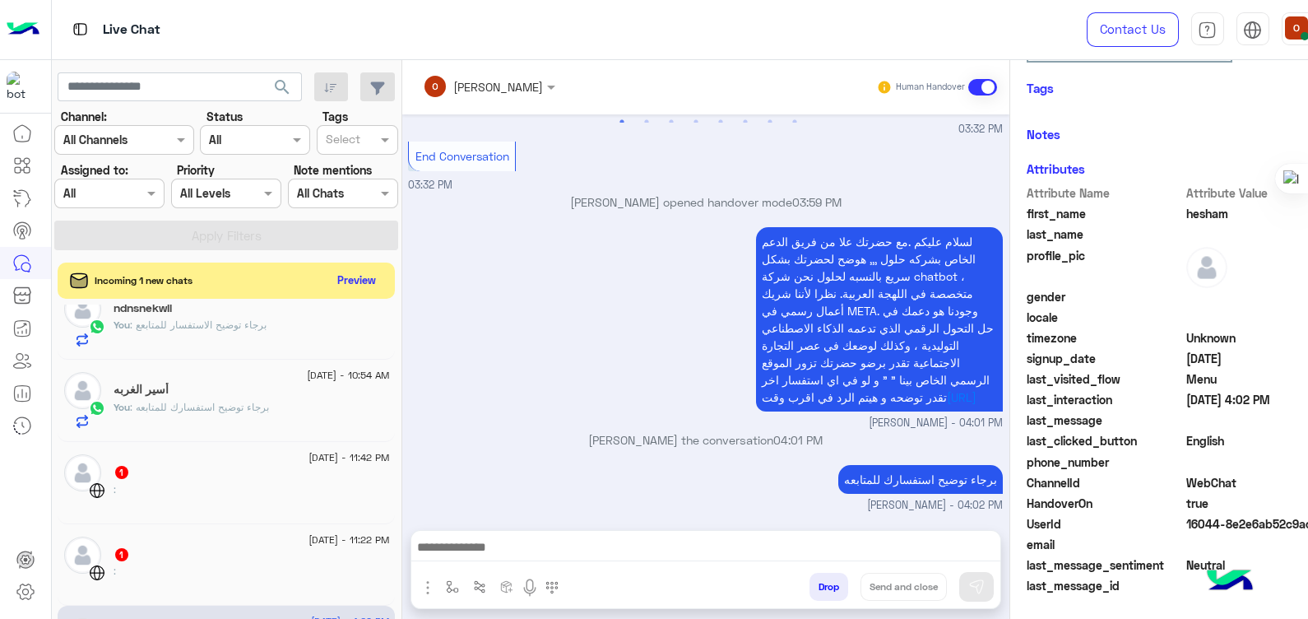
scroll to position [367, 0]
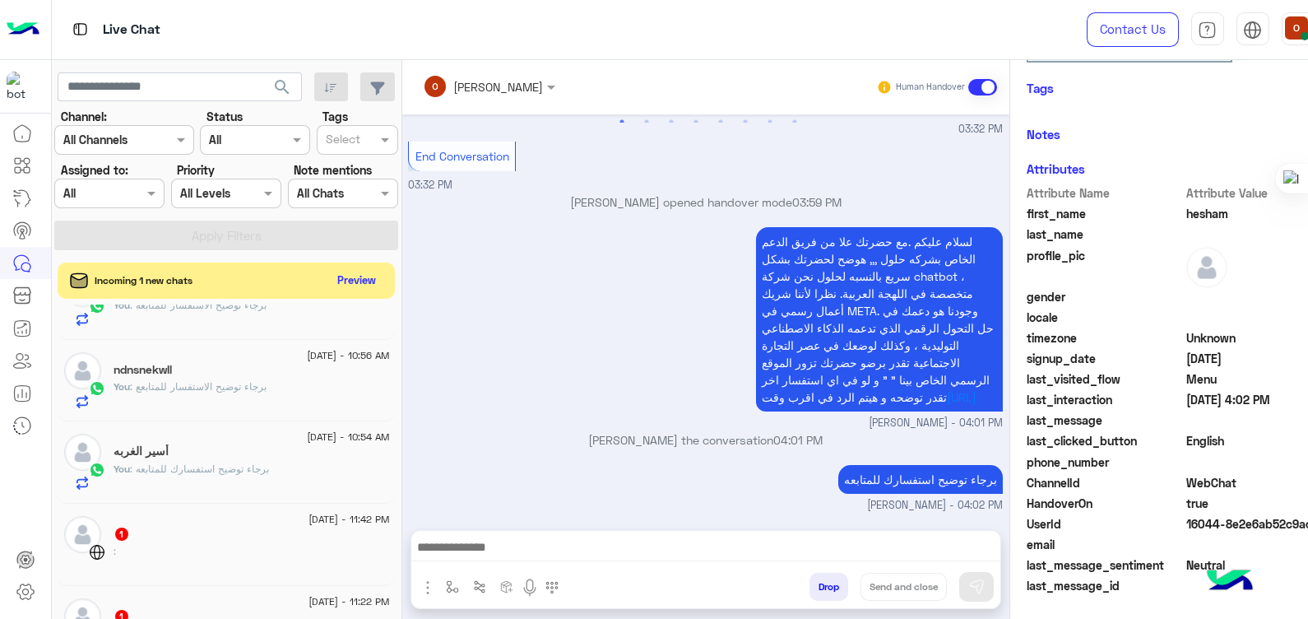
click at [229, 449] on div "أسير الغربه" at bounding box center [252, 452] width 276 height 17
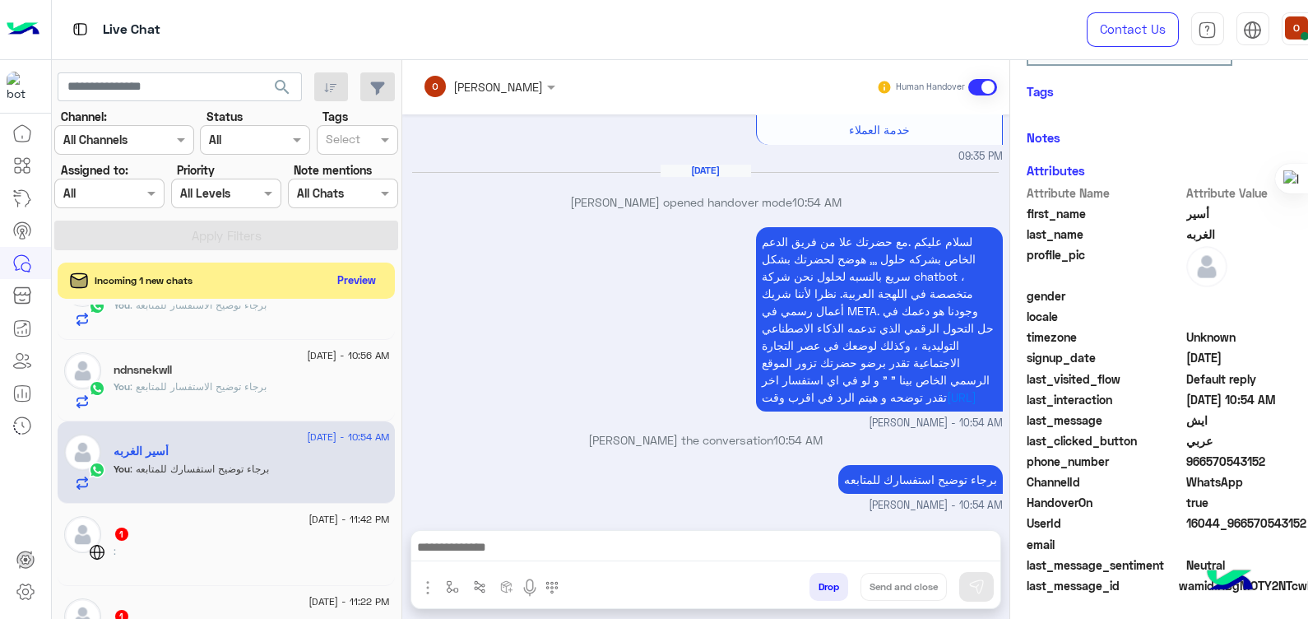
scroll to position [310, 0]
click at [1210, 455] on span "966570543152" at bounding box center [1264, 461] width 157 height 17
click at [254, 389] on span ": برجاء توضيح الاستفسار للمتابعع" at bounding box center [198, 386] width 137 height 12
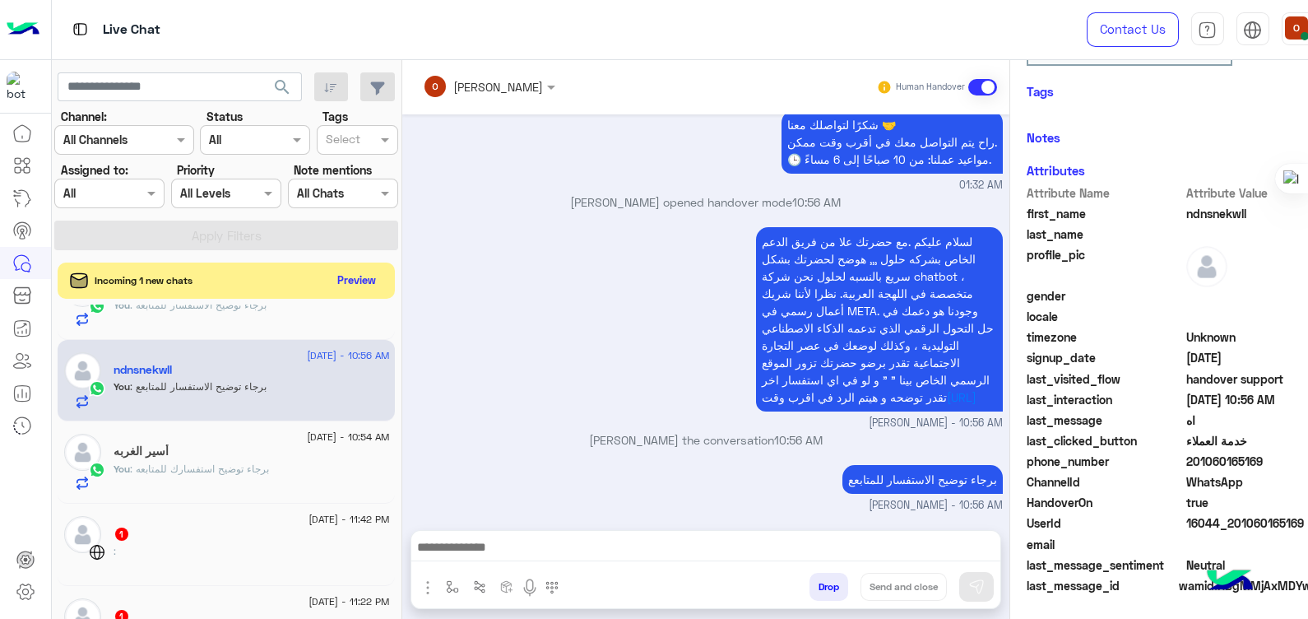
scroll to position [310, 0]
click at [1208, 202] on div "Attribute Name Attribute Value" at bounding box center [1185, 194] width 317 height 21
click at [1202, 206] on span "ndnsnekwll" at bounding box center [1264, 213] width 157 height 17
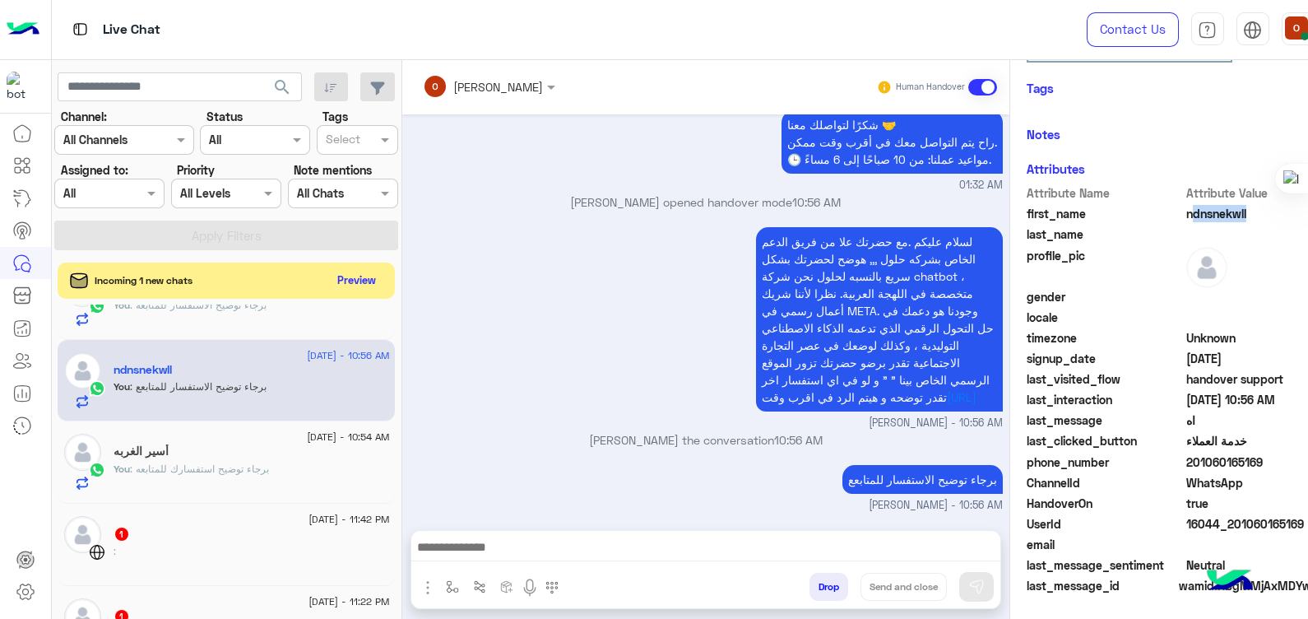
drag, startPoint x: 1213, startPoint y: 217, endPoint x: 1205, endPoint y: 208, distance: 11.7
click at [1205, 208] on span "ndnsnekwll" at bounding box center [1264, 213] width 157 height 17
click at [1209, 214] on span "ndnsnekwll" at bounding box center [1264, 213] width 157 height 17
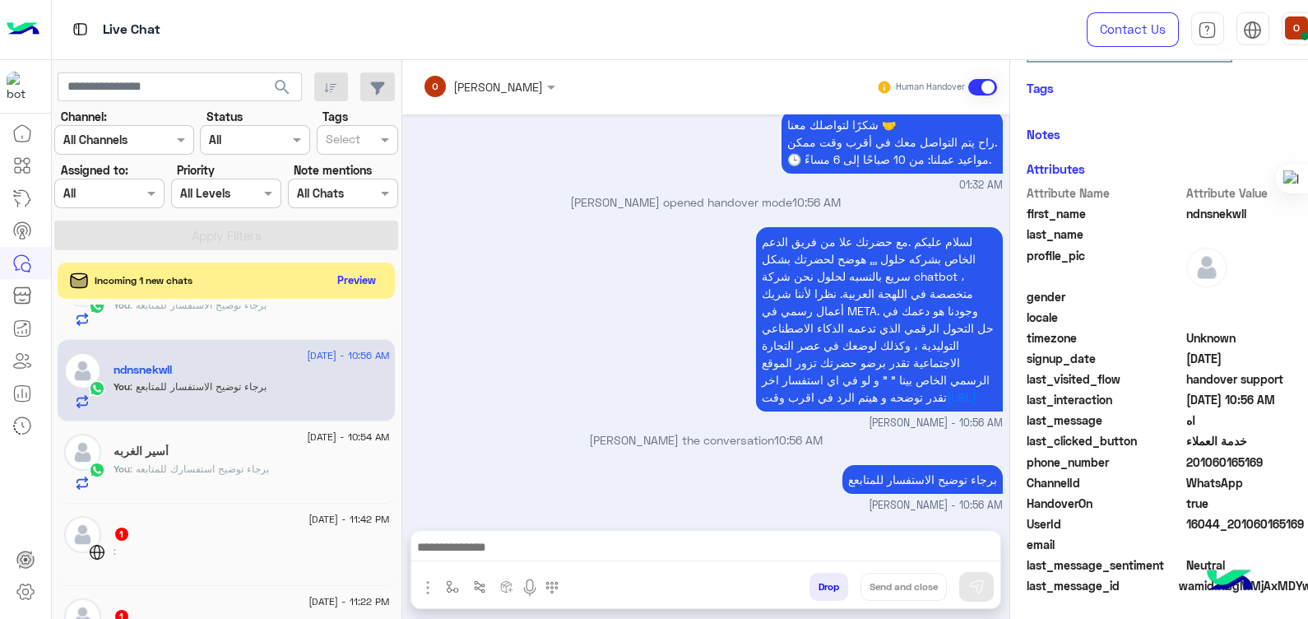
drag, startPoint x: 1209, startPoint y: 214, endPoint x: 1281, endPoint y: 309, distance: 119.3
click at [1281, 309] on span at bounding box center [1264, 316] width 157 height 17
click at [1199, 206] on span "ndnsnekwll" at bounding box center [1264, 213] width 157 height 17
click at [1292, 284] on div "profile_pic" at bounding box center [1185, 267] width 317 height 41
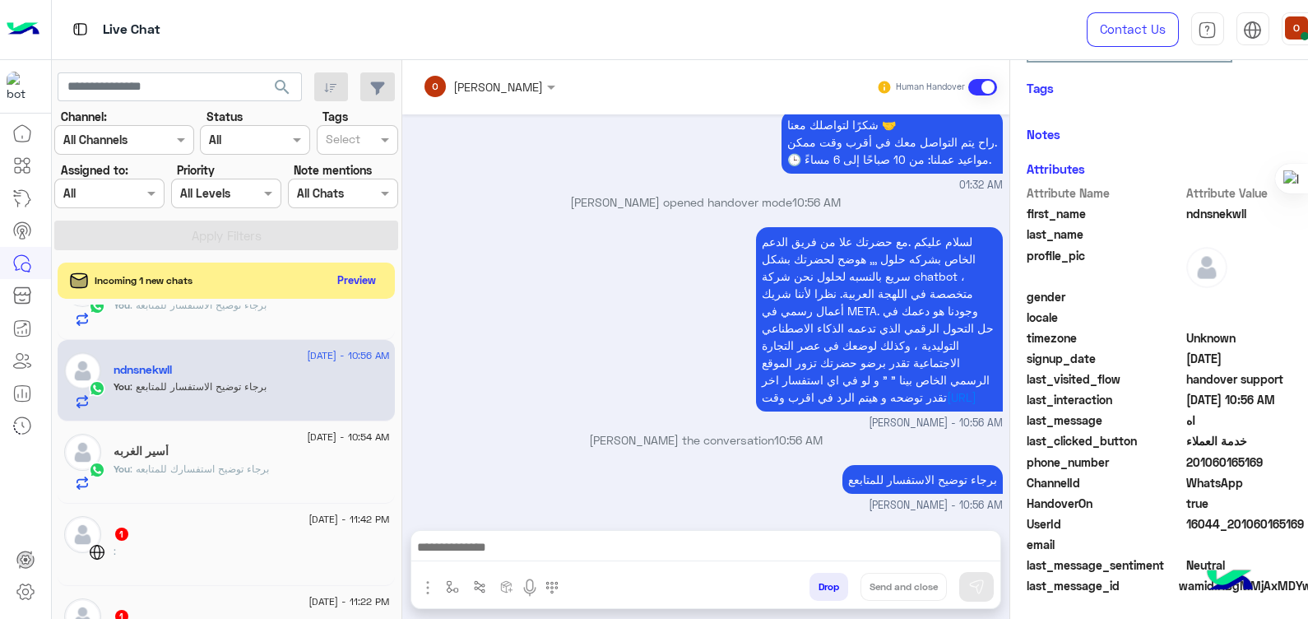
click at [1201, 214] on span "ndnsnekwll" at bounding box center [1264, 213] width 157 height 17
drag, startPoint x: 1201, startPoint y: 214, endPoint x: 1121, endPoint y: 171, distance: 90.5
click at [1121, 171] on div "Attributes" at bounding box center [1185, 169] width 317 height 19
click at [1199, 214] on span "ndnsnekwll" at bounding box center [1264, 213] width 157 height 17
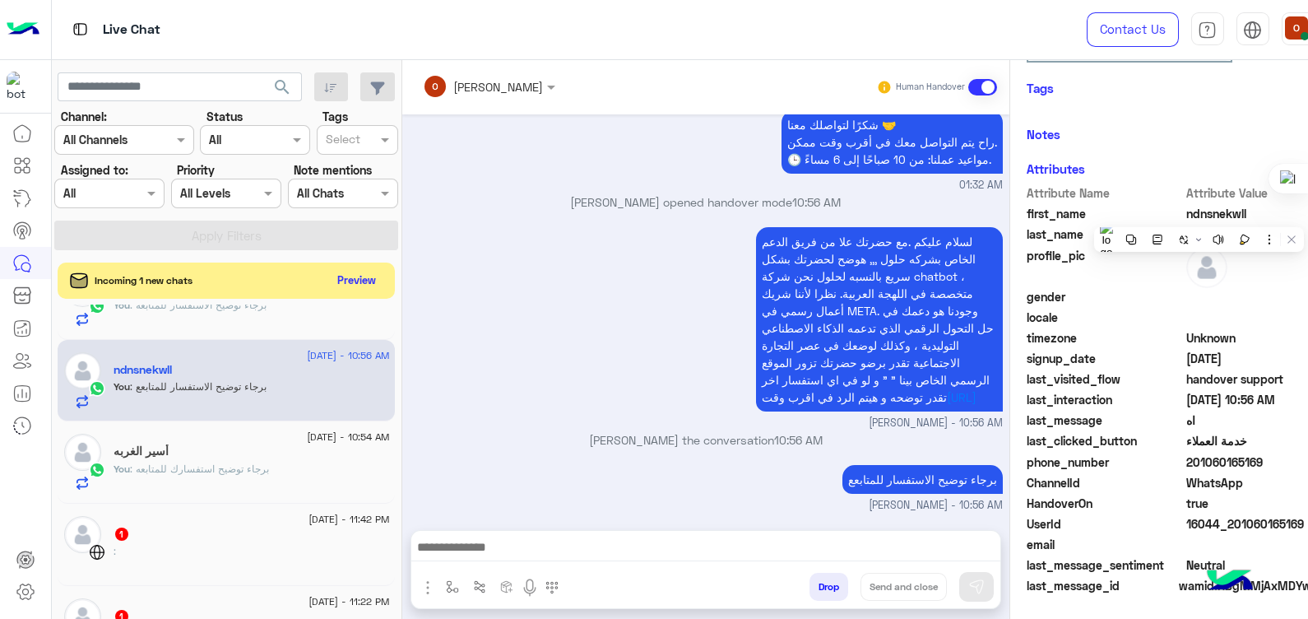
click at [1199, 214] on span "ndnsnekwll" at bounding box center [1264, 213] width 157 height 17
click at [1225, 461] on span "201060165169" at bounding box center [1264, 461] width 157 height 17
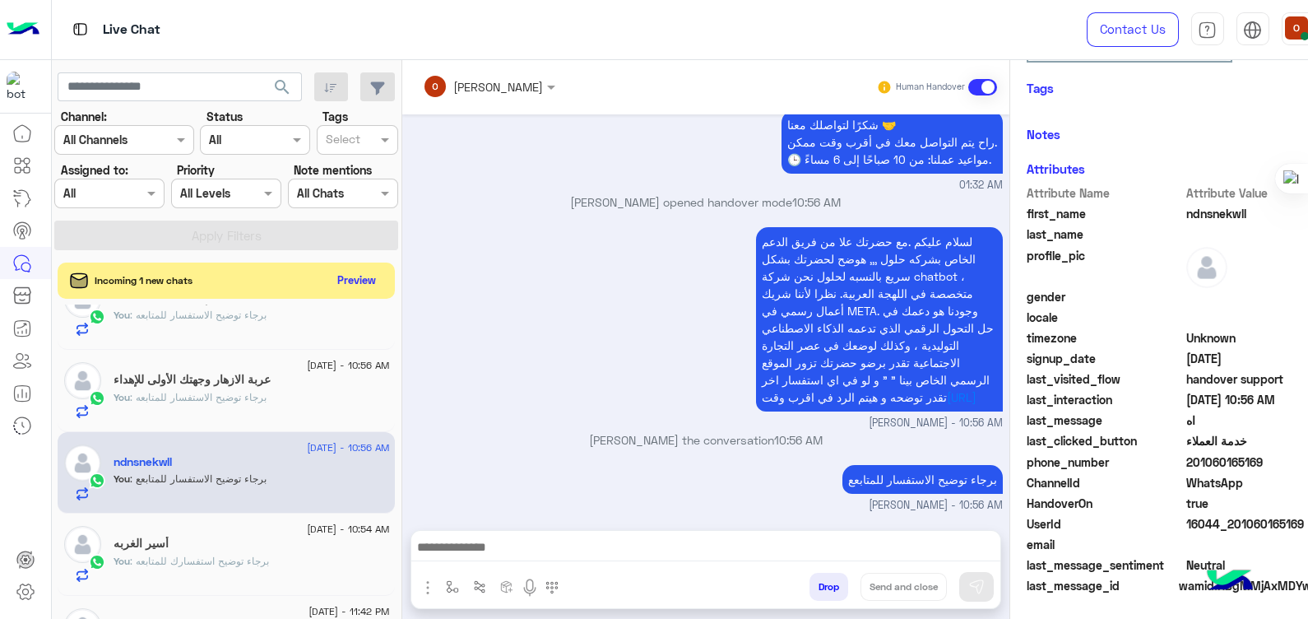
scroll to position [271, 0]
click at [248, 383] on h5 "عربة الازهار وجهتك الأولى للإهداء" at bounding box center [192, 384] width 157 height 14
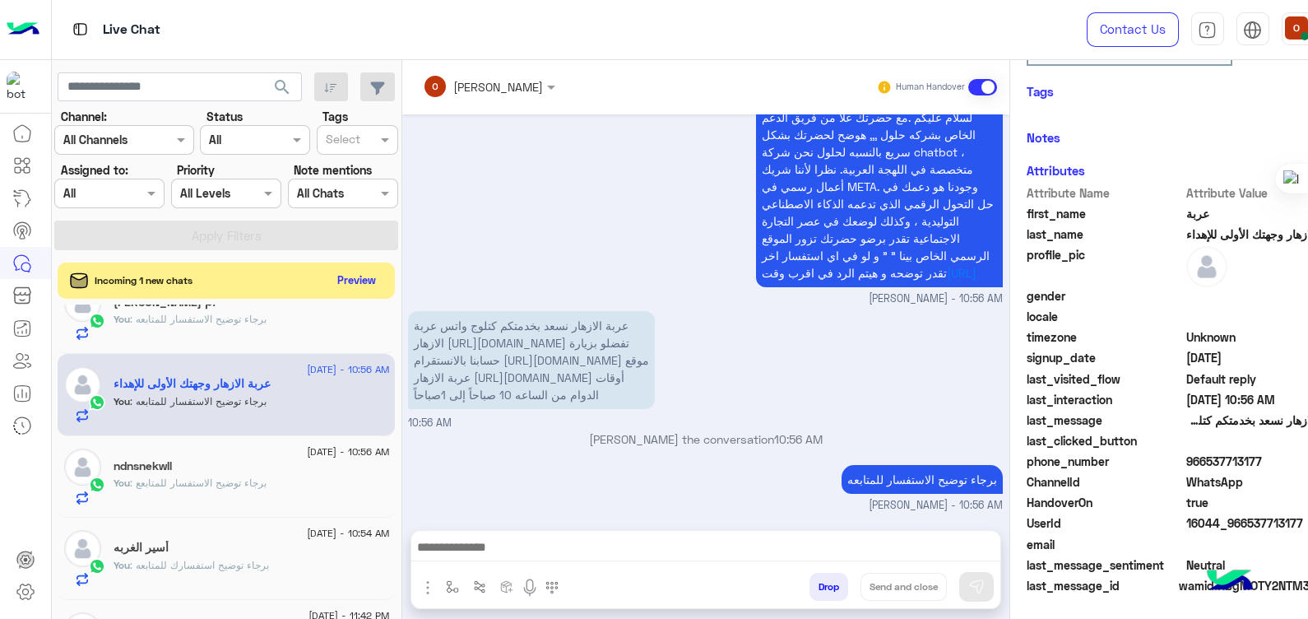
scroll to position [310, 0]
click at [1222, 462] on span "966537713177" at bounding box center [1264, 461] width 157 height 17
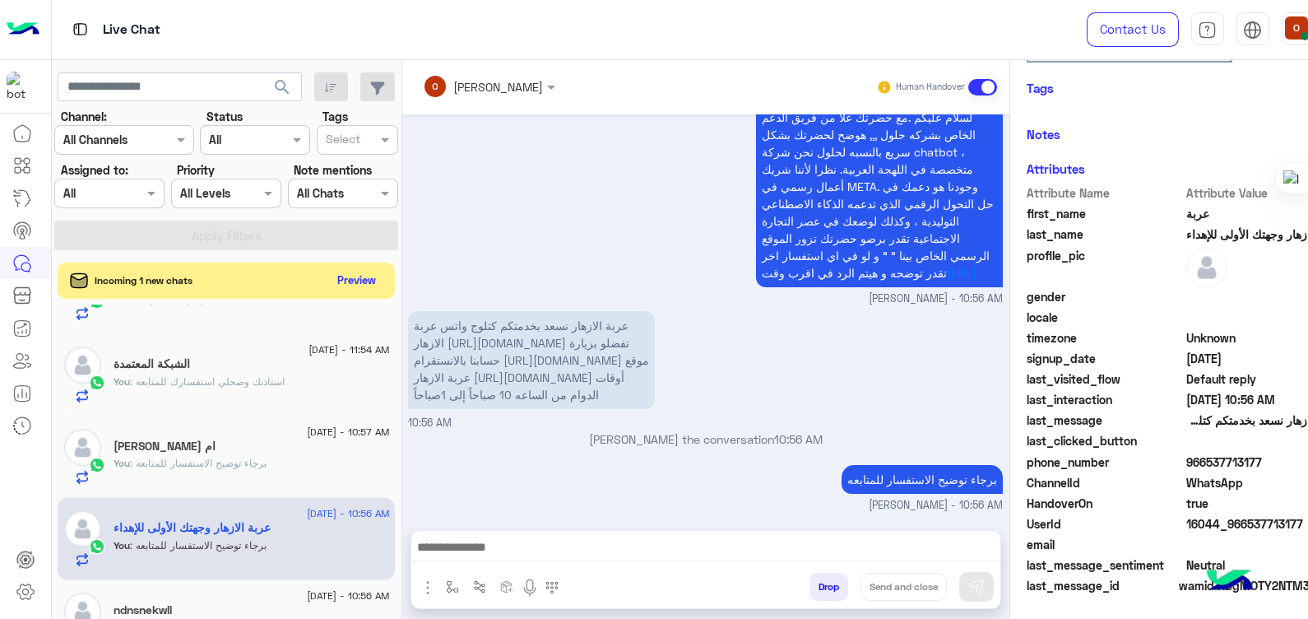
click at [247, 435] on div "28 August - 10:57 AM" at bounding box center [252, 434] width 276 height 11
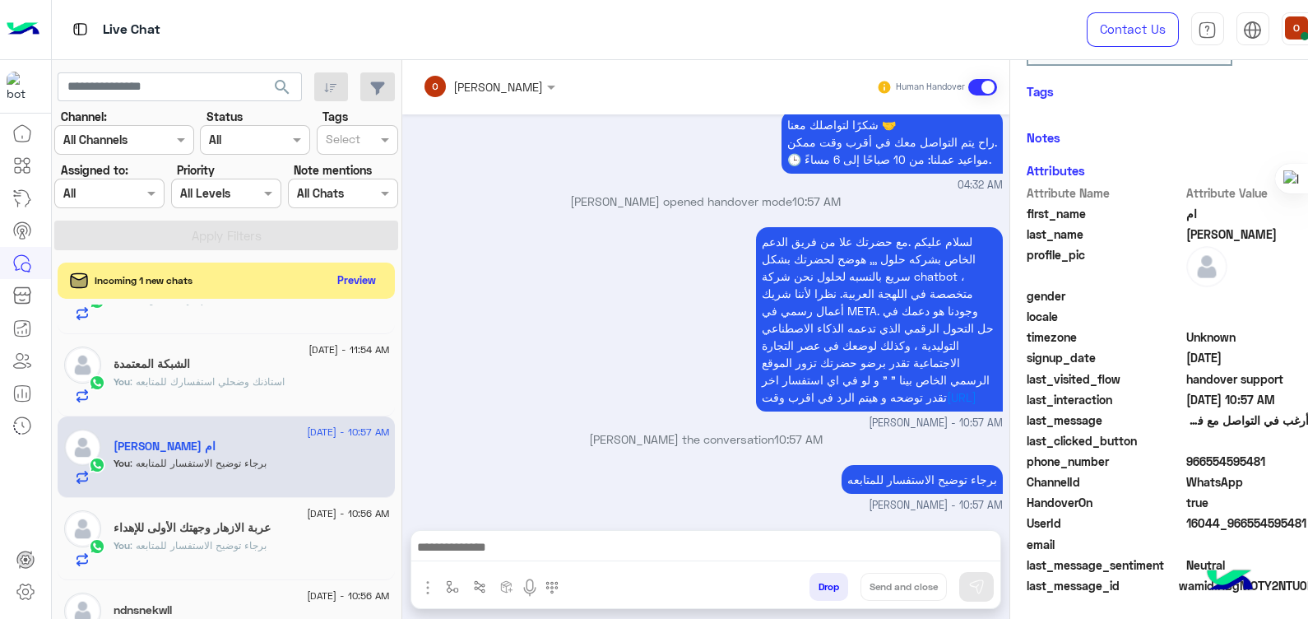
scroll to position [310, 0]
click at [1221, 461] on span "966554595481" at bounding box center [1264, 461] width 157 height 17
click at [225, 370] on div "الشبكة المعتمدة" at bounding box center [252, 365] width 276 height 17
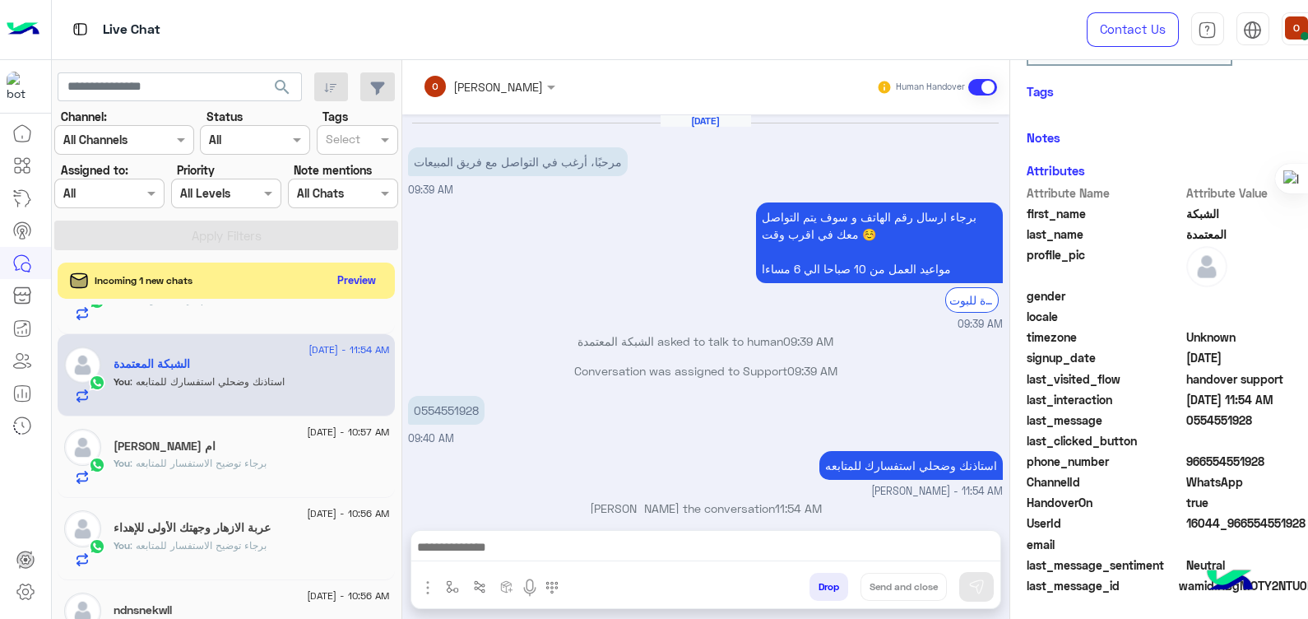
scroll to position [14, 0]
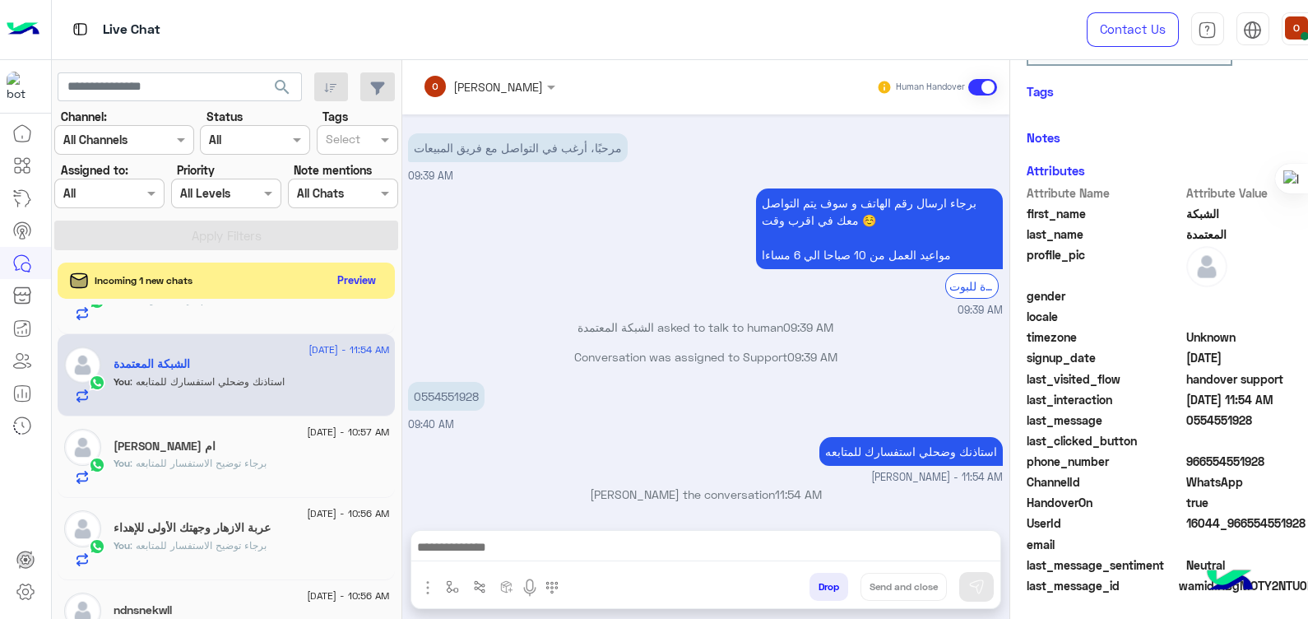
click at [230, 448] on div "ام المرحوم عبدالمحسن" at bounding box center [252, 447] width 276 height 17
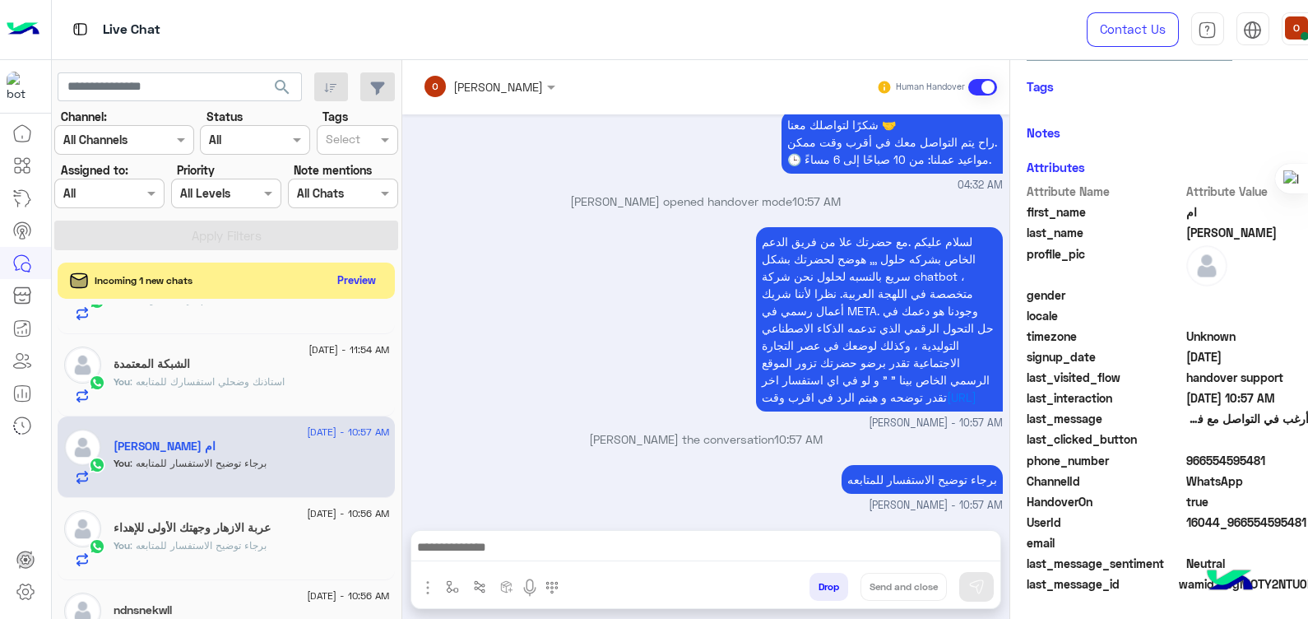
scroll to position [310, 0]
click at [1220, 465] on span "966554595481" at bounding box center [1264, 461] width 157 height 17
click at [222, 383] on span ": استاذنك وضحلي استفسارك للمتابعه" at bounding box center [207, 381] width 155 height 12
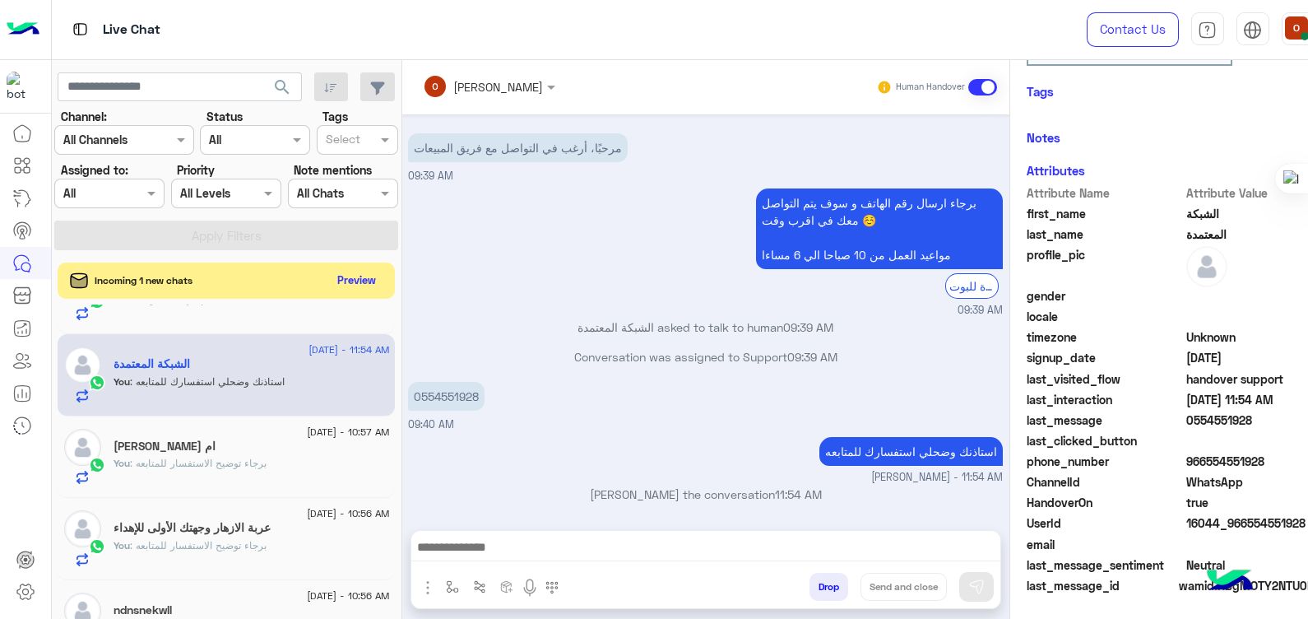
scroll to position [310, 0]
click at [447, 388] on p "0554551928" at bounding box center [446, 396] width 77 height 29
click at [633, 398] on div "0554551928 09:40 AM" at bounding box center [705, 405] width 595 height 55
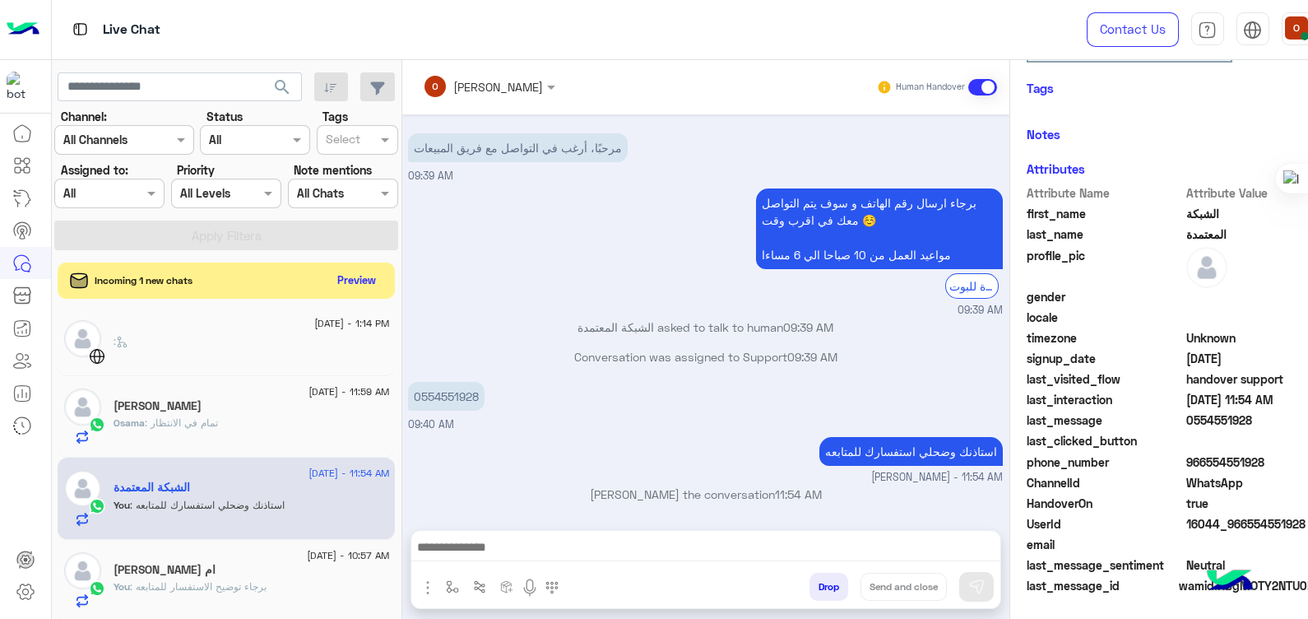
scroll to position [0, 0]
click at [1282, 485] on span "WhatsApp" at bounding box center [1264, 482] width 157 height 17
click at [1223, 457] on span "966554551928" at bounding box center [1264, 461] width 157 height 17
click at [443, 396] on p "0554551928" at bounding box center [446, 396] width 77 height 29
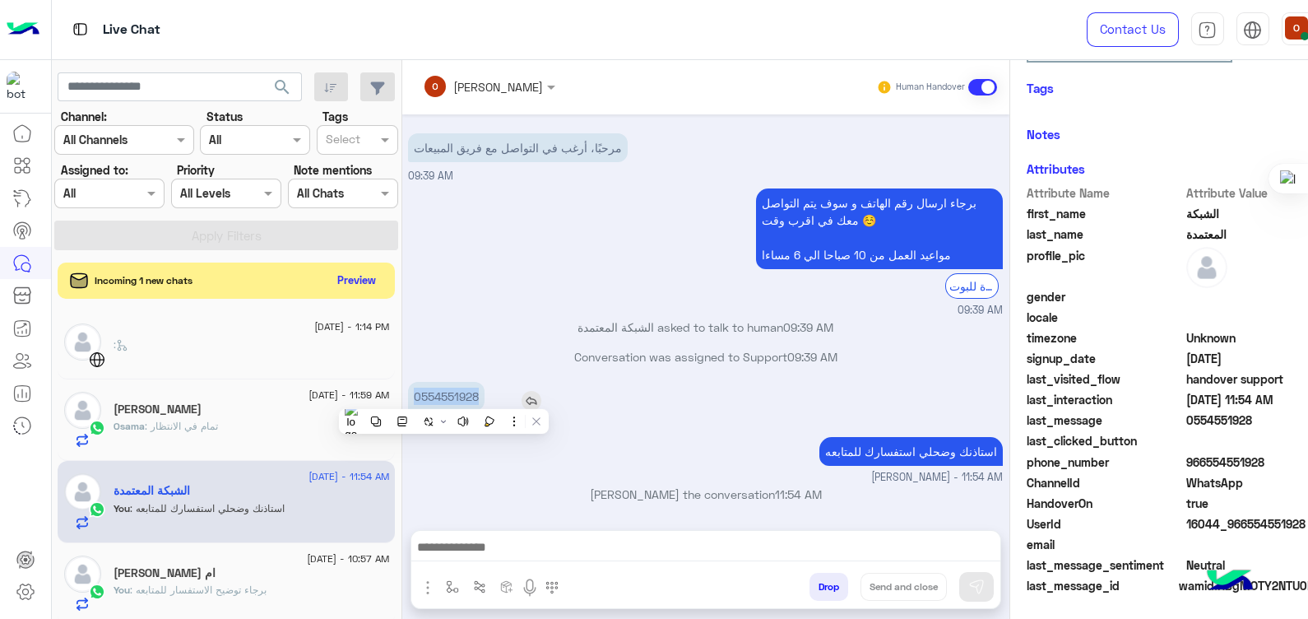
click at [443, 396] on p "0554551928" at bounding box center [446, 396] width 77 height 29
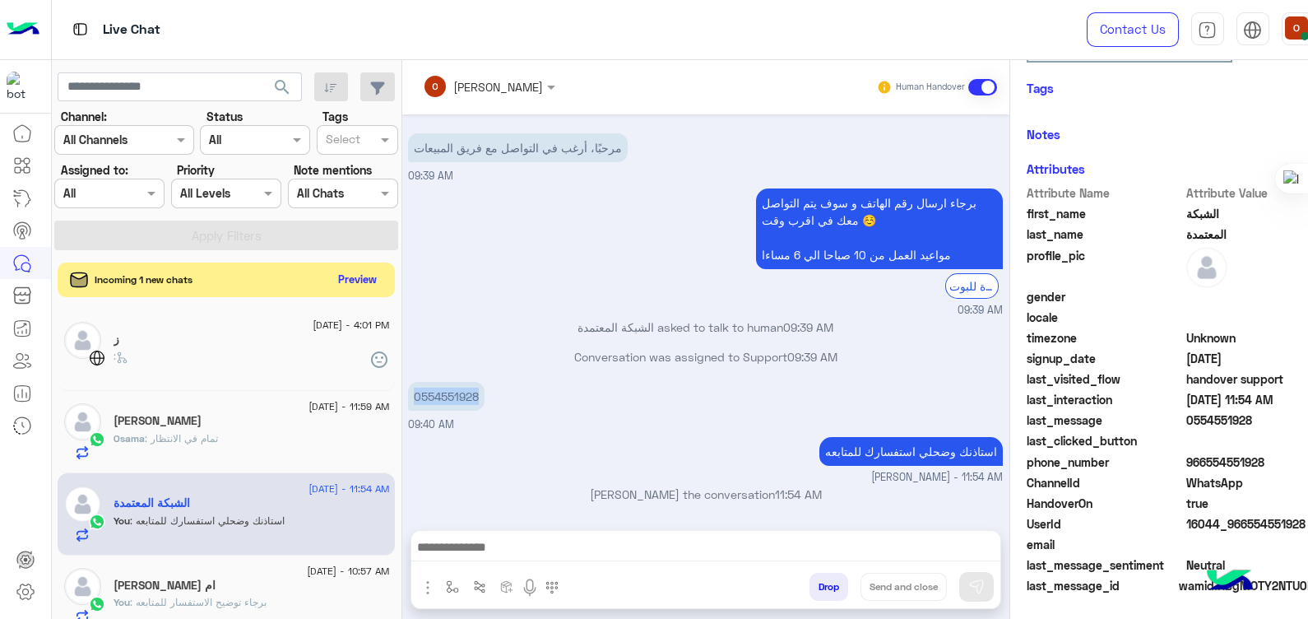
click at [351, 276] on button "Preview" at bounding box center [357, 279] width 51 height 22
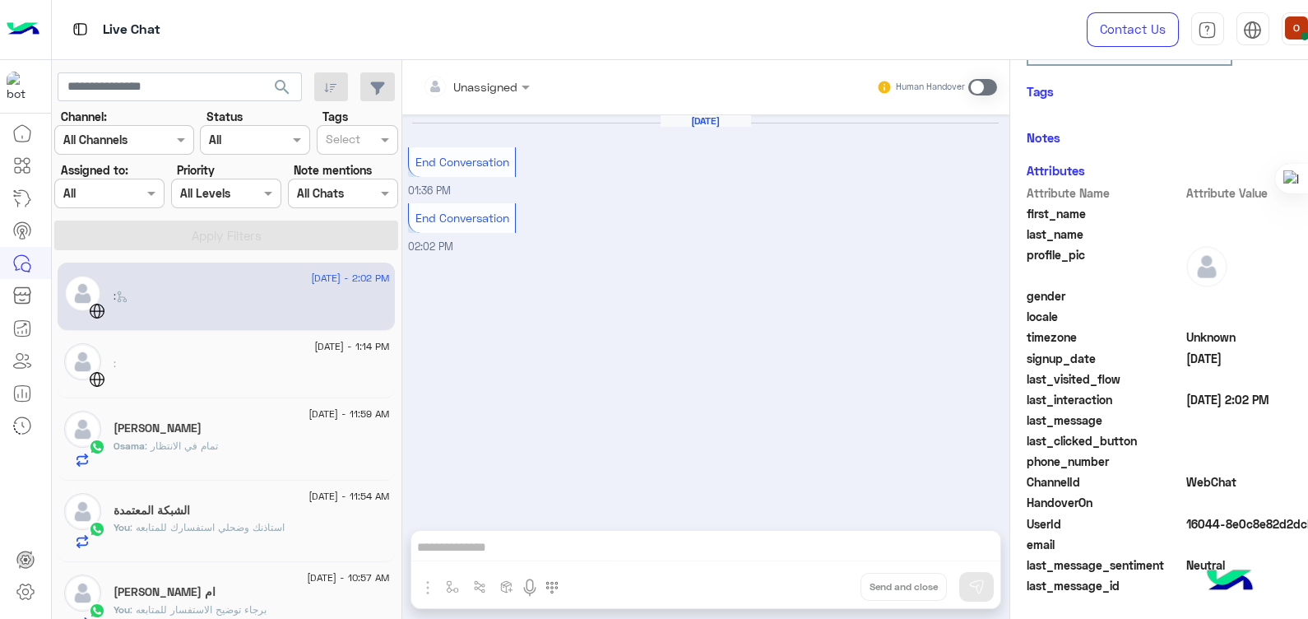
scroll to position [262, 0]
click at [216, 427] on div "Osama Elsayed" at bounding box center [252, 429] width 276 height 17
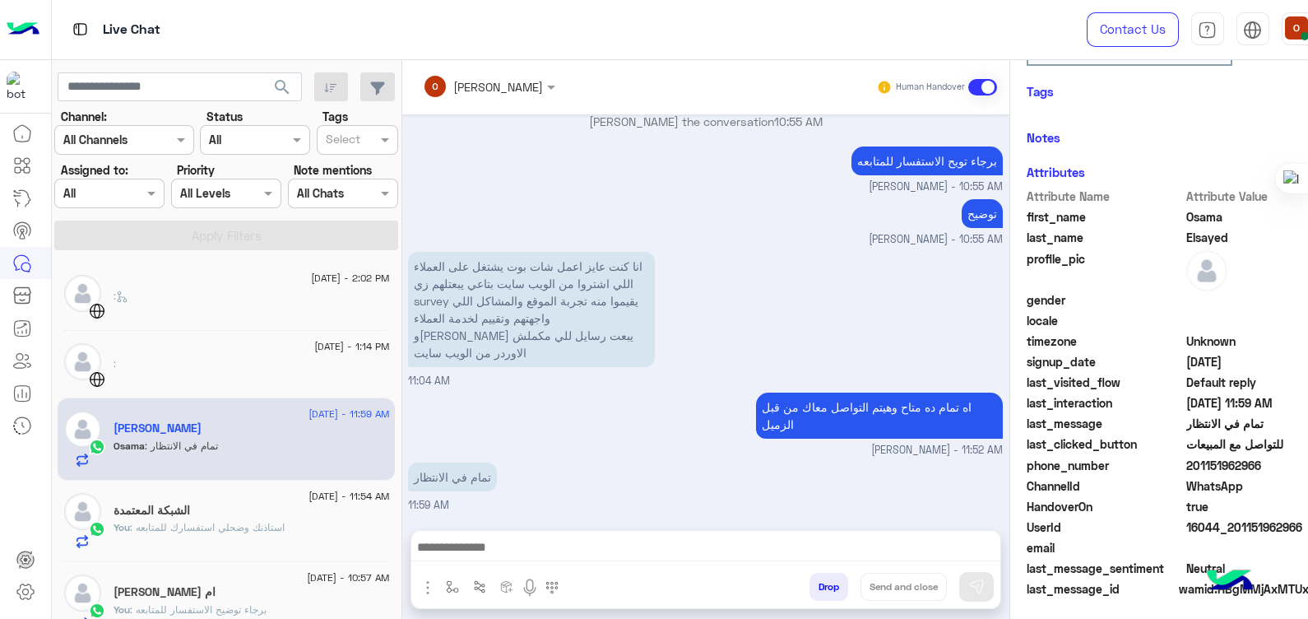
scroll to position [310, 0]
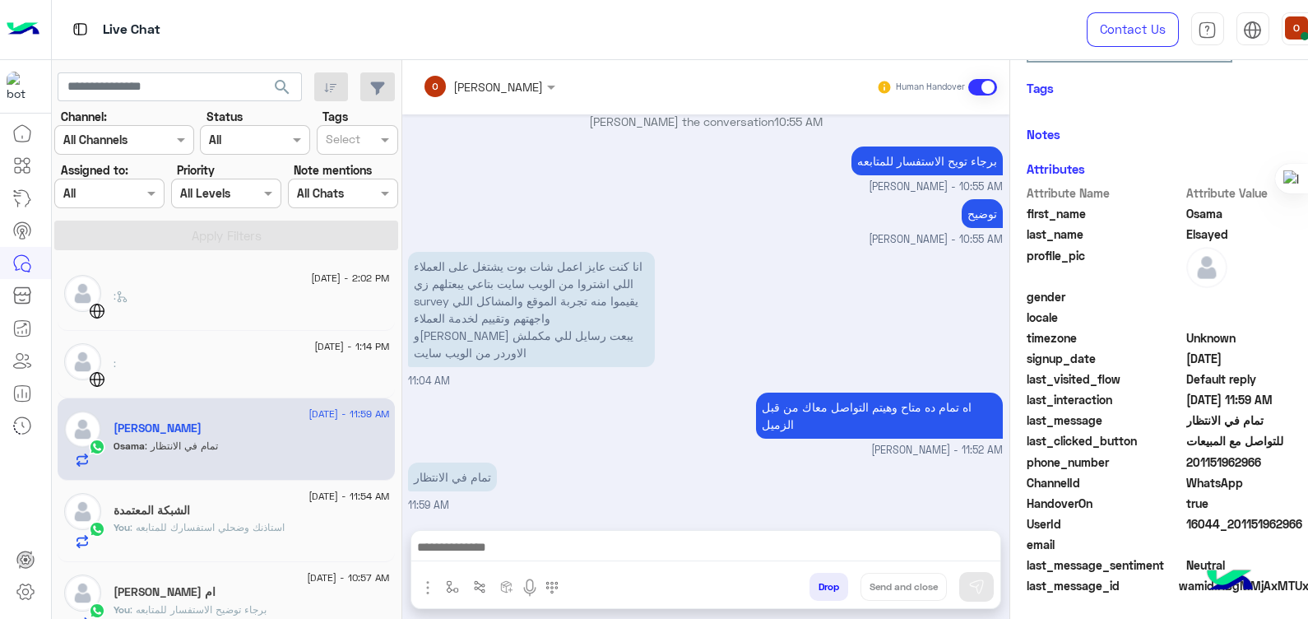
click at [1197, 205] on span "Osama" at bounding box center [1264, 213] width 157 height 17
click at [1215, 463] on span "201151962966" at bounding box center [1264, 461] width 157 height 17
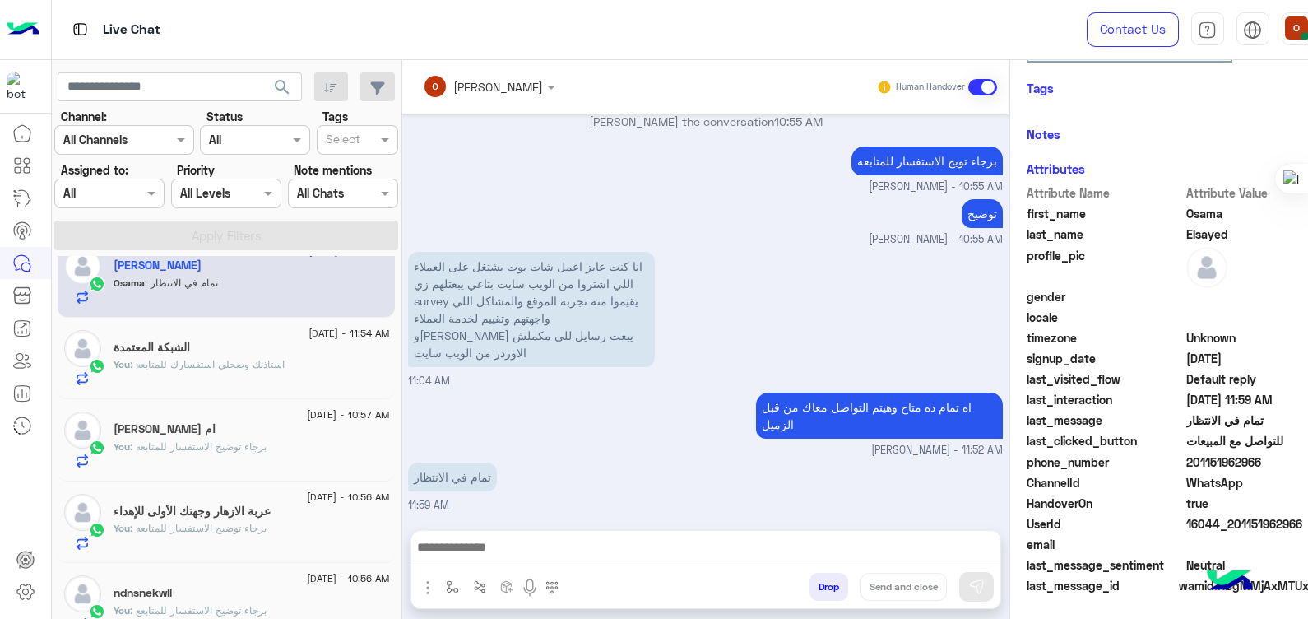
scroll to position [186, 0]
